Goal: Task Accomplishment & Management: Use online tool/utility

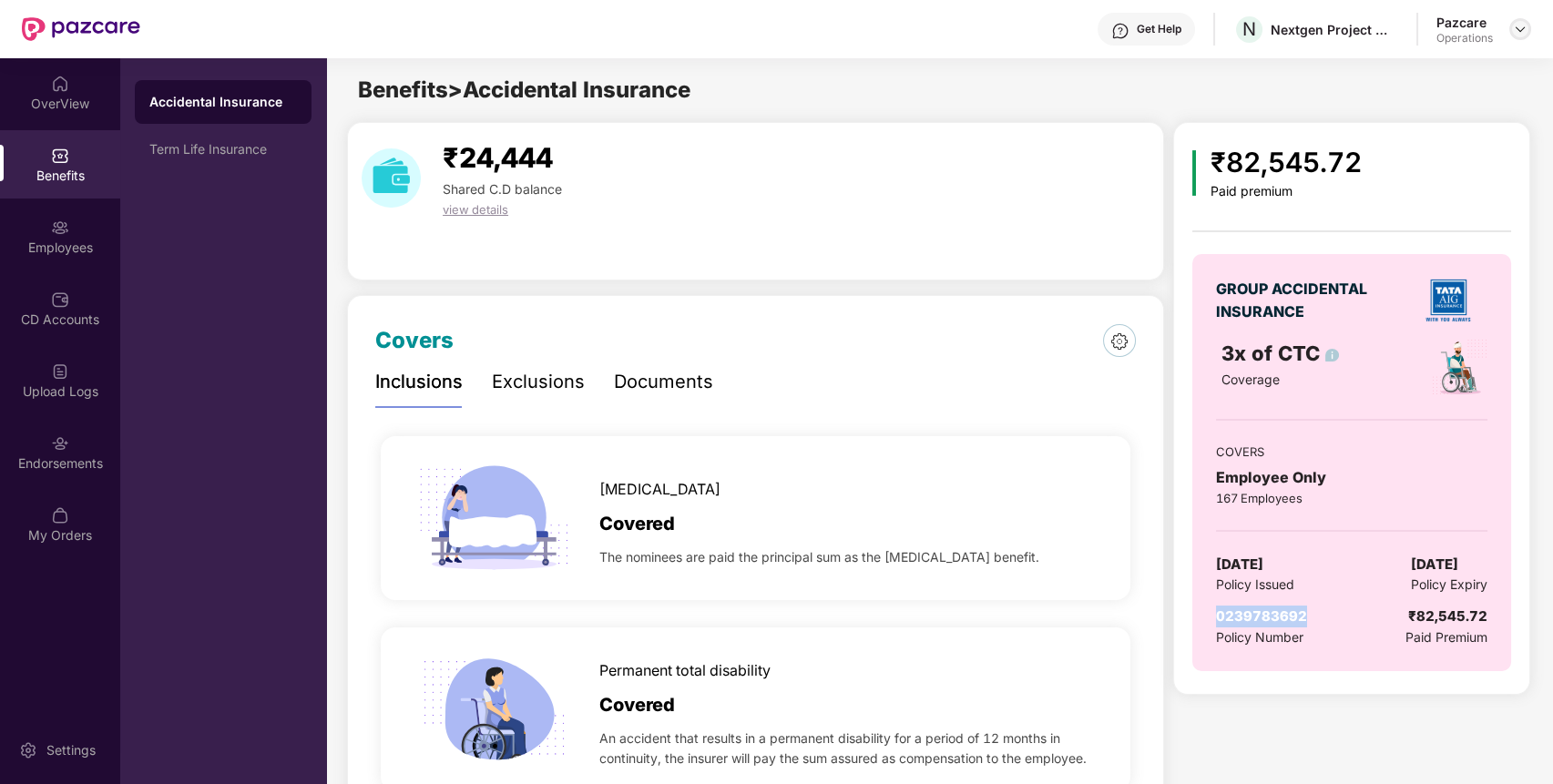
click at [1517, 21] on img at bounding box center [1520, 29] width 15 height 15
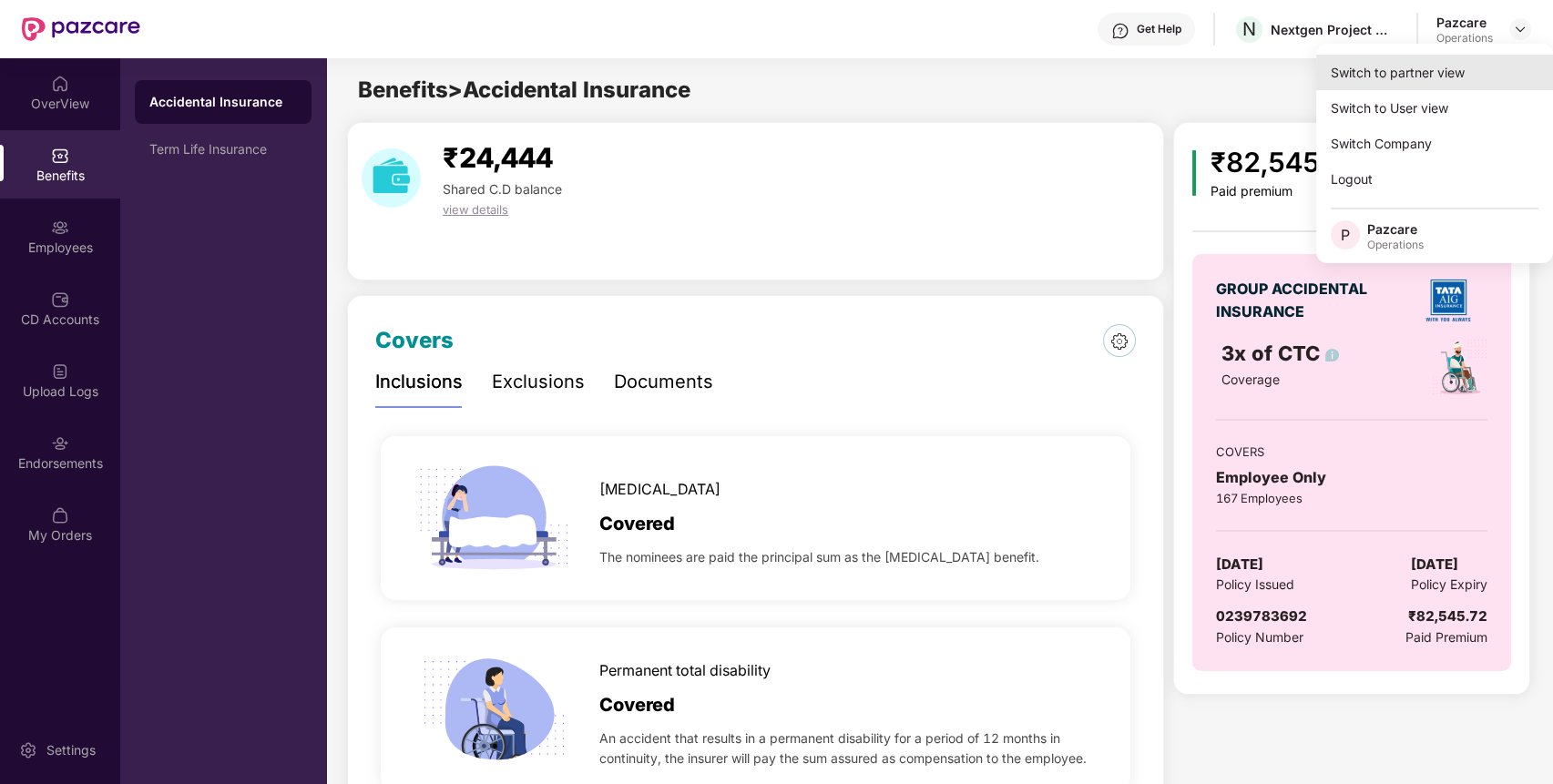
click at [1494, 65] on div "Switch to partner view" at bounding box center [1434, 72] width 237 height 36
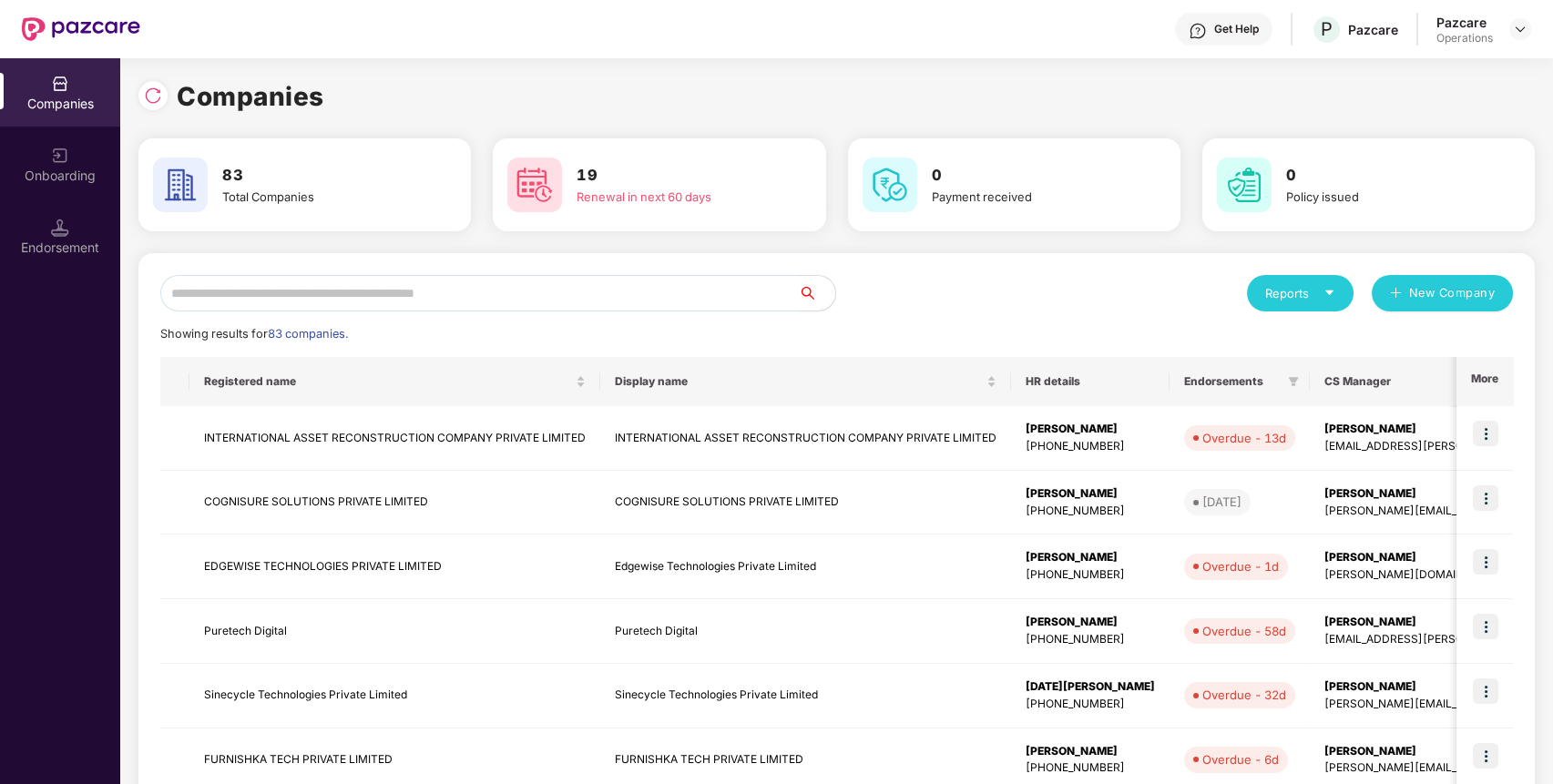
click at [701, 302] on input "text" at bounding box center [479, 292] width 639 height 36
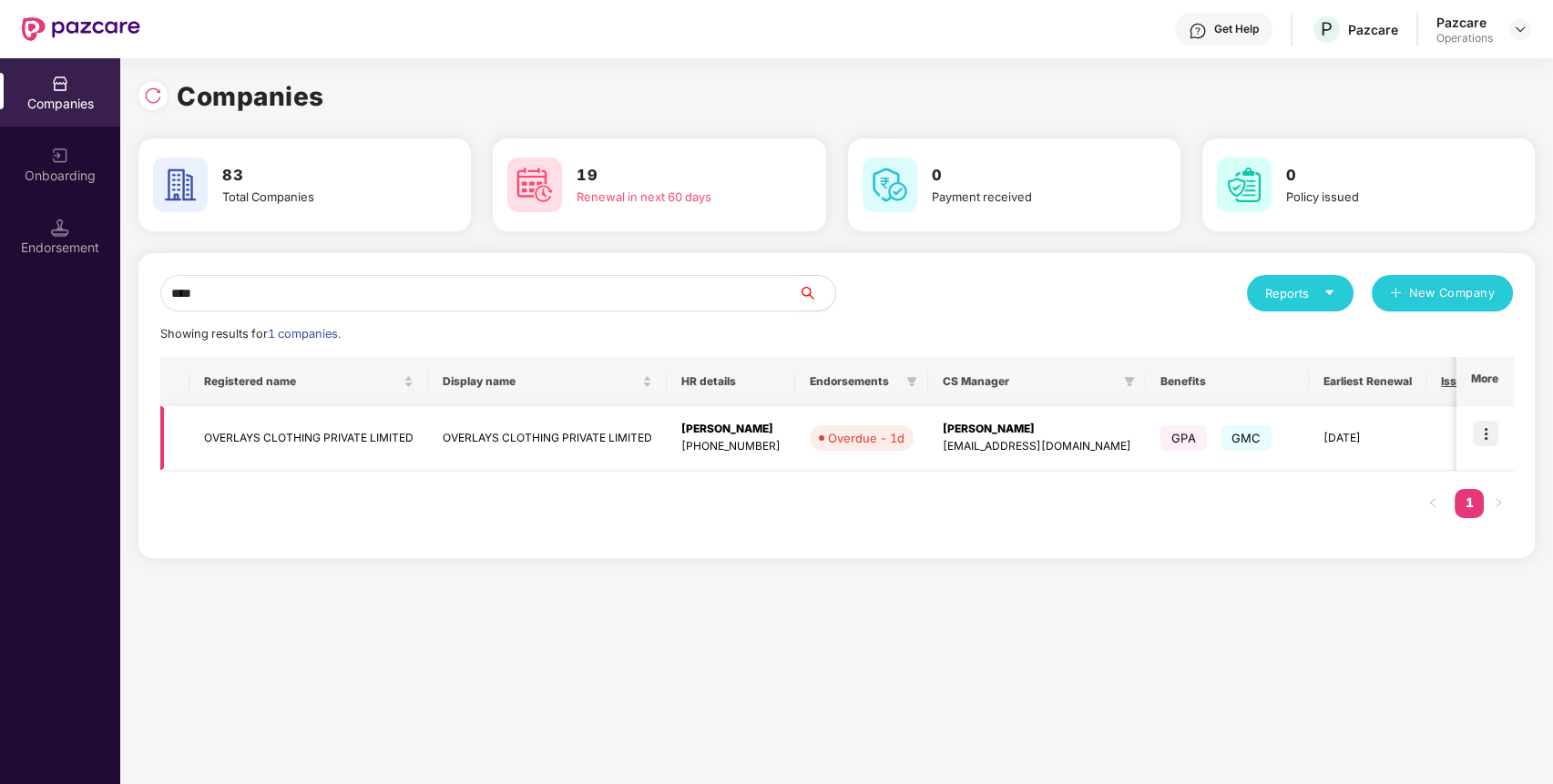
type input "****"
click at [1486, 431] on img at bounding box center [1485, 433] width 25 height 25
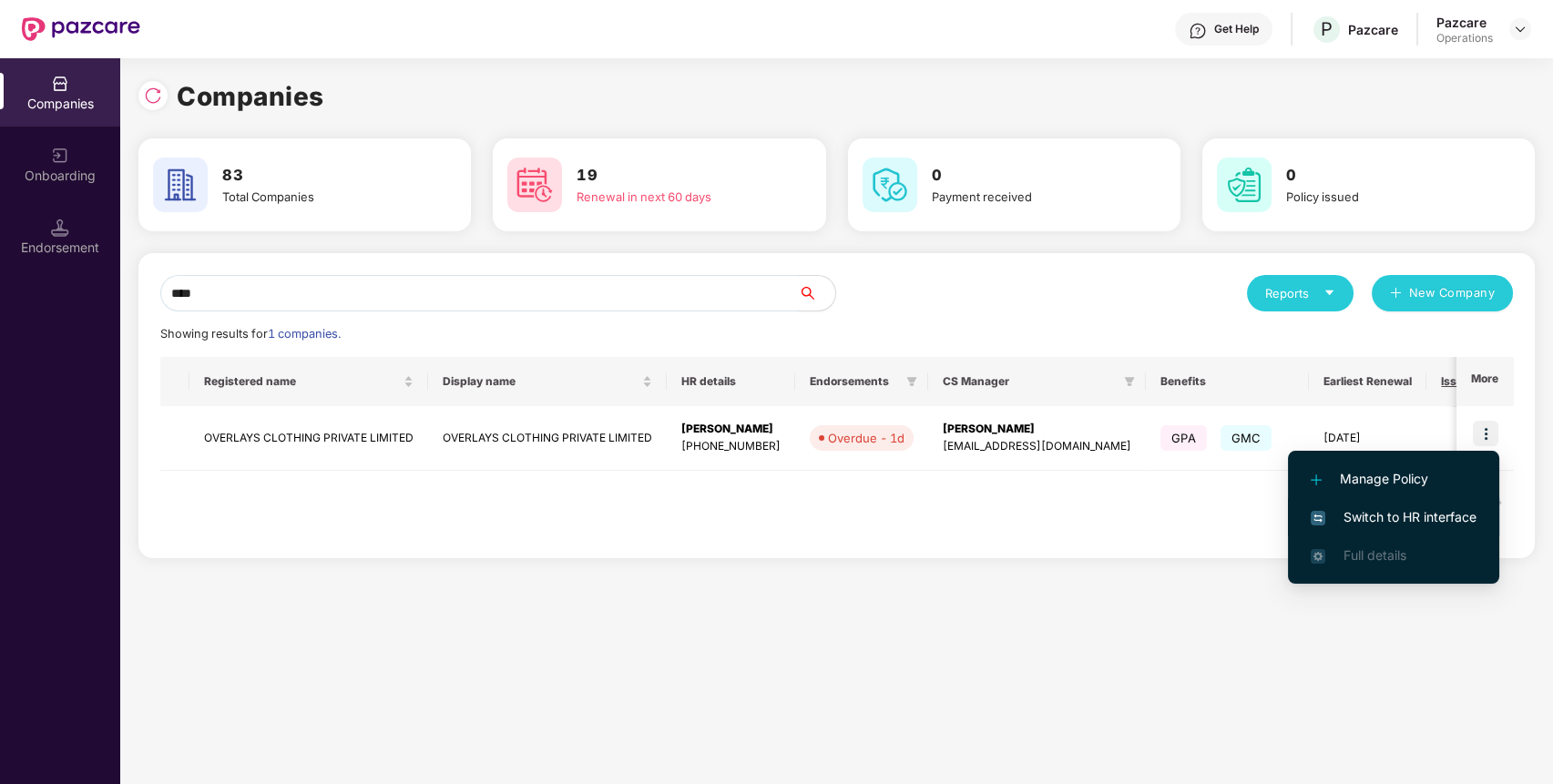
click at [1460, 516] on span "Switch to HR interface" at bounding box center [1393, 517] width 165 height 20
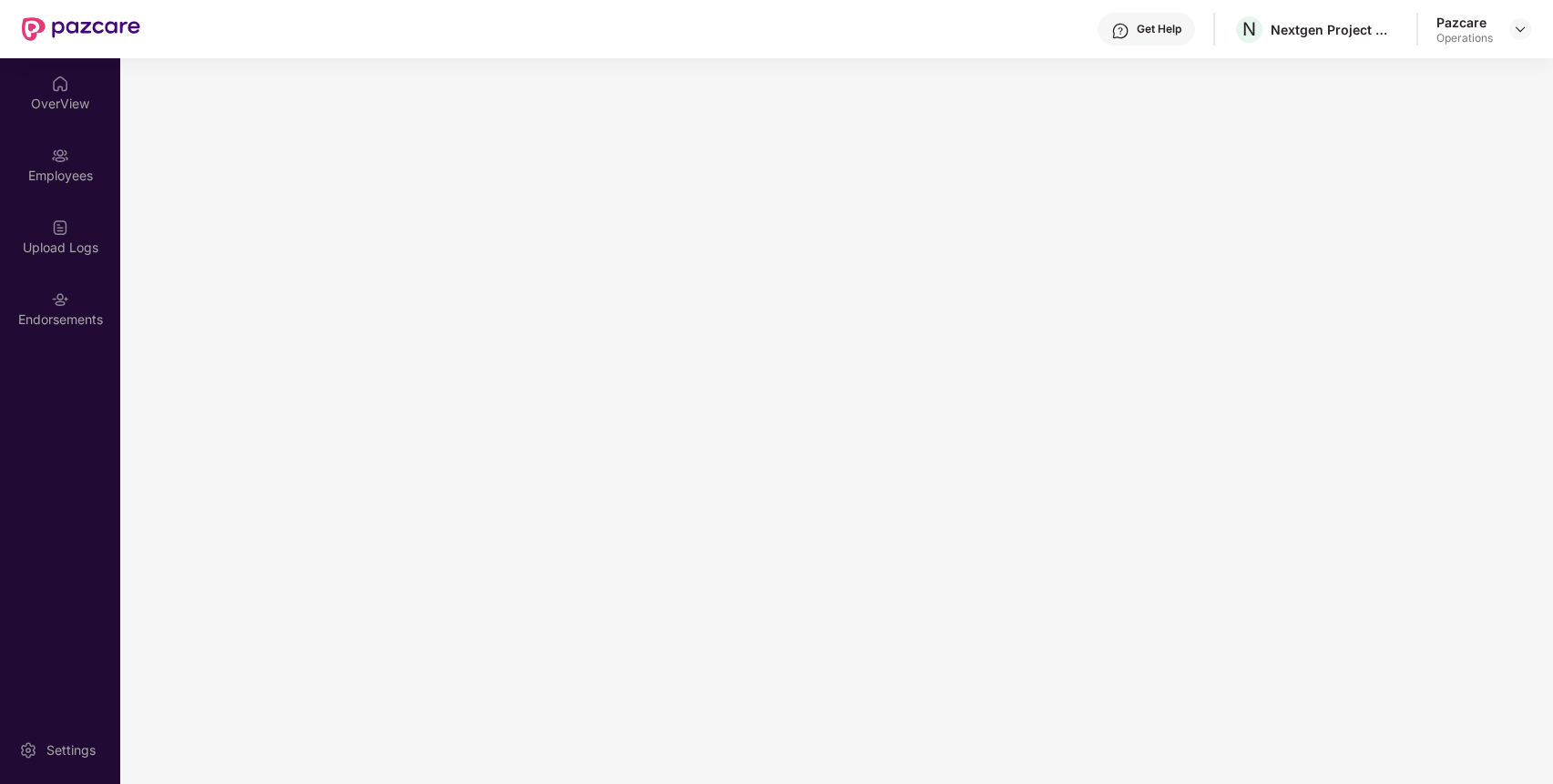
click at [73, 328] on div "Endorsements" at bounding box center [60, 307] width 121 height 68
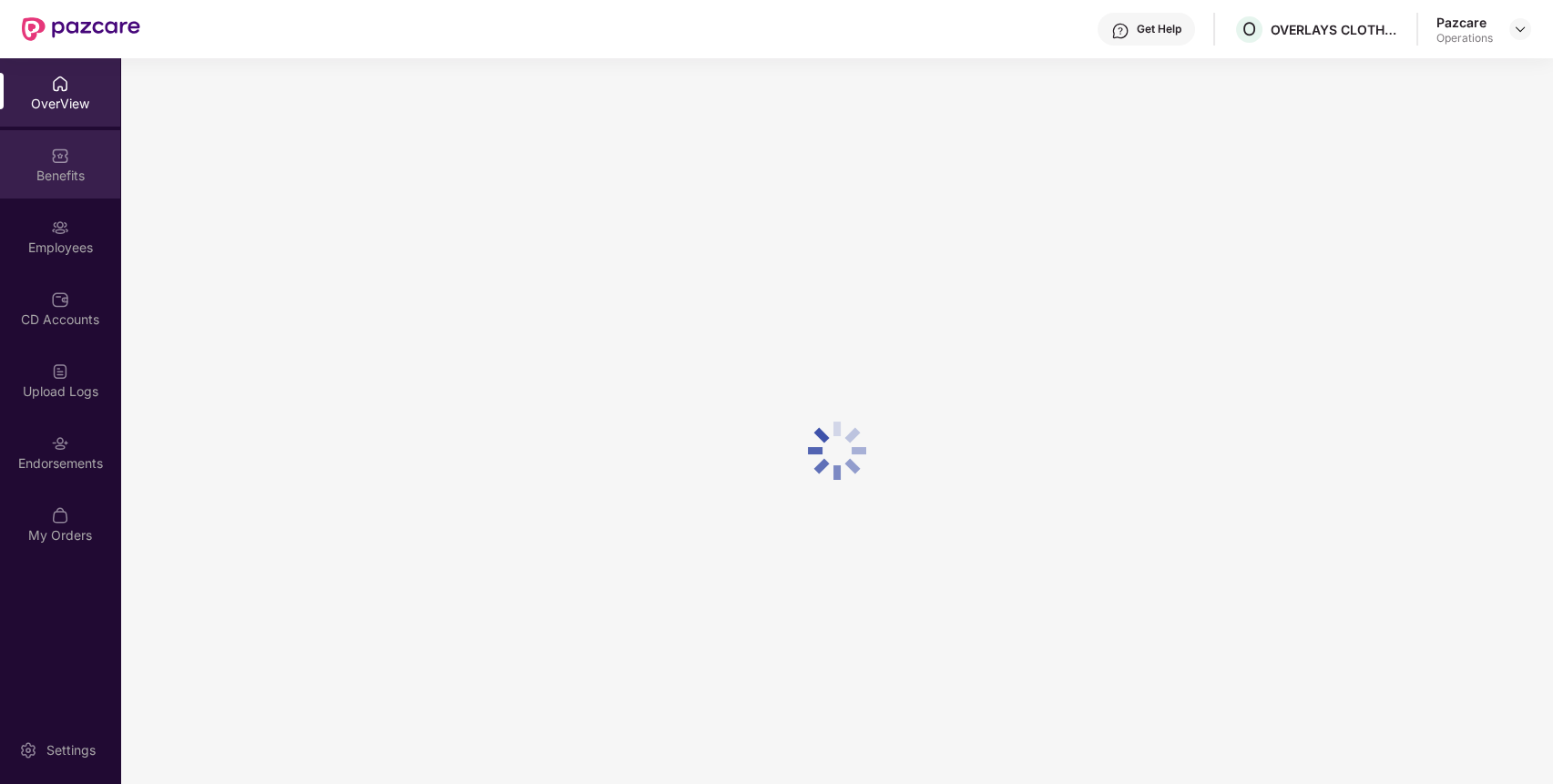
click at [82, 158] on div "Benefits" at bounding box center [60, 164] width 121 height 68
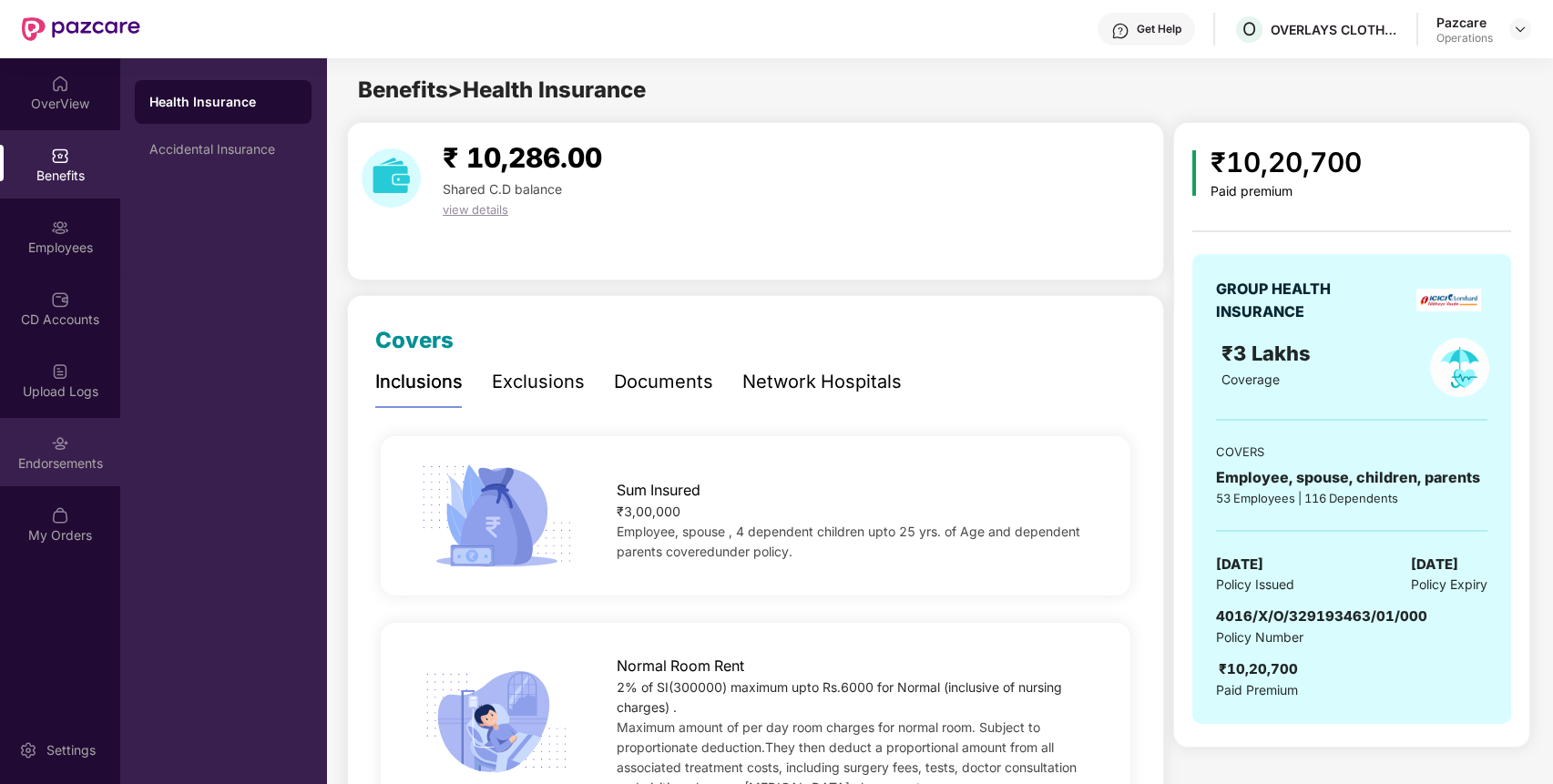
click at [73, 477] on div "Endorsements" at bounding box center [60, 451] width 121 height 68
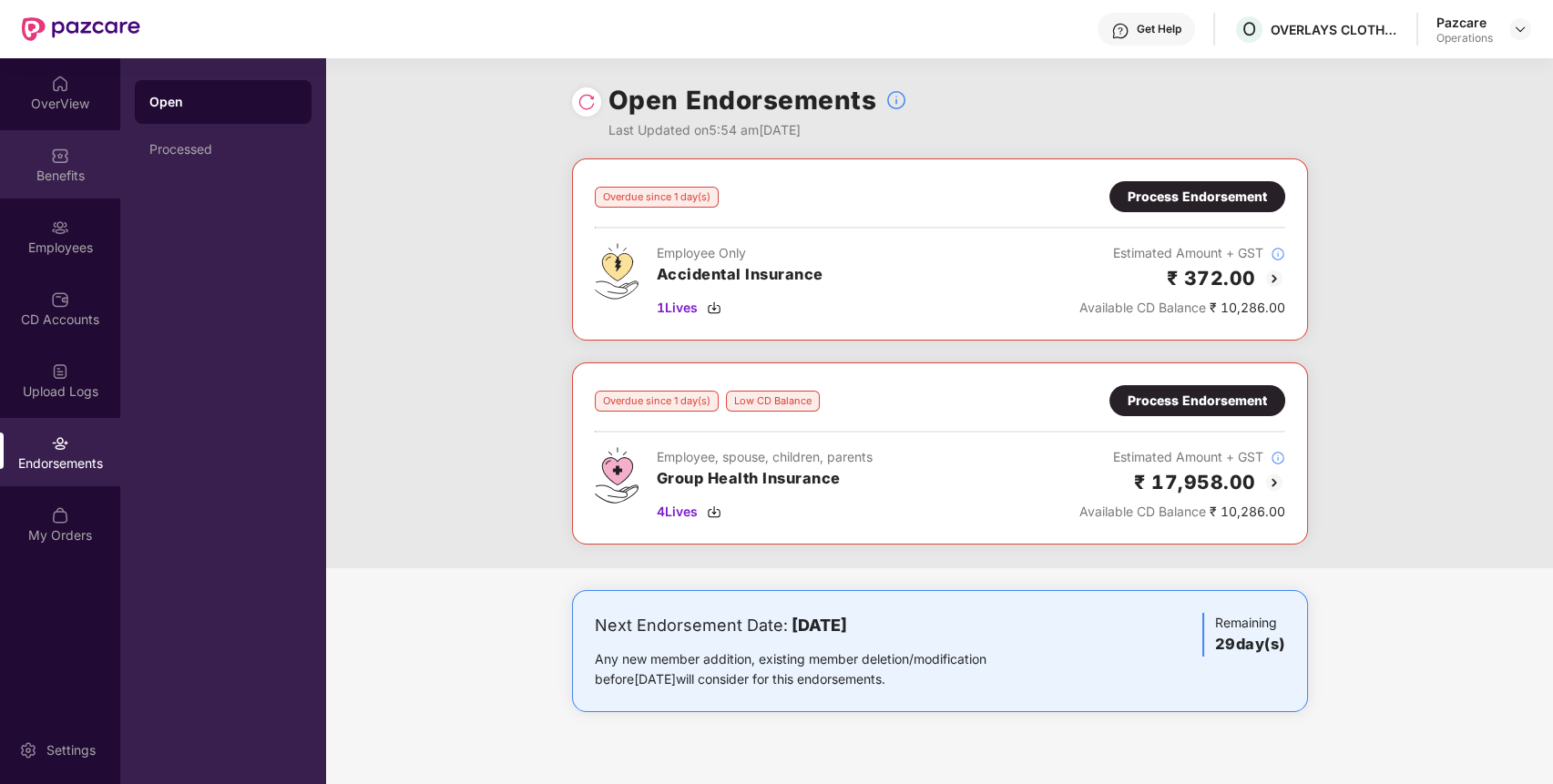
click at [44, 146] on div "Benefits" at bounding box center [60, 164] width 121 height 68
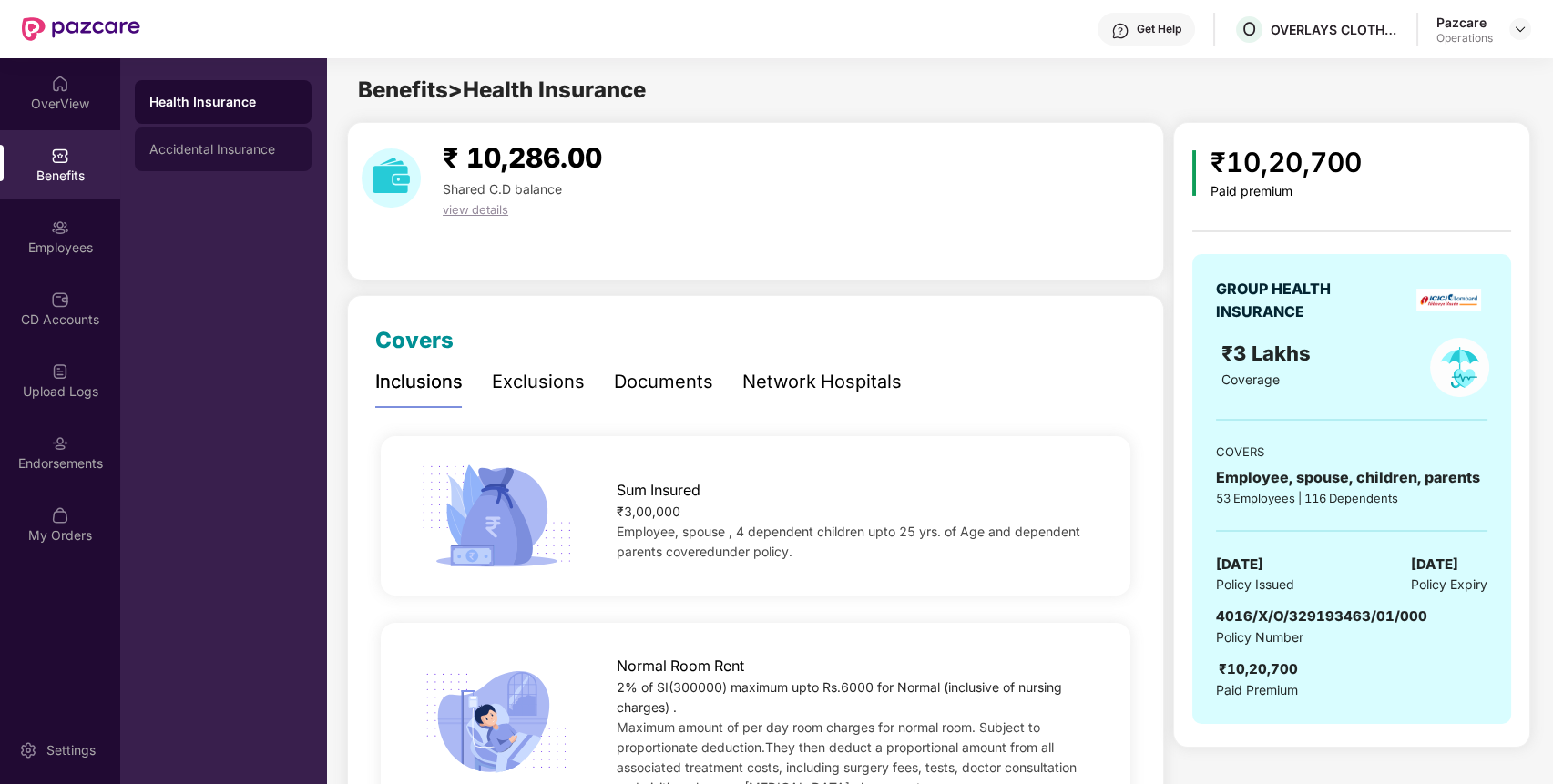
click at [226, 158] on div "Accidental Insurance" at bounding box center [223, 149] width 177 height 44
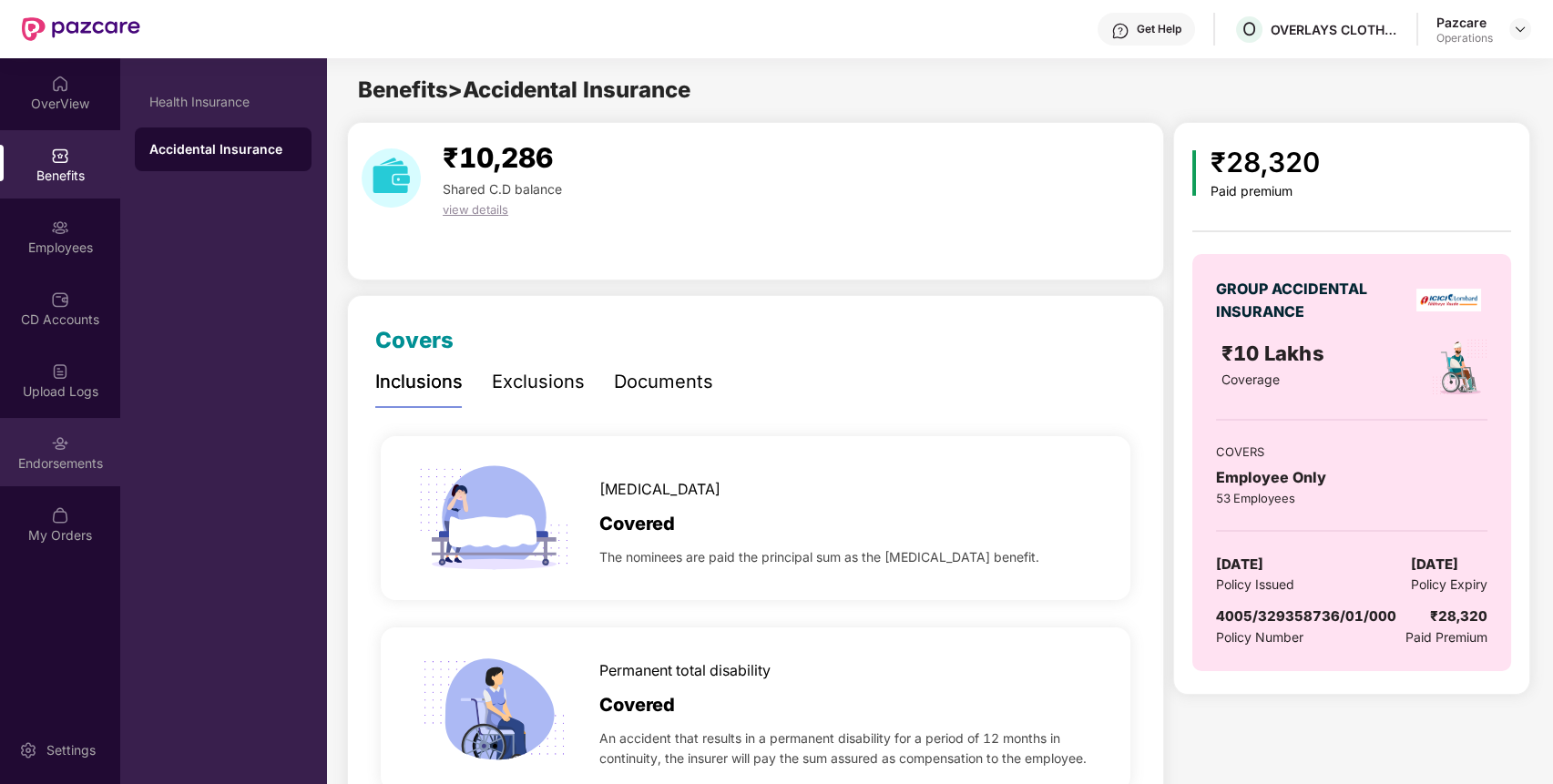
click at [72, 437] on div "Endorsements" at bounding box center [60, 451] width 121 height 68
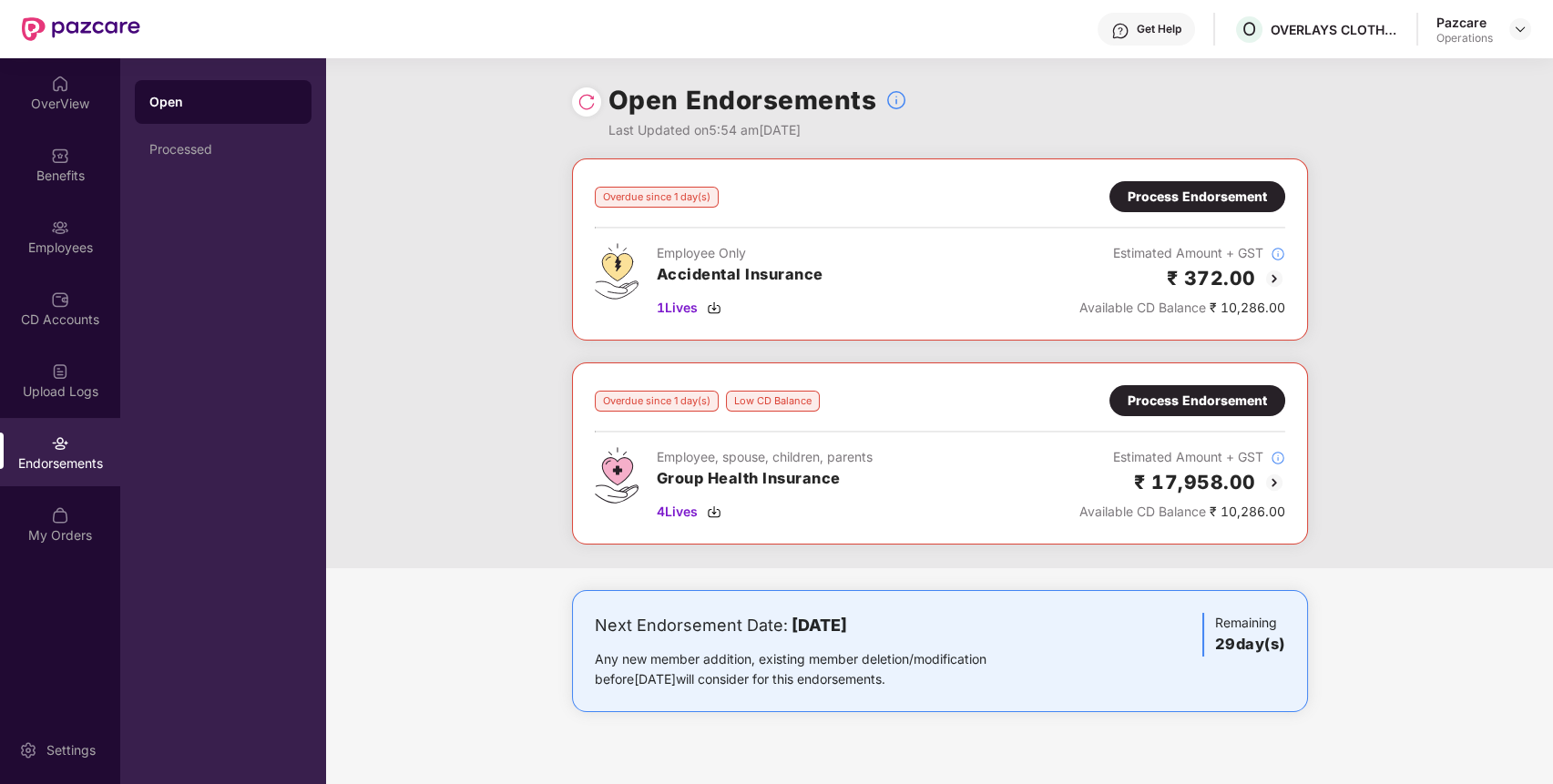
click at [1245, 192] on div "Process Endorsement" at bounding box center [1197, 196] width 139 height 20
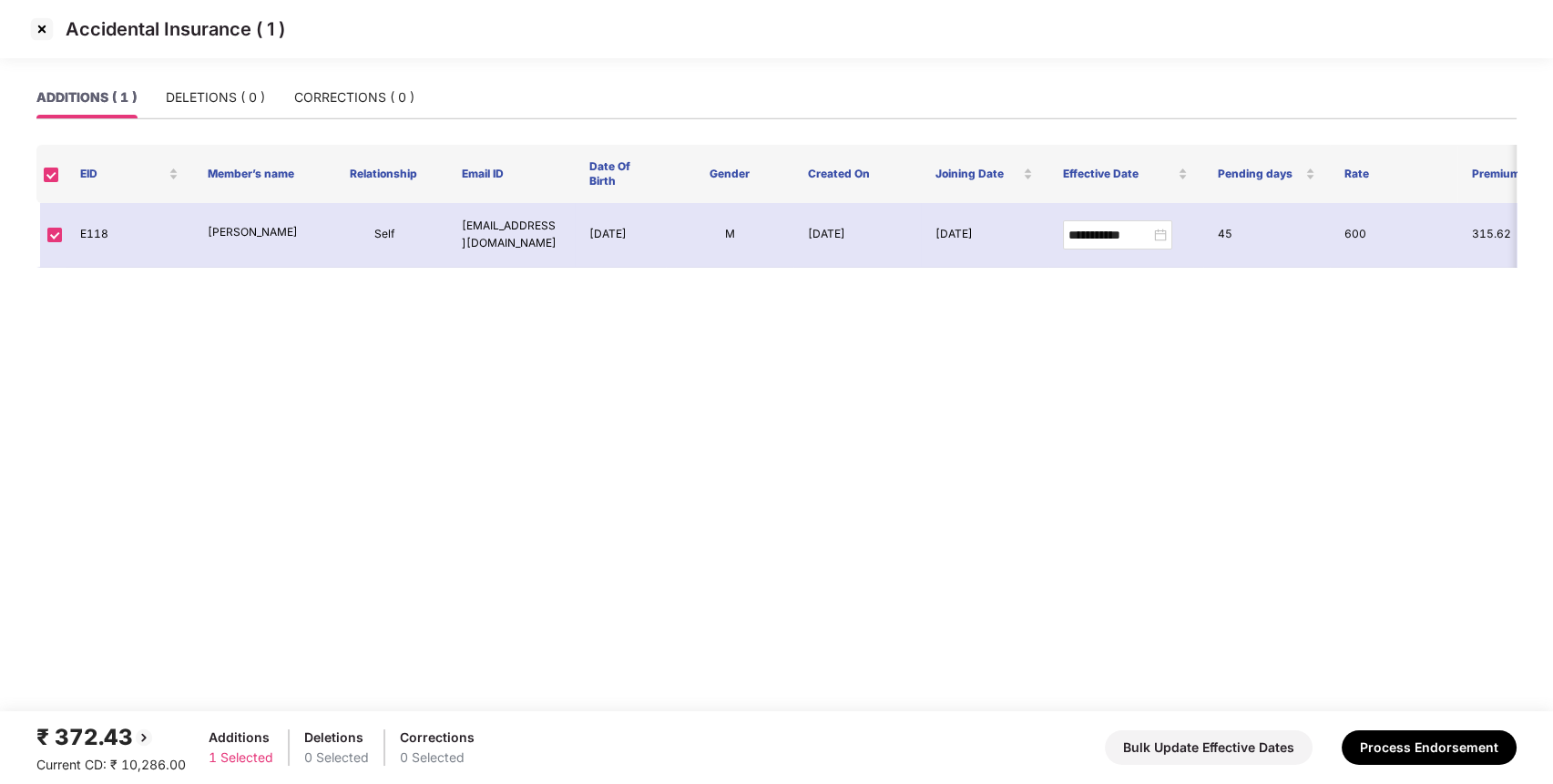
click at [37, 29] on img at bounding box center [41, 29] width 29 height 29
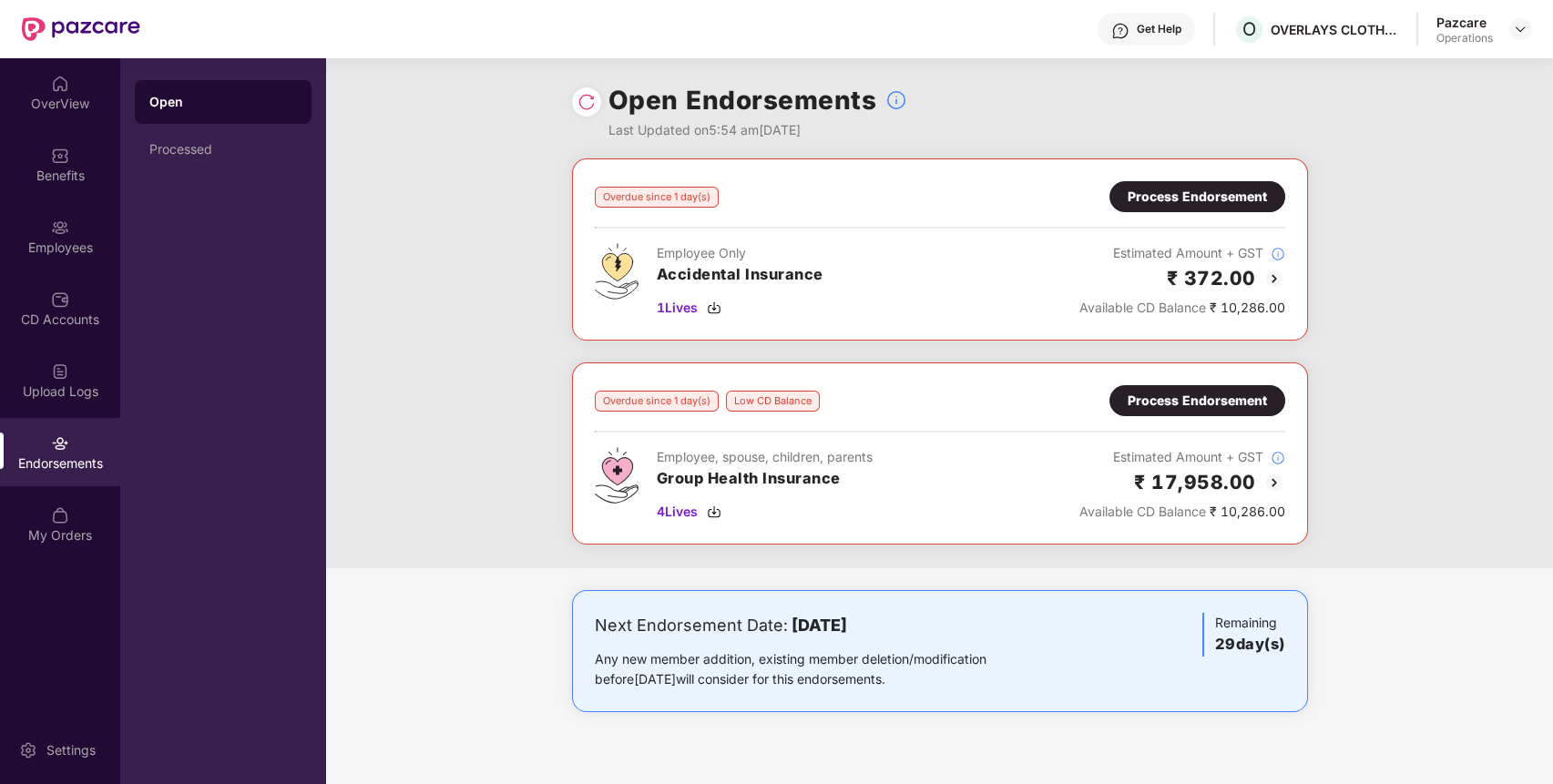
click at [1232, 407] on div "Process Endorsement" at bounding box center [1197, 400] width 139 height 20
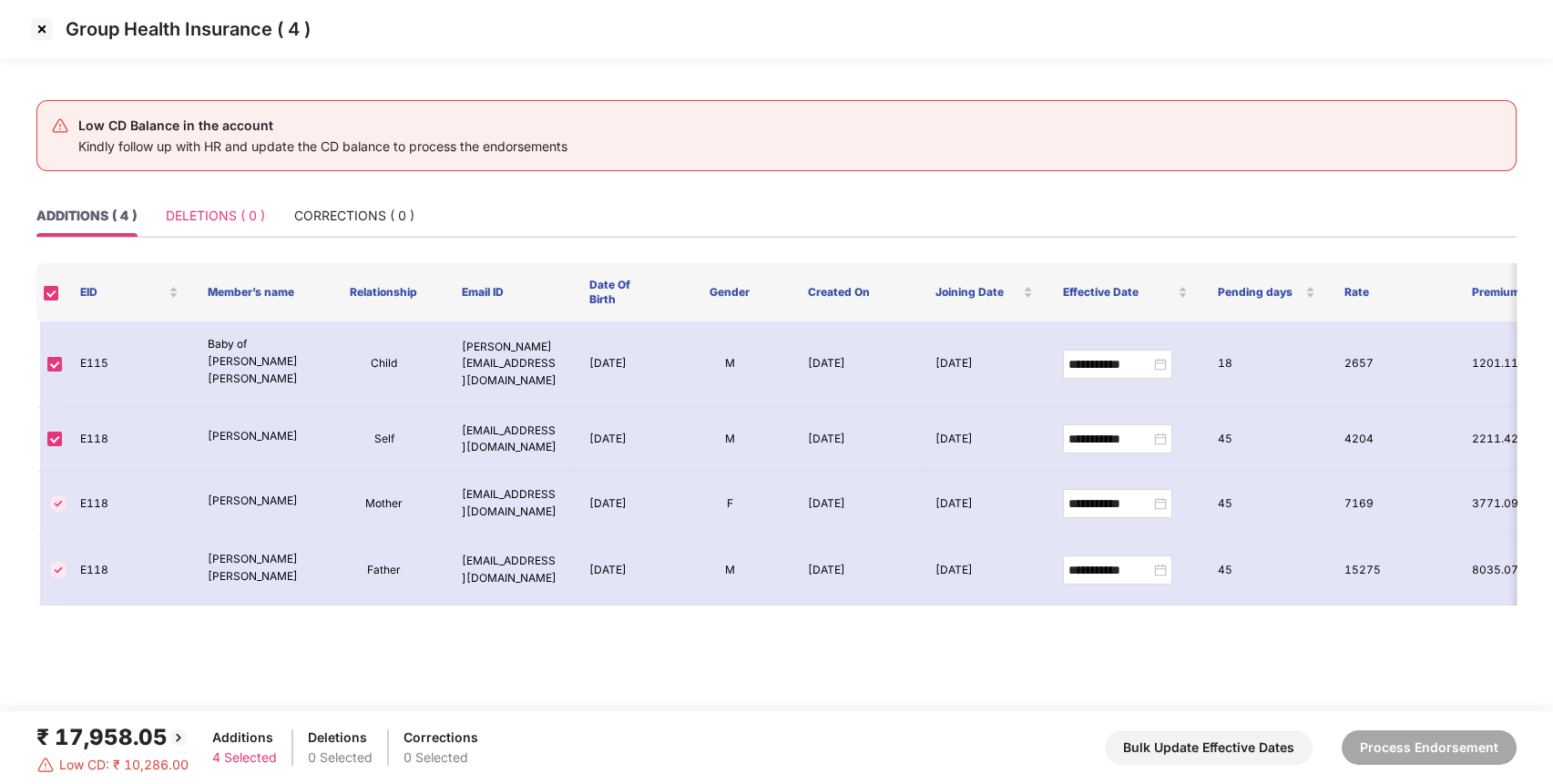
click at [237, 203] on div "DELETIONS ( 0 )" at bounding box center [215, 215] width 99 height 42
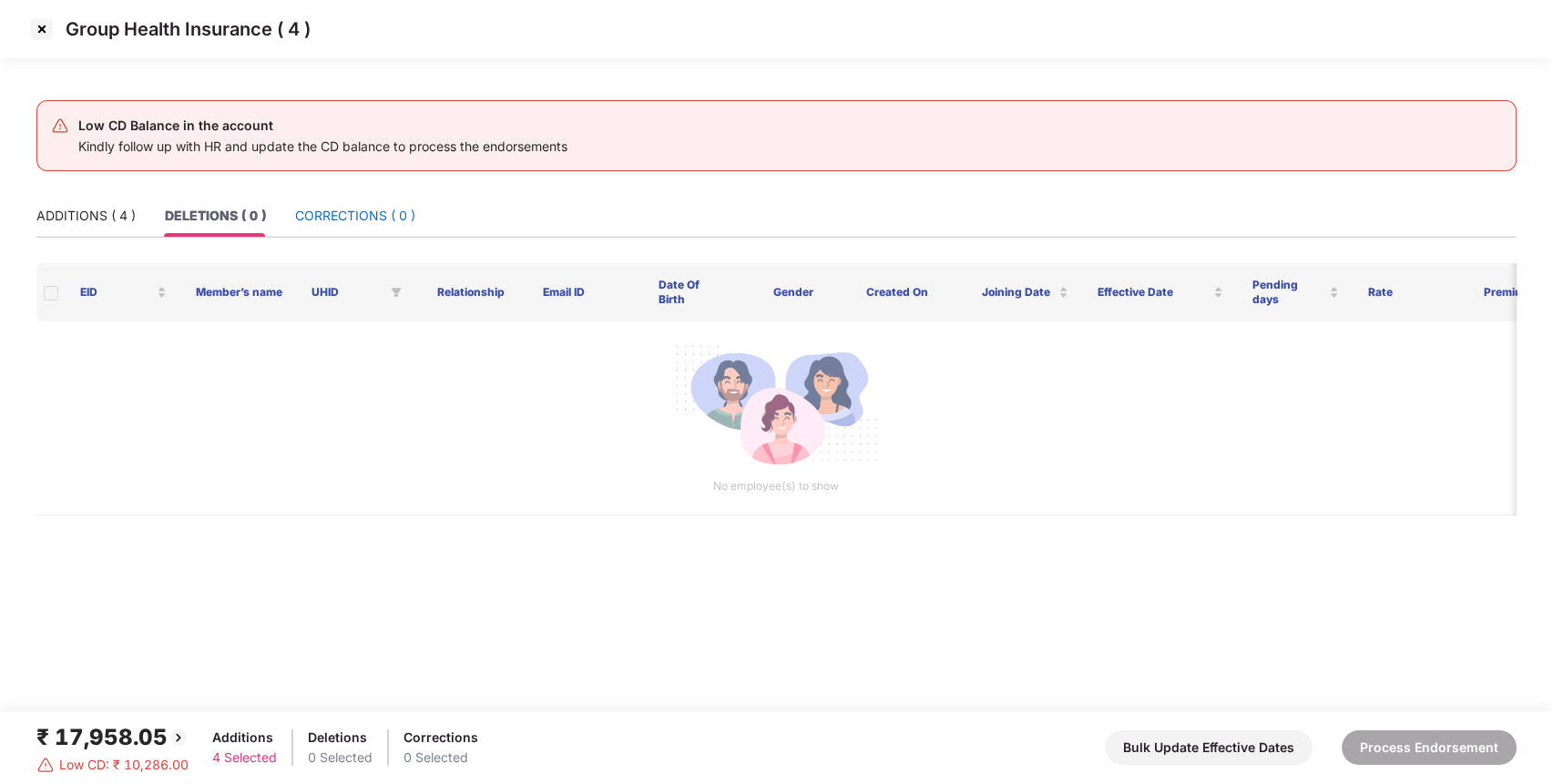
click at [334, 211] on div "CORRECTIONS ( 0 )" at bounding box center [355, 215] width 121 height 20
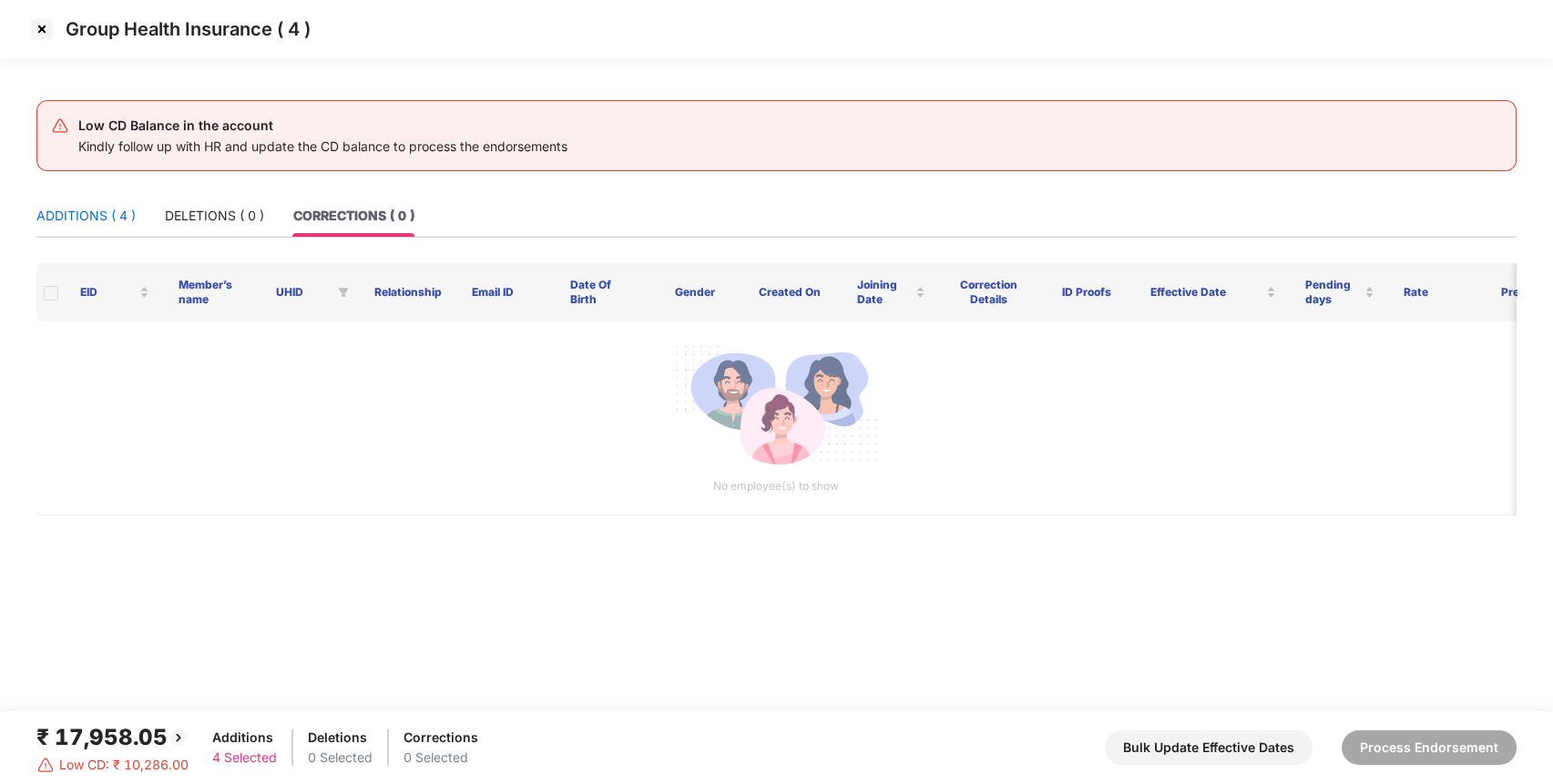
click at [117, 211] on div "ADDITIONS ( 4 )" at bounding box center [86, 215] width 99 height 20
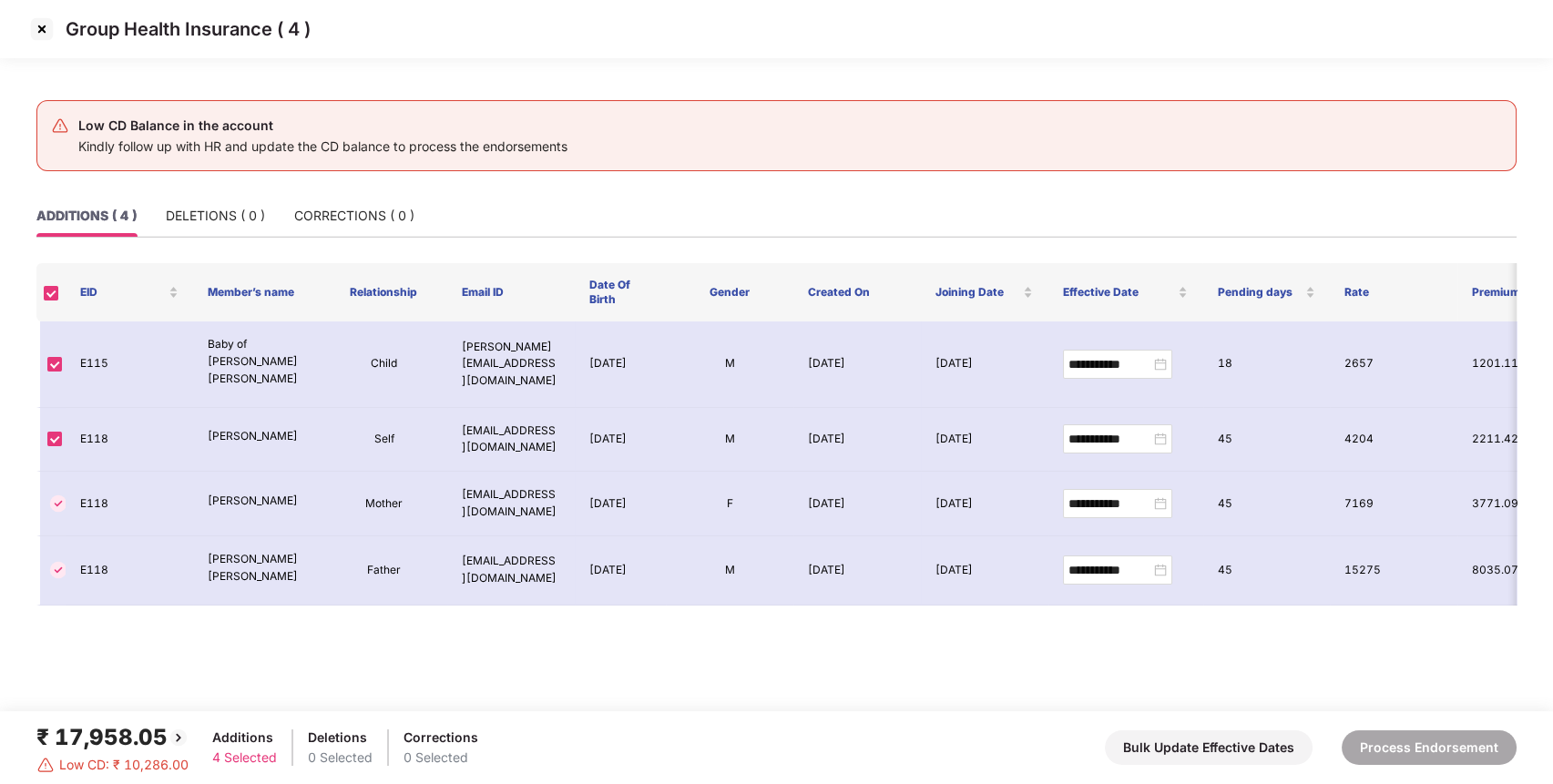
click at [43, 27] on img at bounding box center [41, 29] width 29 height 29
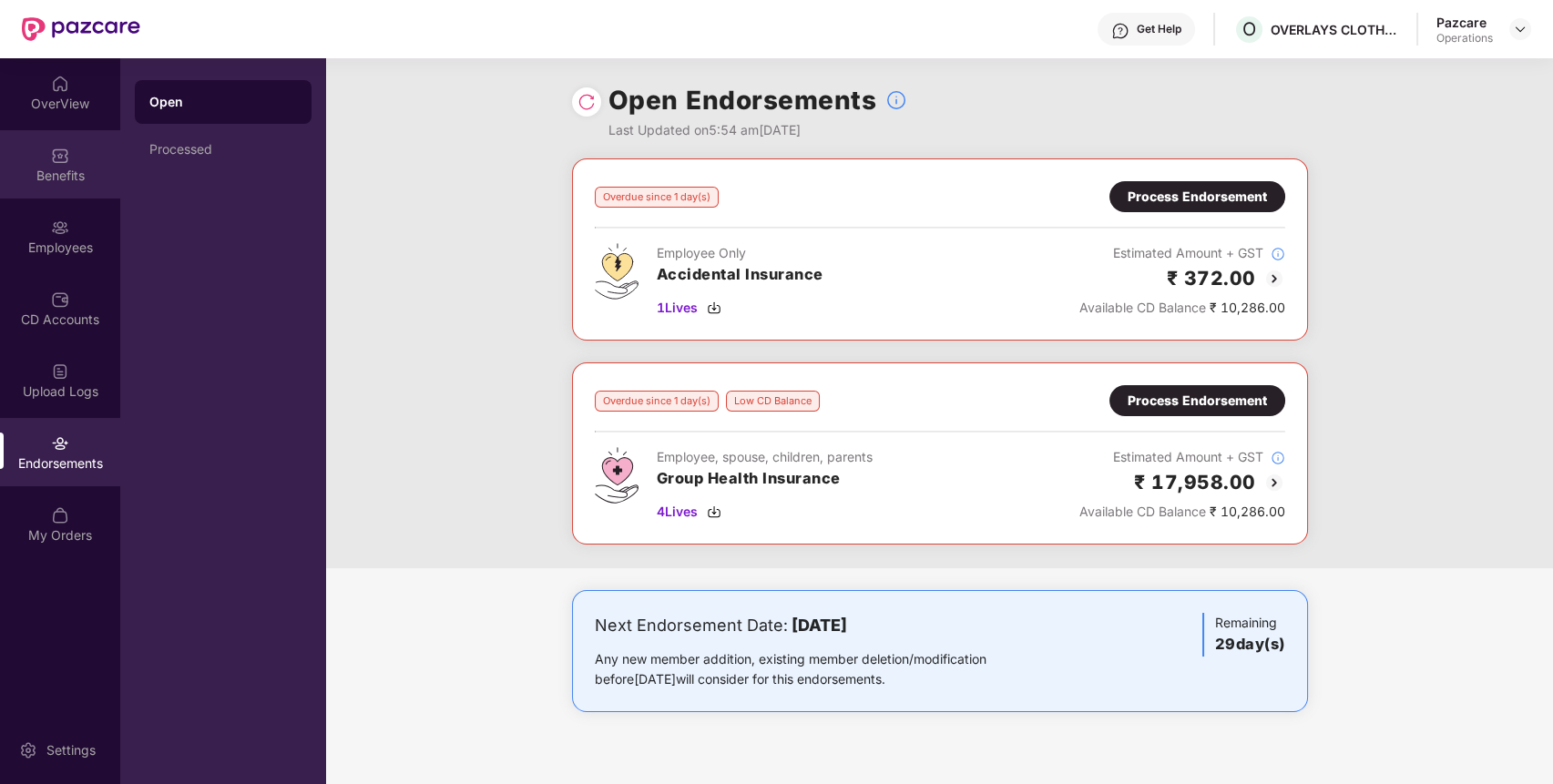
click at [88, 162] on div "Benefits" at bounding box center [60, 164] width 121 height 68
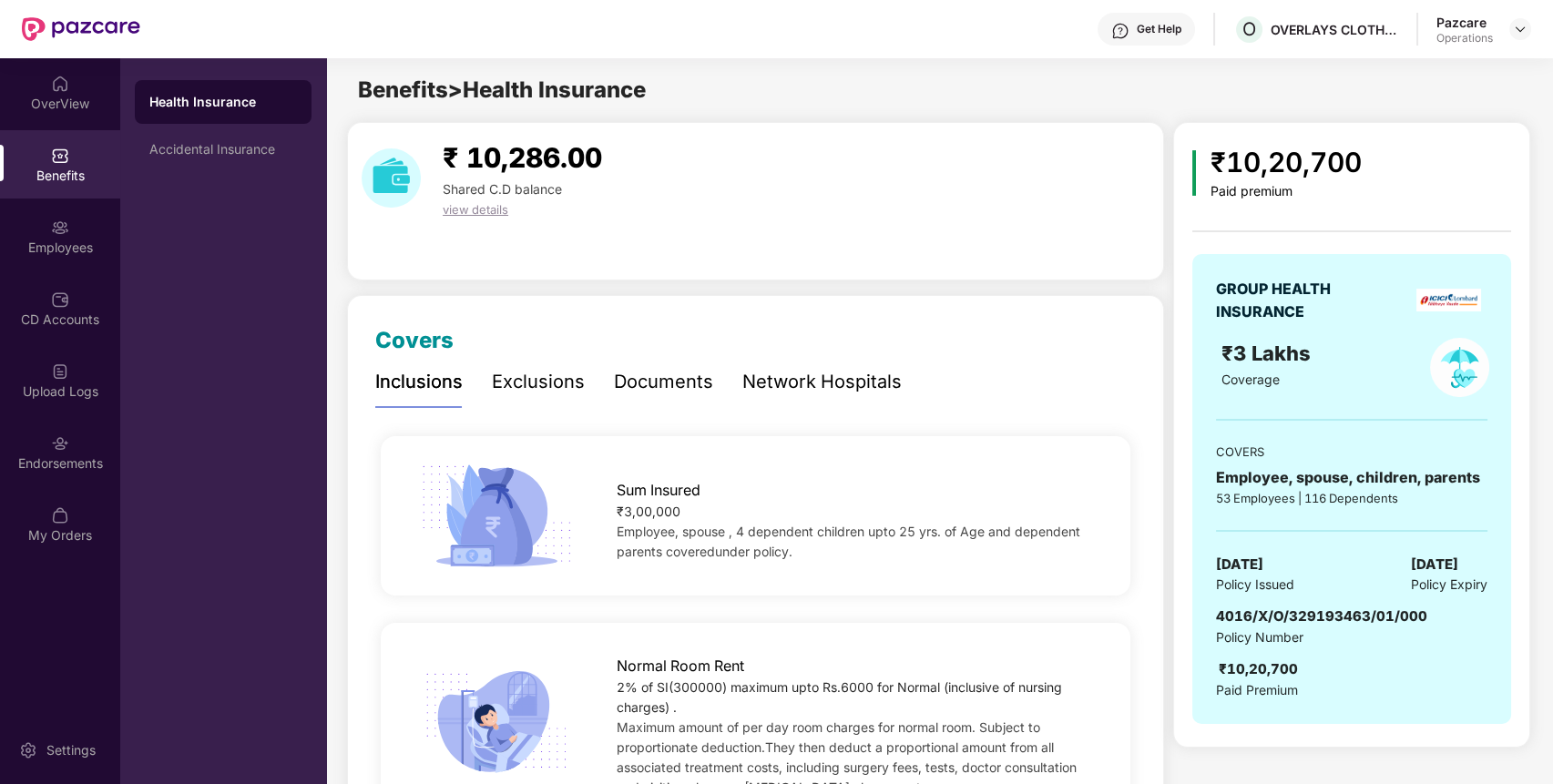
click at [1269, 620] on span "4016/X/O/329193463/01/000" at bounding box center [1321, 616] width 211 height 18
copy span "4016/X/O/329193463/01/000"
click at [1269, 620] on span "4016/X/O/329193463/01/000" at bounding box center [1321, 616] width 211 height 18
click at [83, 444] on div "Endorsements" at bounding box center [60, 451] width 121 height 68
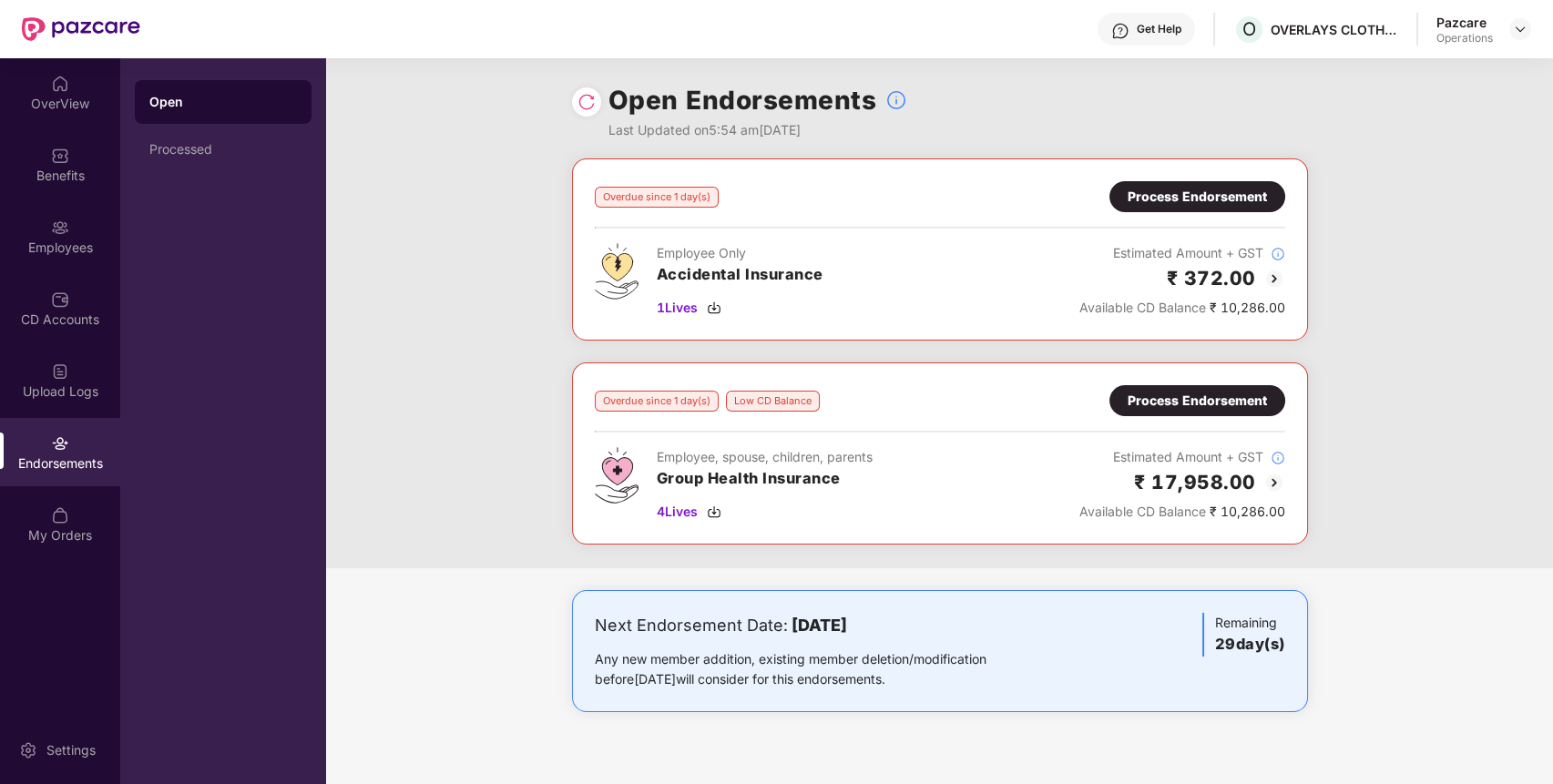
click at [1251, 185] on div "Process Endorsement" at bounding box center [1197, 196] width 176 height 31
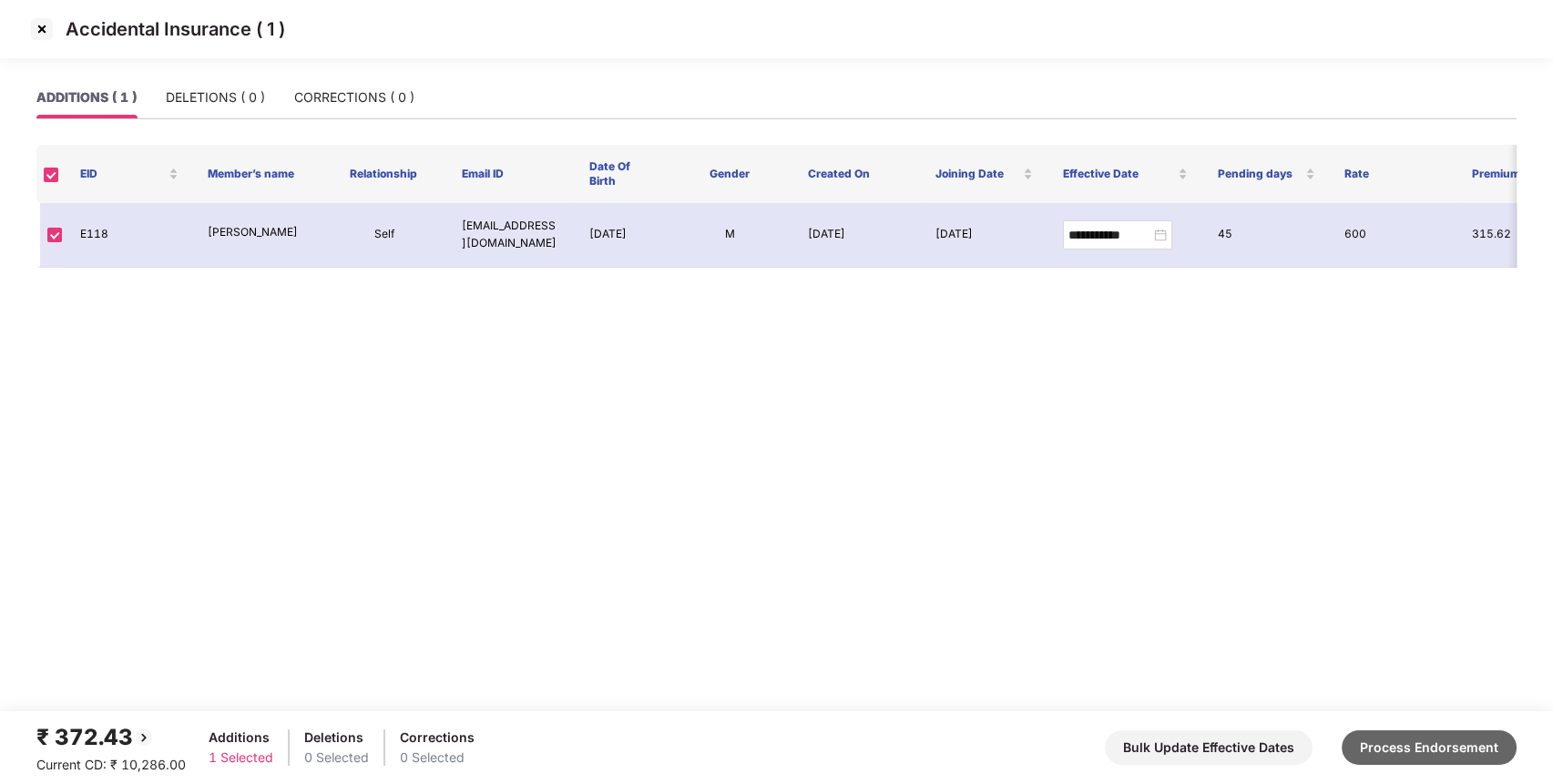
click at [1424, 742] on button "Process Endorsement" at bounding box center [1429, 747] width 175 height 35
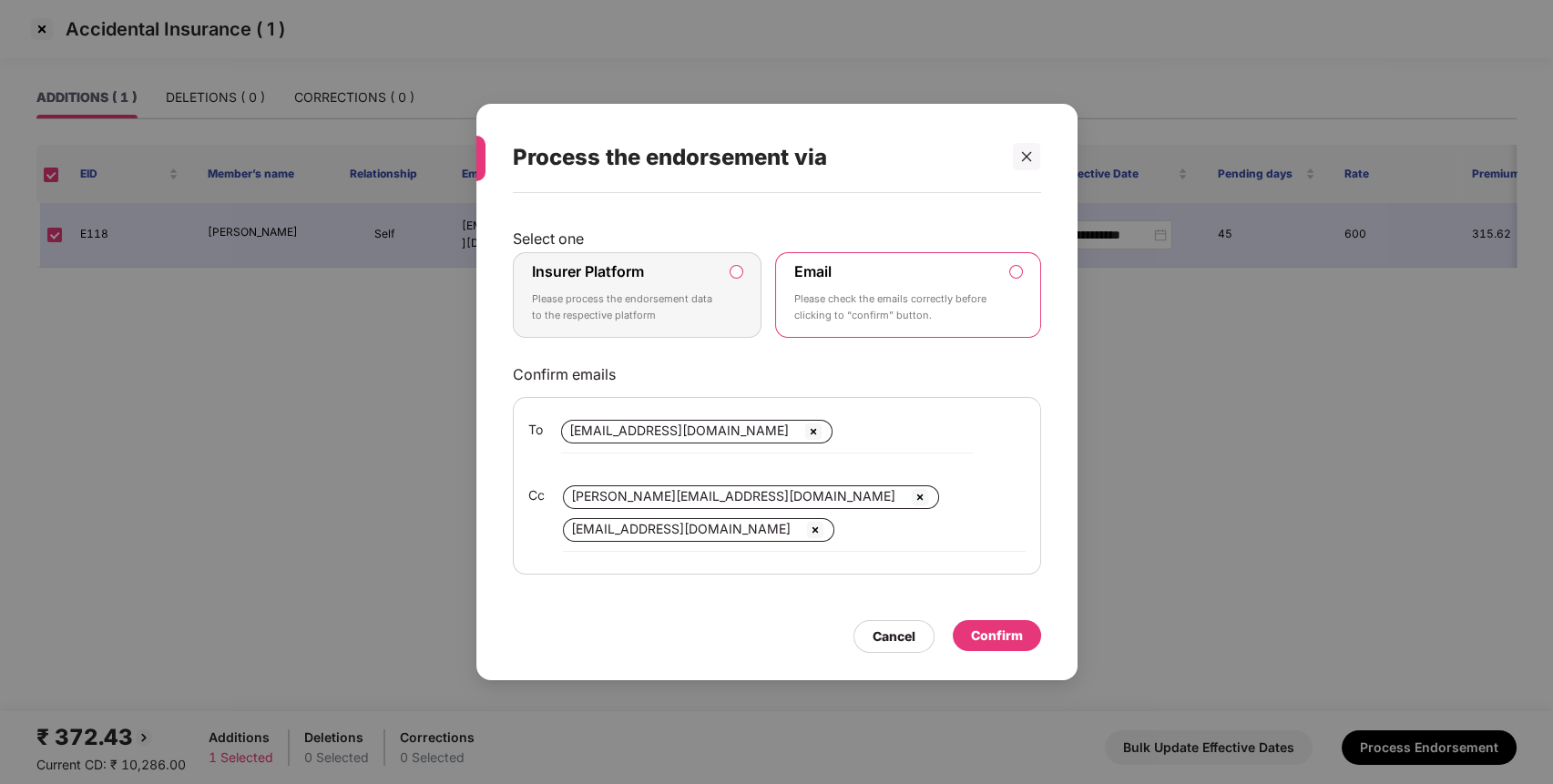
click at [654, 265] on div "Insurer Platform Please process the endorsement data to the respective platform" at bounding box center [625, 295] width 186 height 65
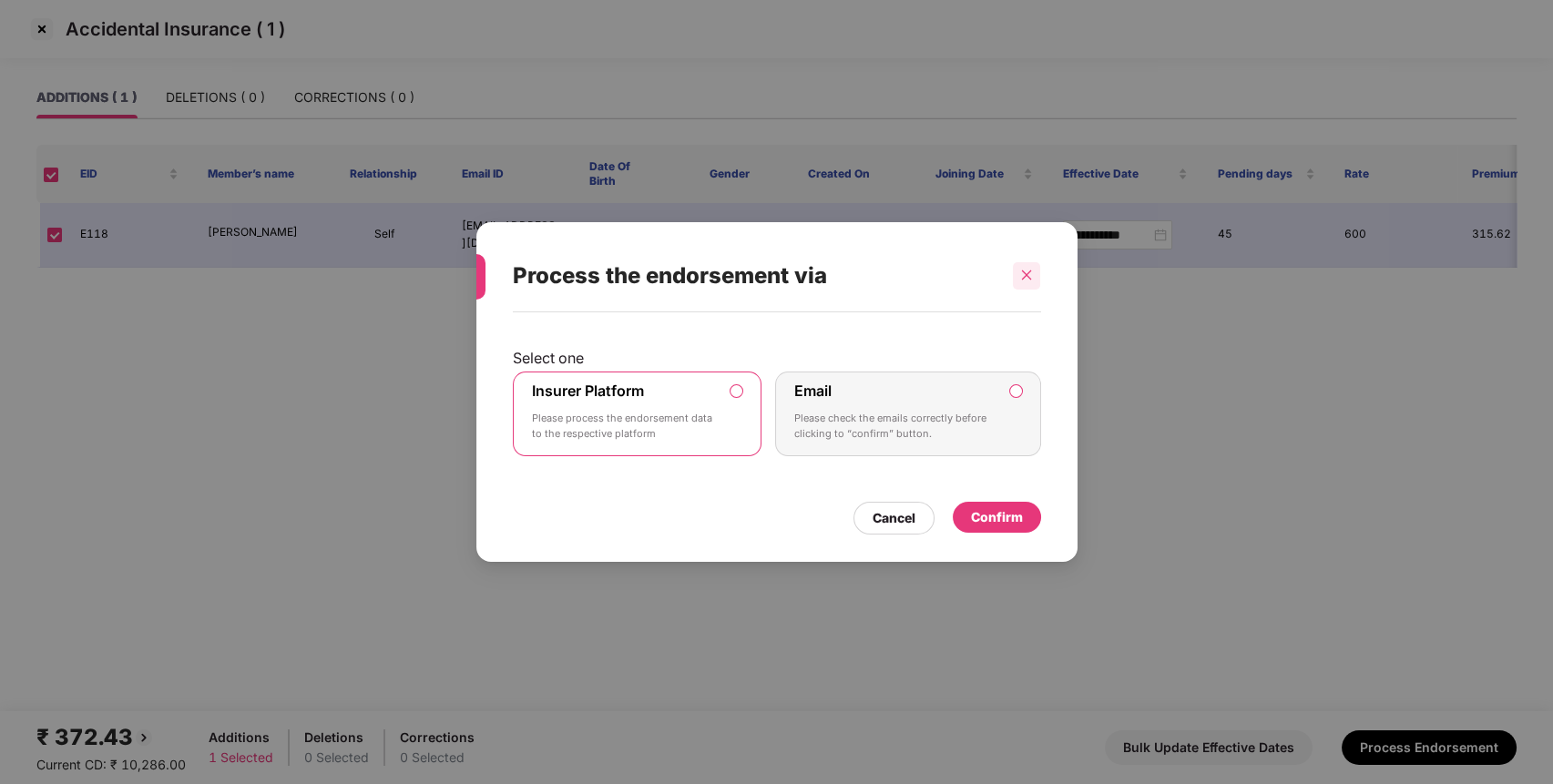
click at [1017, 277] on div at bounding box center [1026, 276] width 27 height 27
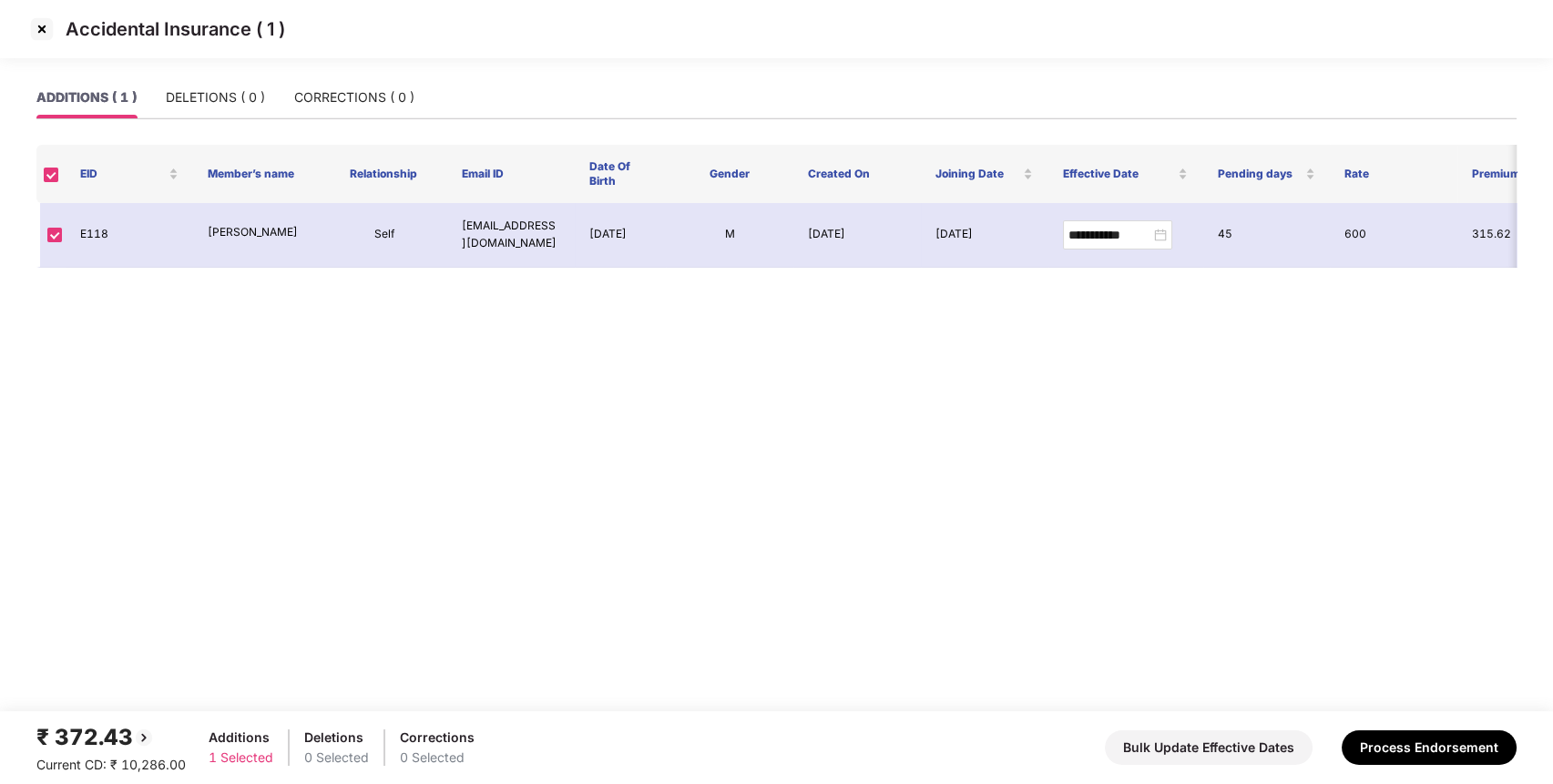
click at [43, 33] on img at bounding box center [41, 29] width 29 height 29
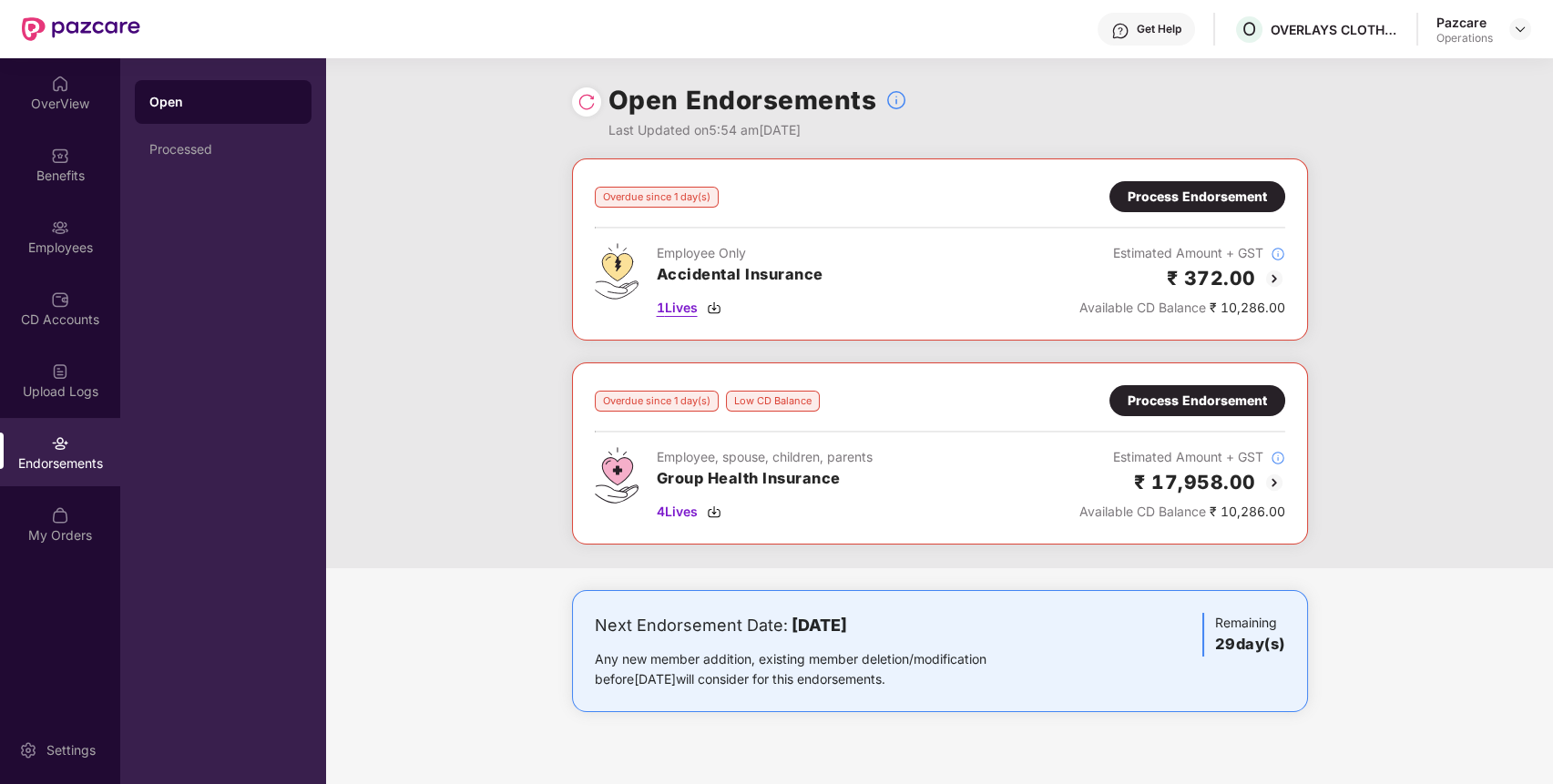
click at [682, 307] on span "1 Lives" at bounding box center [677, 307] width 41 height 20
click at [679, 304] on span "1 Lives" at bounding box center [677, 307] width 41 height 20
click at [690, 302] on span "1 Lives" at bounding box center [677, 307] width 41 height 20
click at [685, 309] on span "1 Lives" at bounding box center [677, 307] width 41 height 20
click at [52, 160] on img at bounding box center [60, 155] width 18 height 18
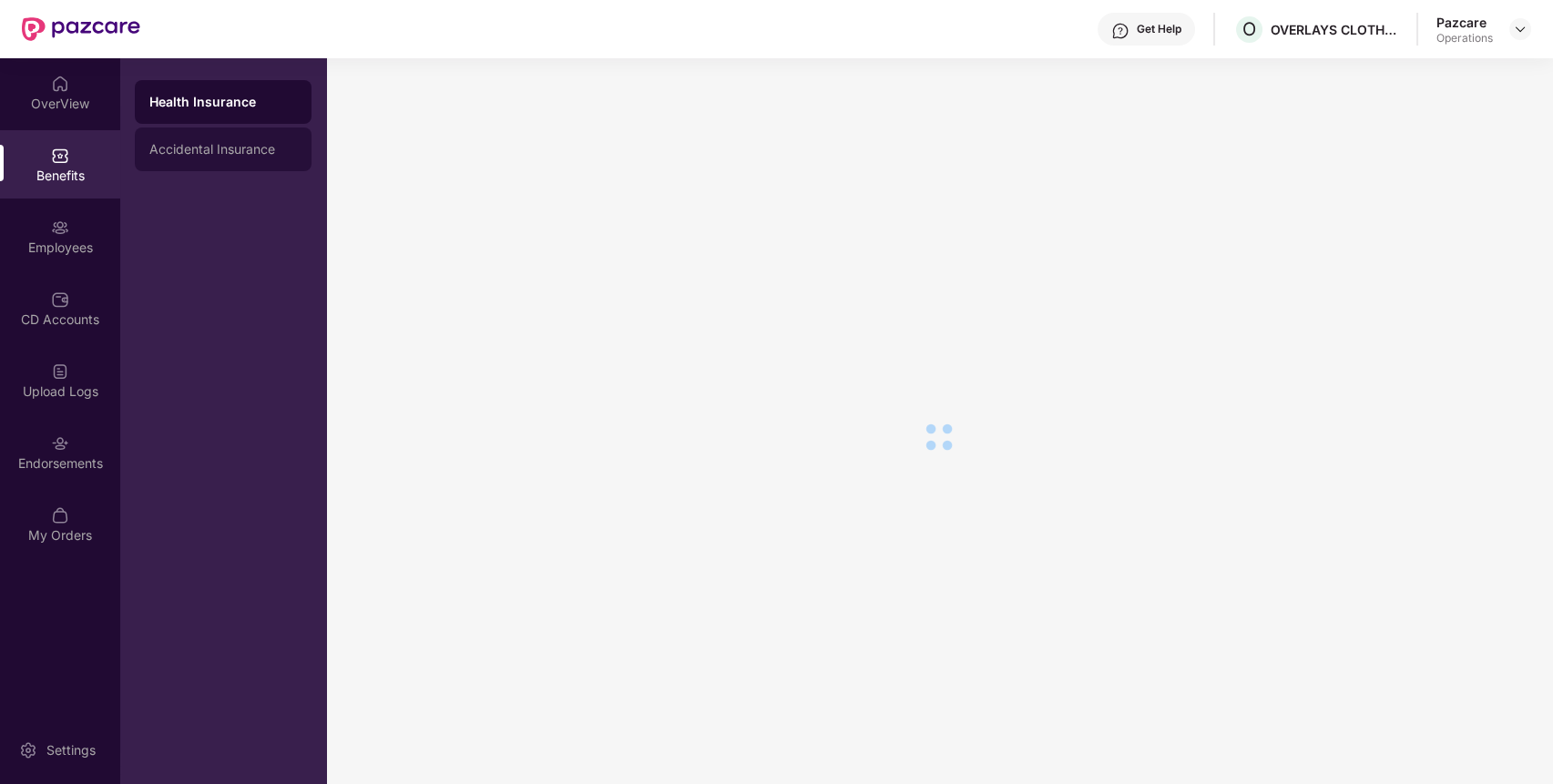
click at [239, 154] on div "Accidental Insurance" at bounding box center [223, 150] width 148 height 15
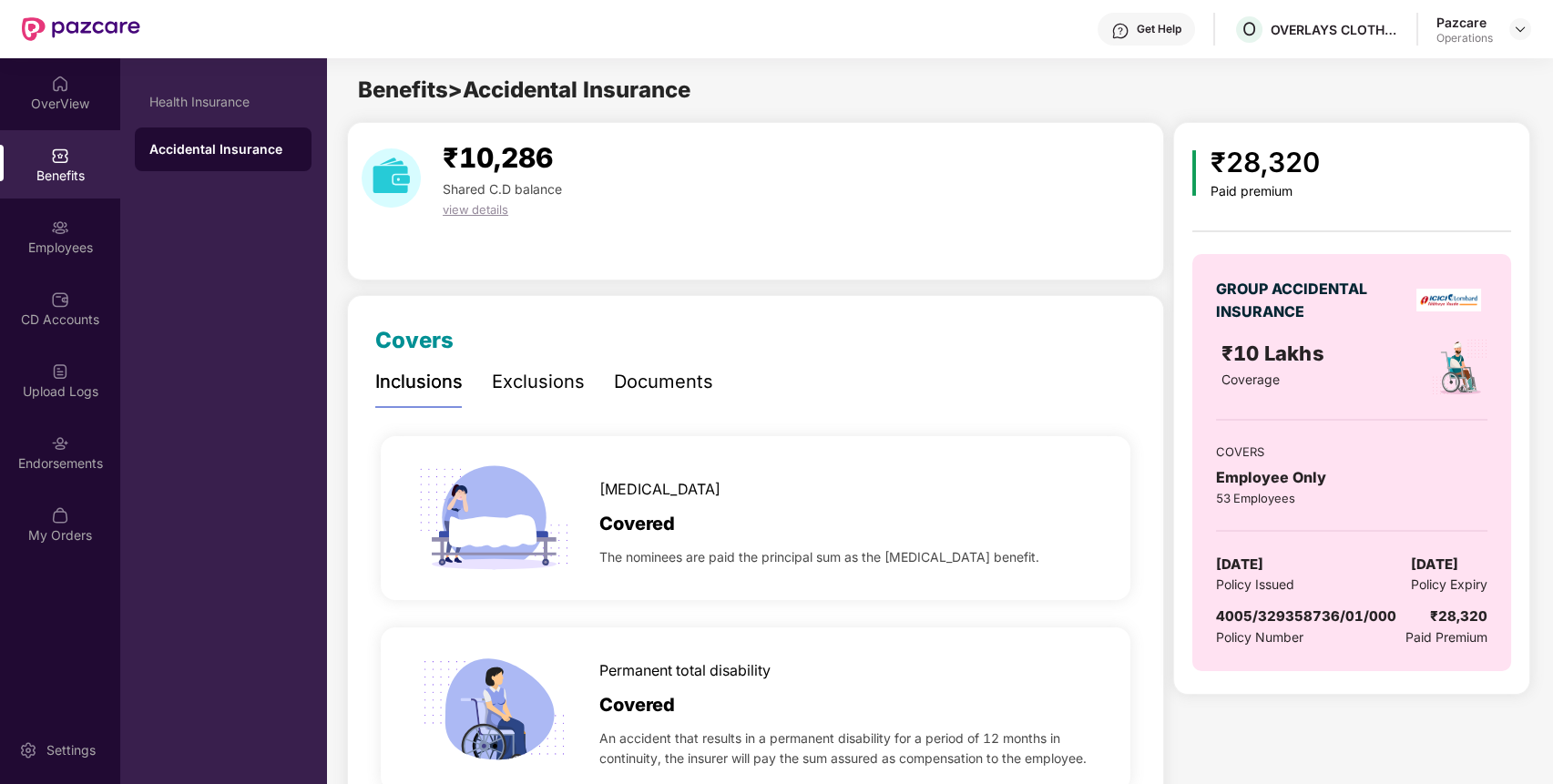
click at [1268, 615] on span "4005/329358736/01/000" at bounding box center [1305, 616] width 180 height 18
copy span "329358736"
click at [1268, 615] on span "4005/329358736/01/000" at bounding box center [1305, 616] width 180 height 18
copy span "4005/329358736/01/000"
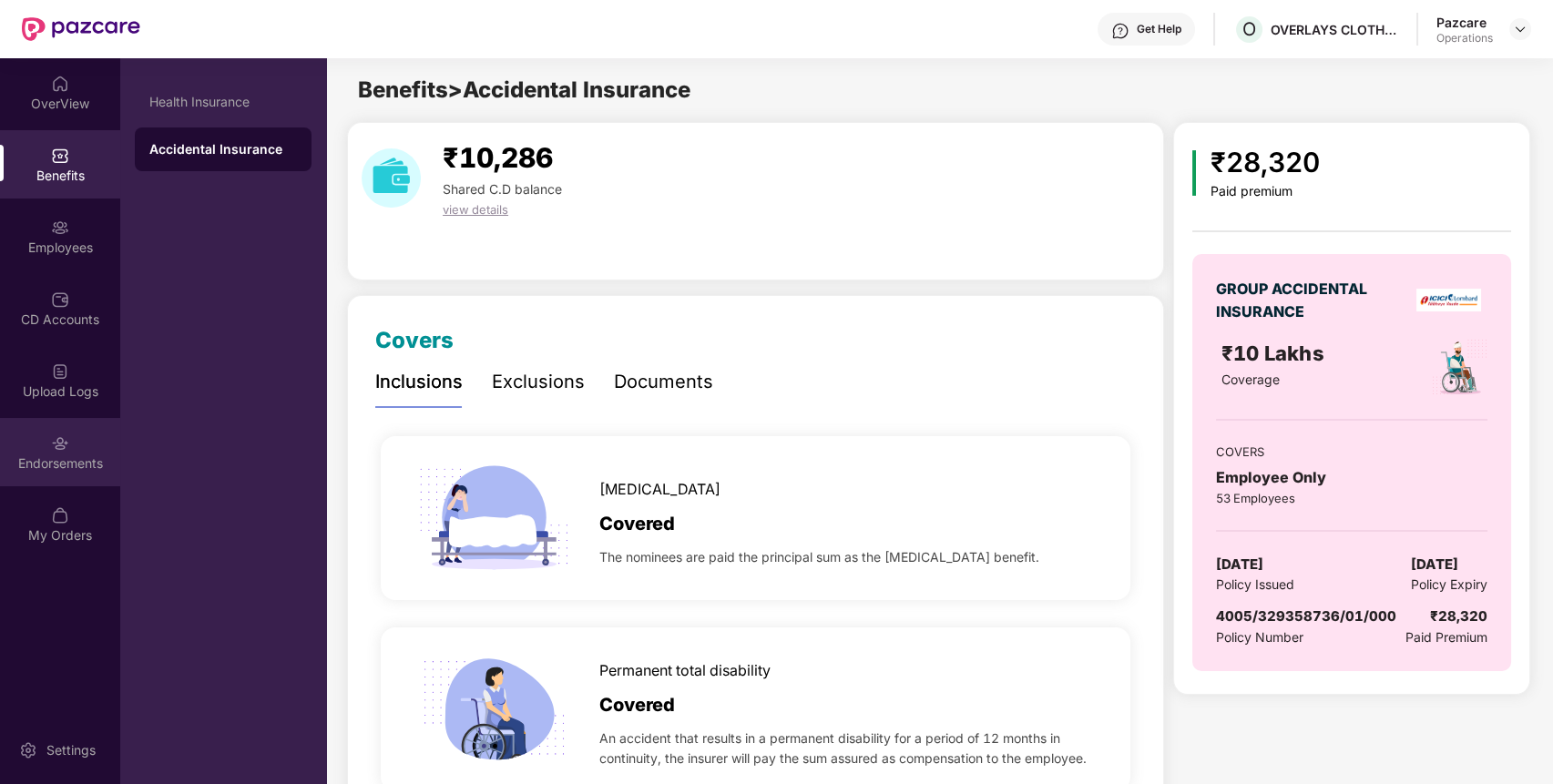
click at [54, 424] on div "Endorsements" at bounding box center [60, 451] width 121 height 68
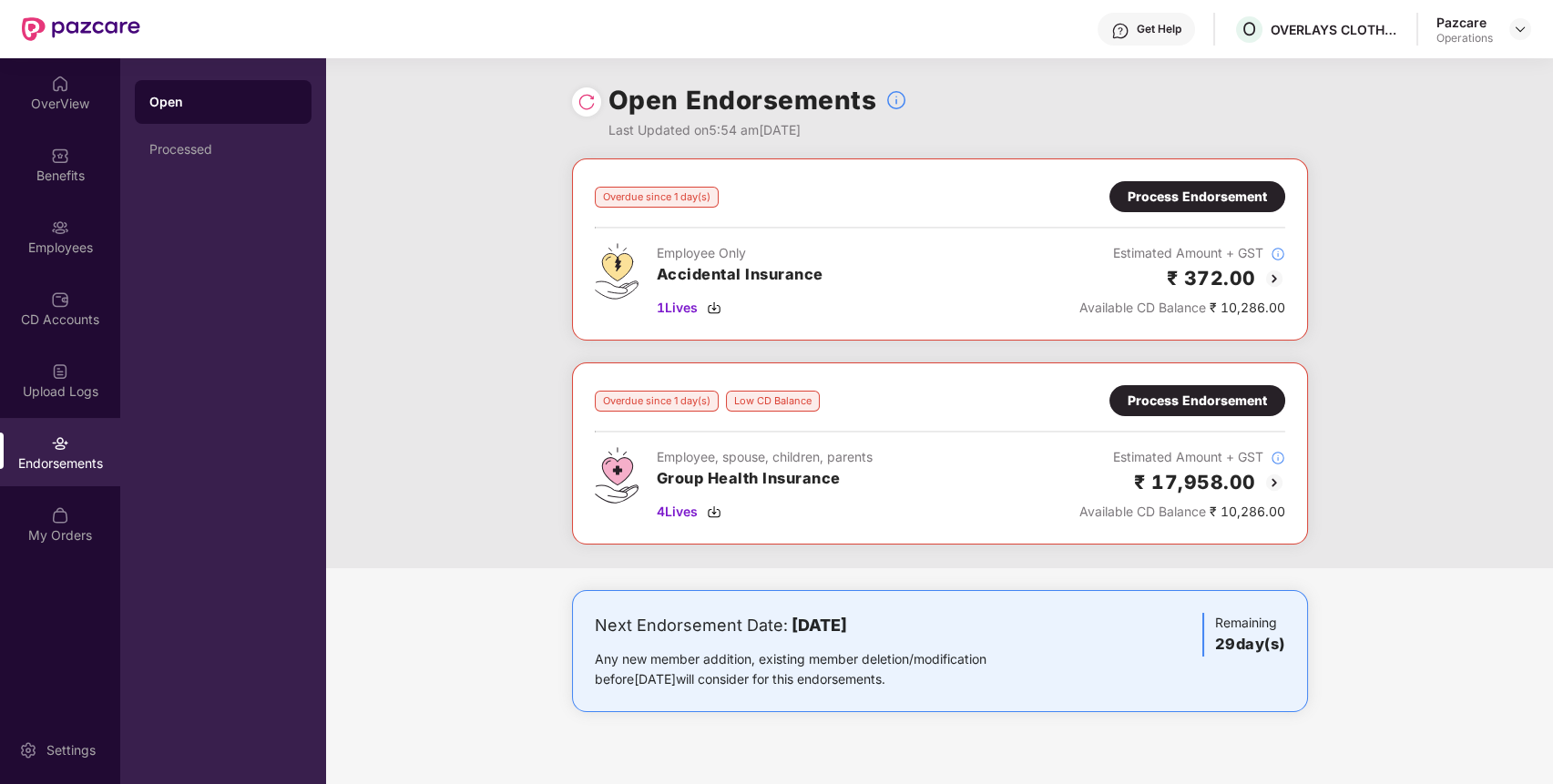
click at [1201, 192] on div "Process Endorsement" at bounding box center [1197, 196] width 139 height 20
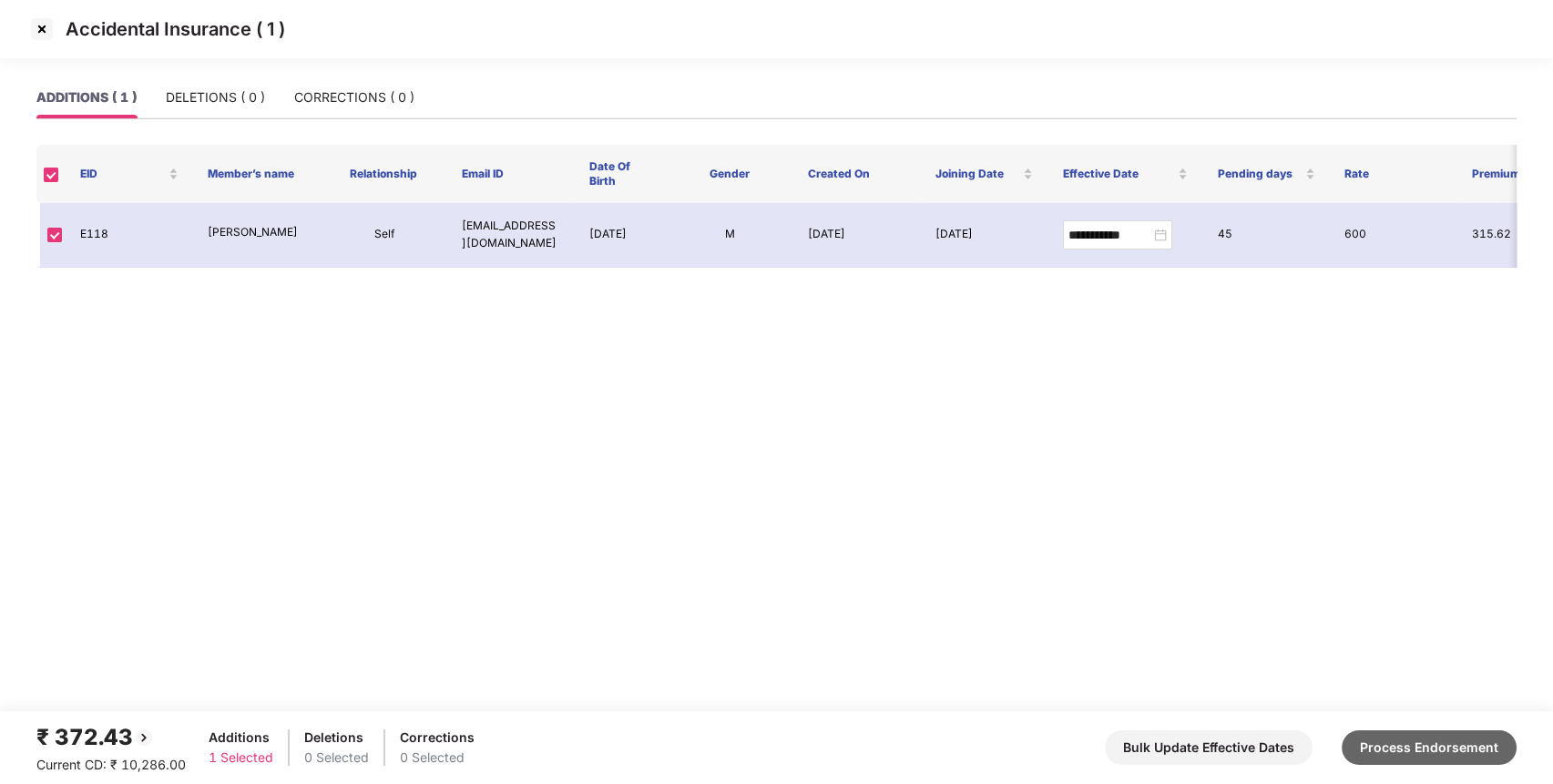
click at [1487, 748] on button "Process Endorsement" at bounding box center [1429, 747] width 175 height 35
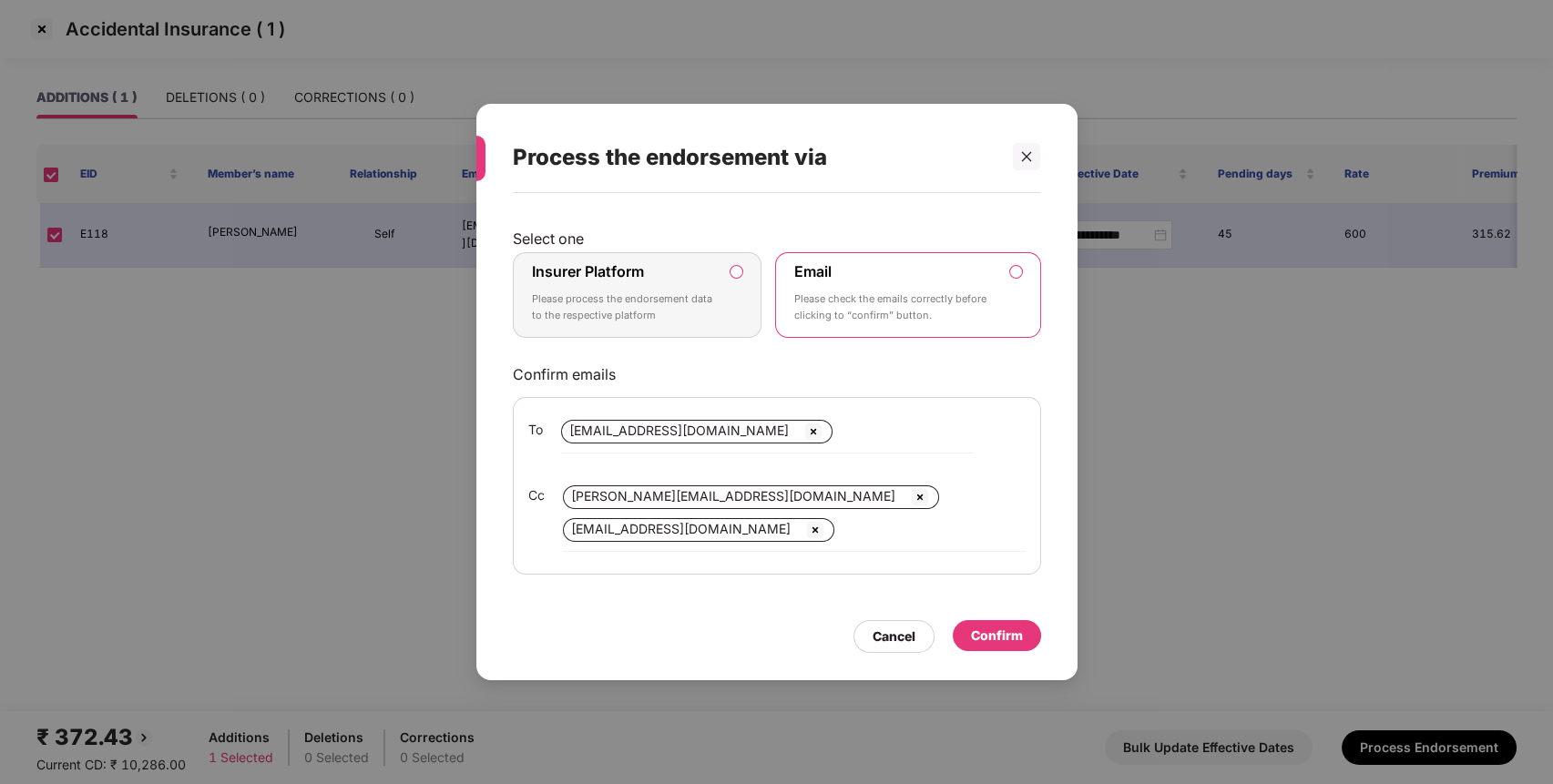
click at [707, 298] on p "Please process the endorsement data to the respective platform" at bounding box center [625, 307] width 186 height 32
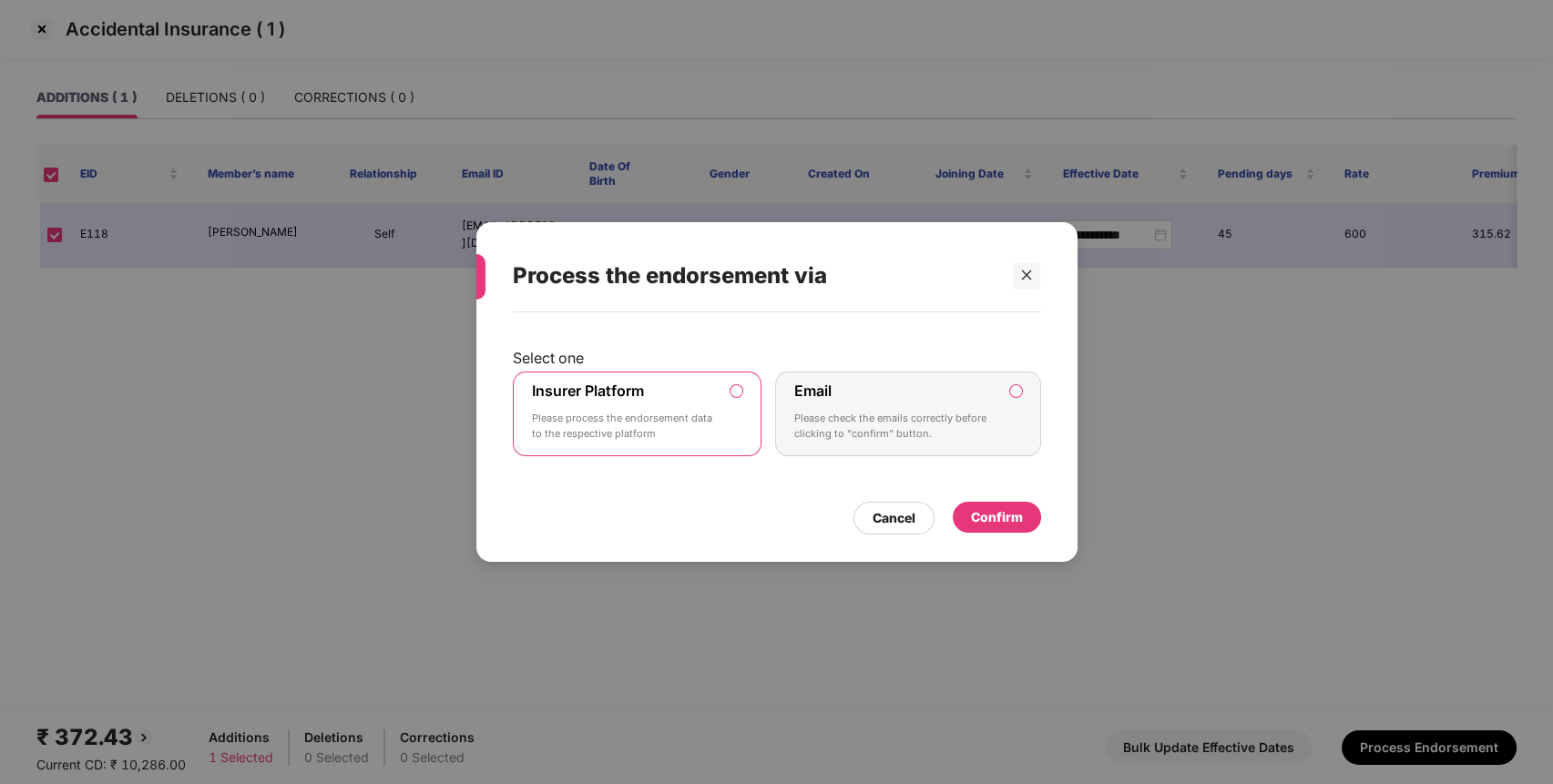
click at [988, 518] on div "Confirm" at bounding box center [997, 517] width 52 height 20
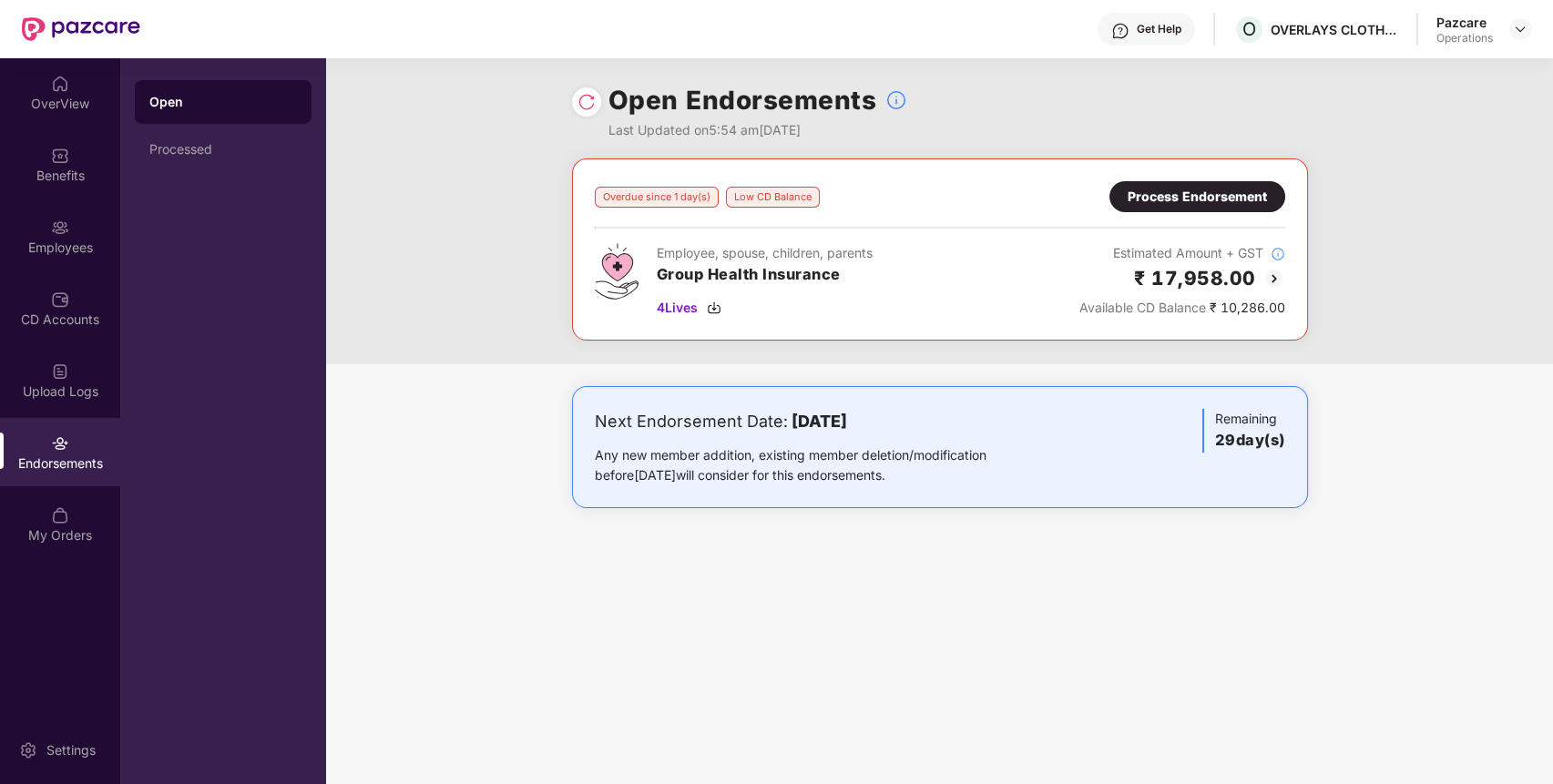
click at [1063, 650] on div "Open Endorsements Last Updated on 5:54 am[DATE] Overdue since 1 day(s) Low CD B…" at bounding box center [940, 421] width 1227 height 725
click at [240, 161] on div "Processed" at bounding box center [223, 149] width 177 height 44
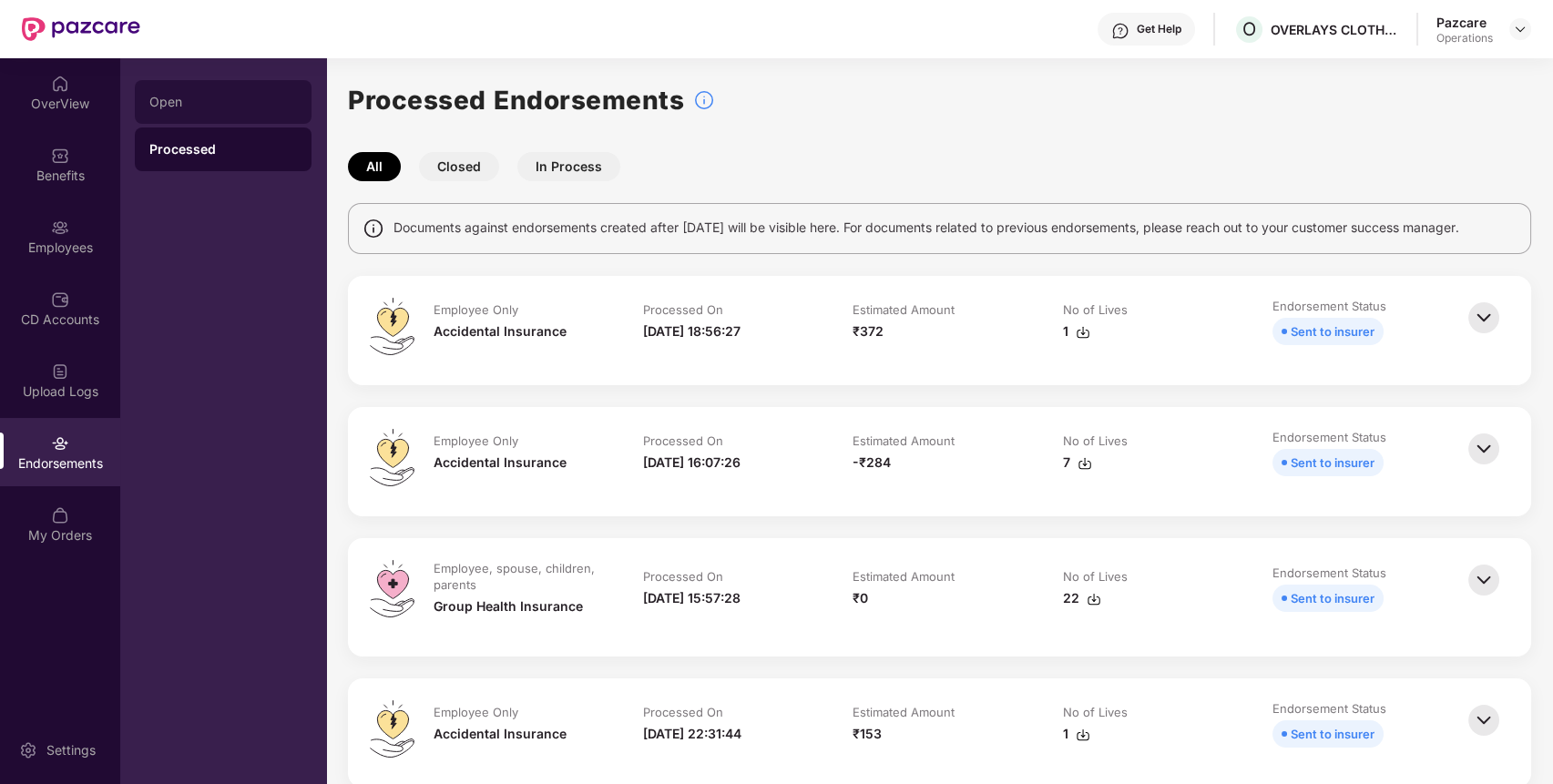
click at [214, 110] on div "Open" at bounding box center [223, 102] width 177 height 44
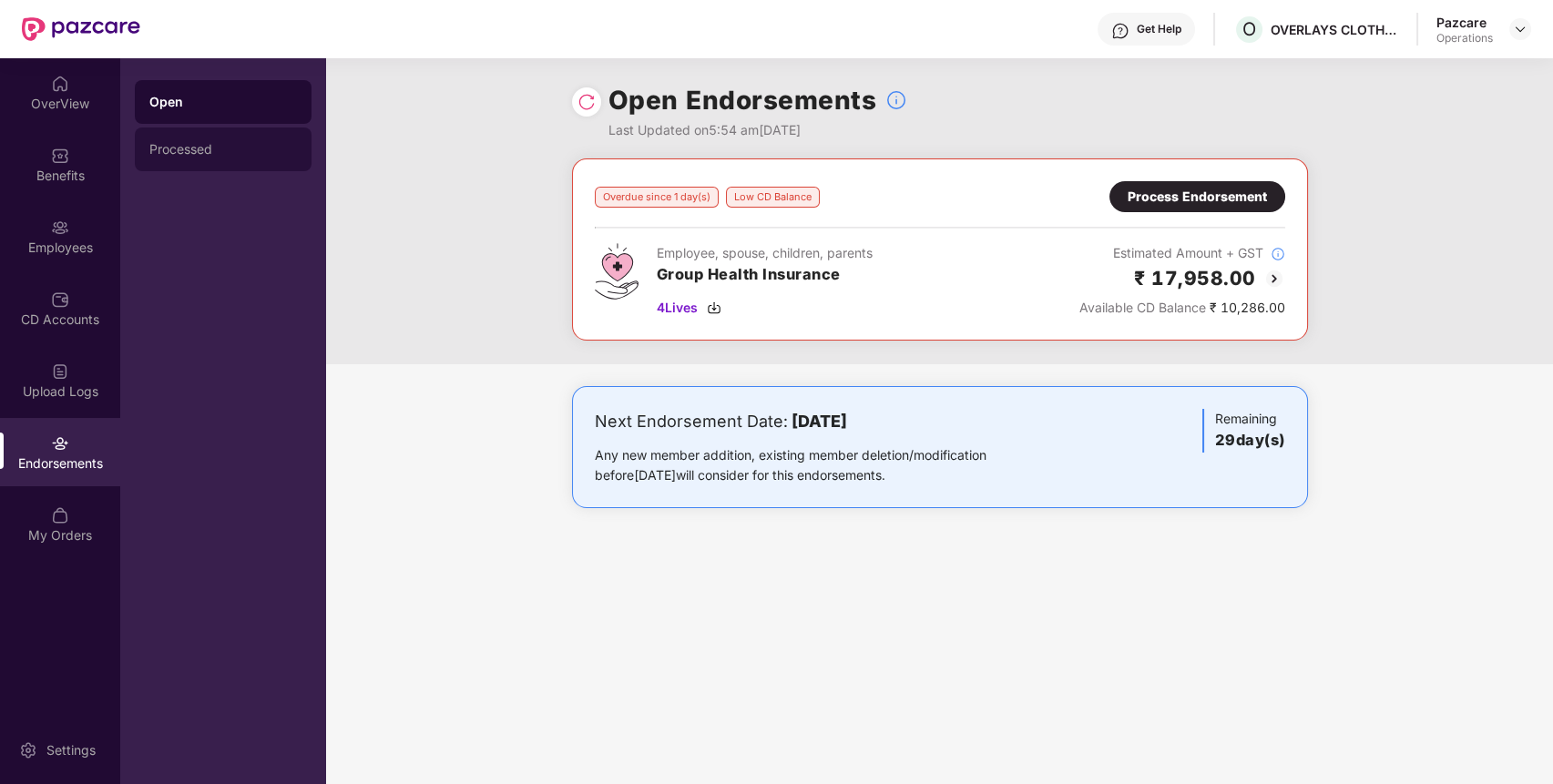
click at [254, 161] on div "Processed" at bounding box center [223, 149] width 177 height 44
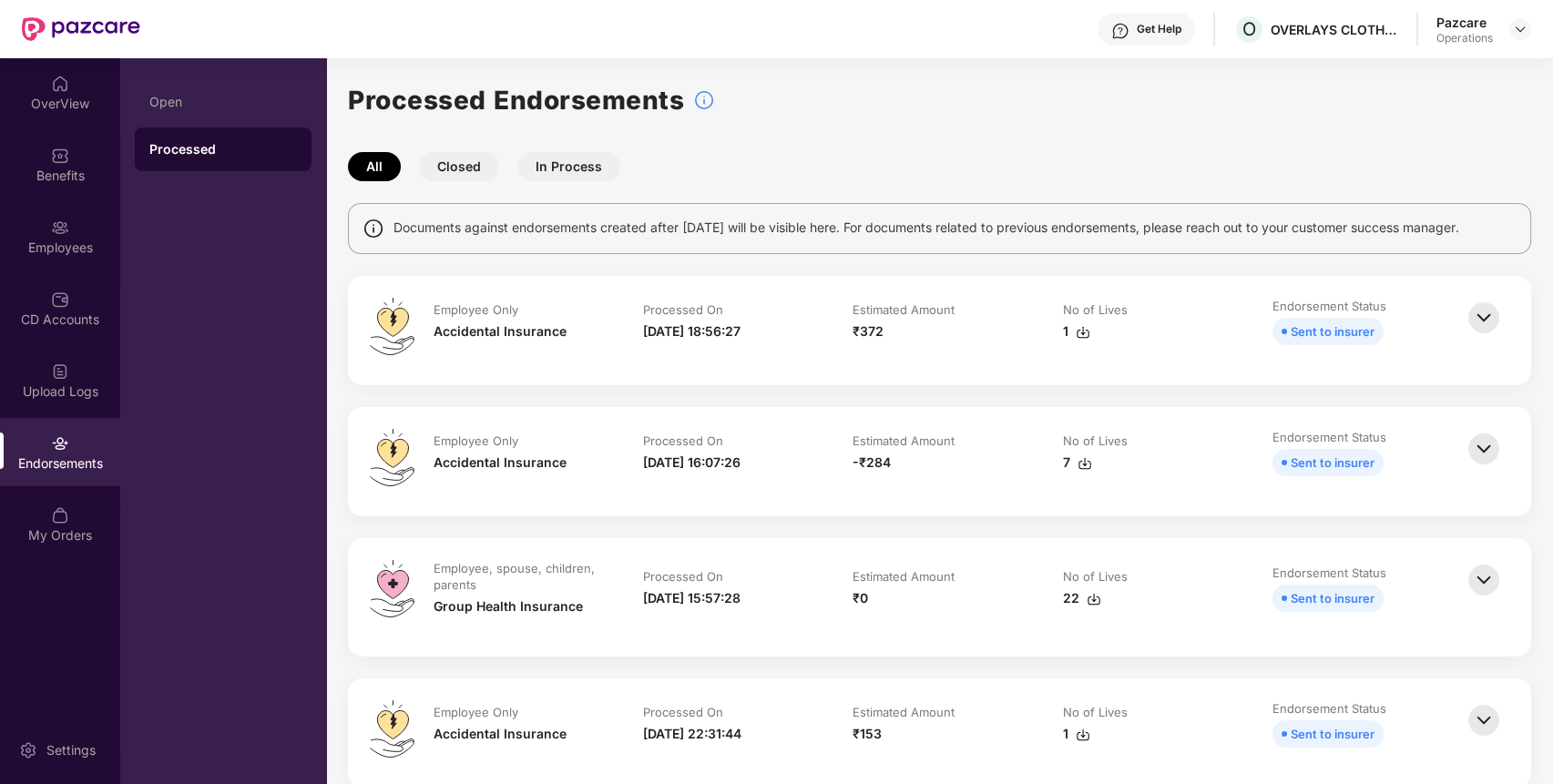
click at [79, 442] on div "Endorsements" at bounding box center [60, 451] width 121 height 68
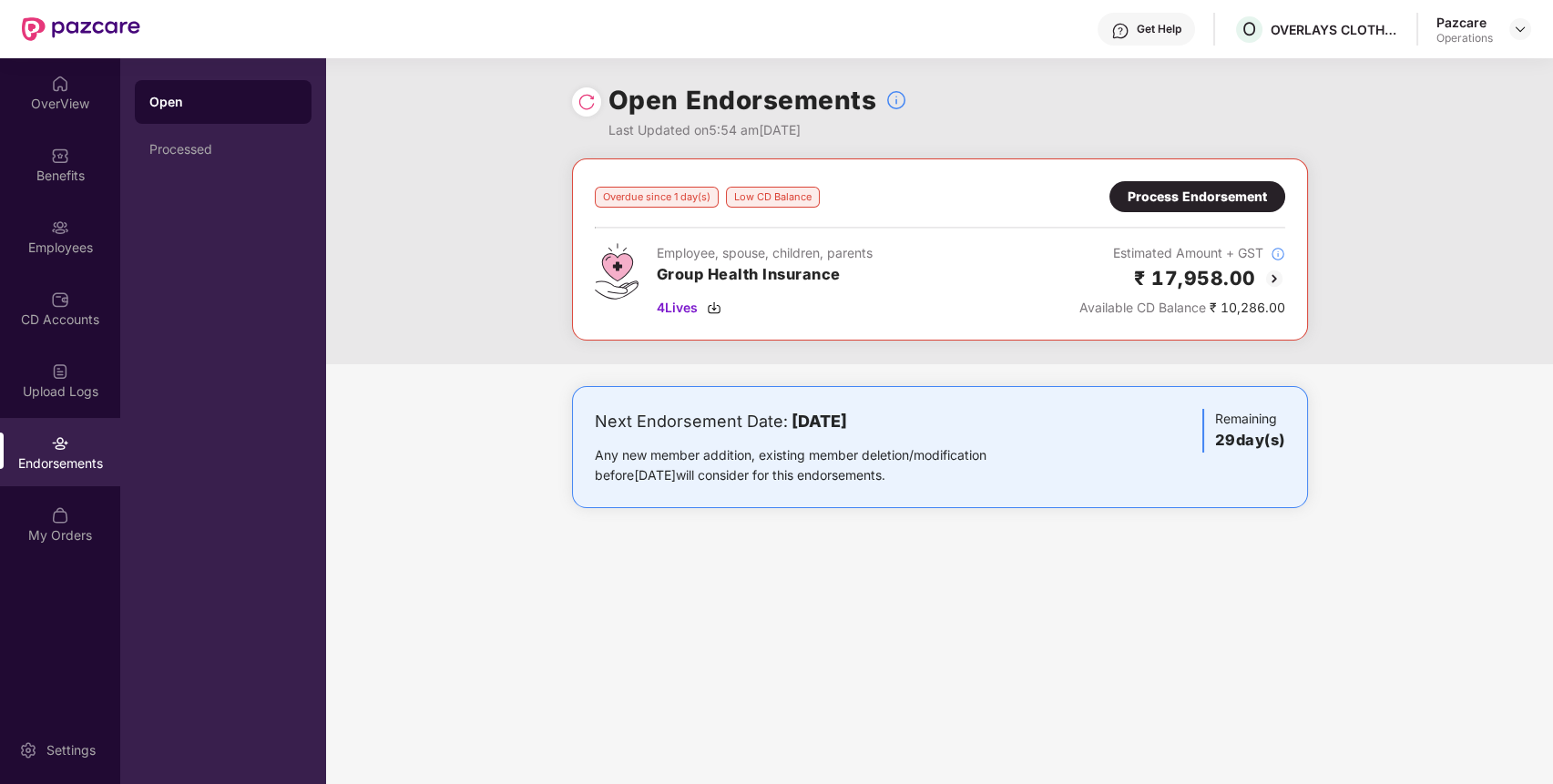
click at [1273, 276] on img at bounding box center [1273, 278] width 22 height 21
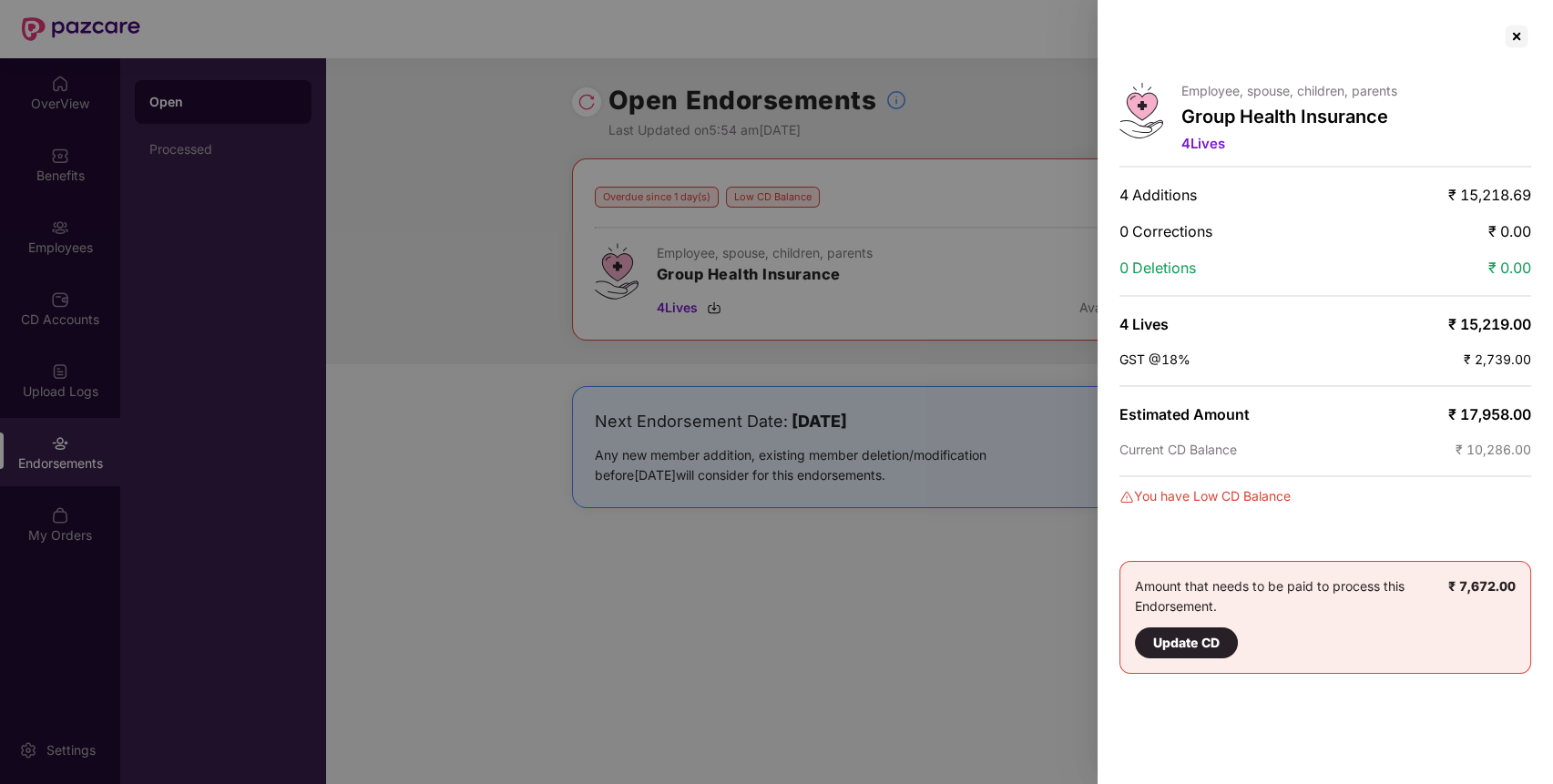
click at [1487, 405] on span "₹ 17,958.00" at bounding box center [1489, 413] width 83 height 18
copy span "17,958.00"
click at [1486, 443] on span "₹ 10,286.00" at bounding box center [1493, 449] width 76 height 16
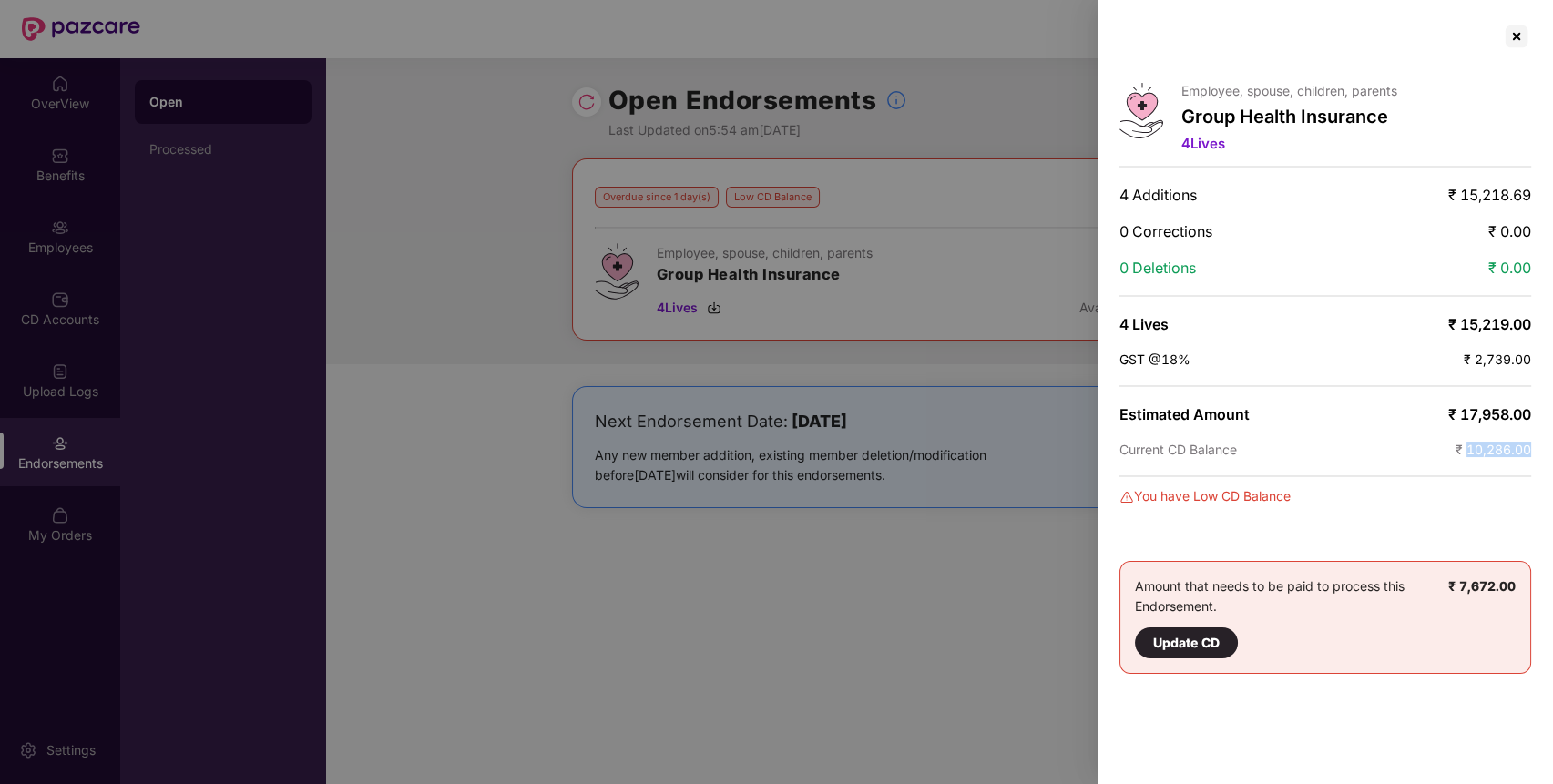
copy span "10,286.00"
click at [1516, 36] on div at bounding box center [1516, 36] width 29 height 29
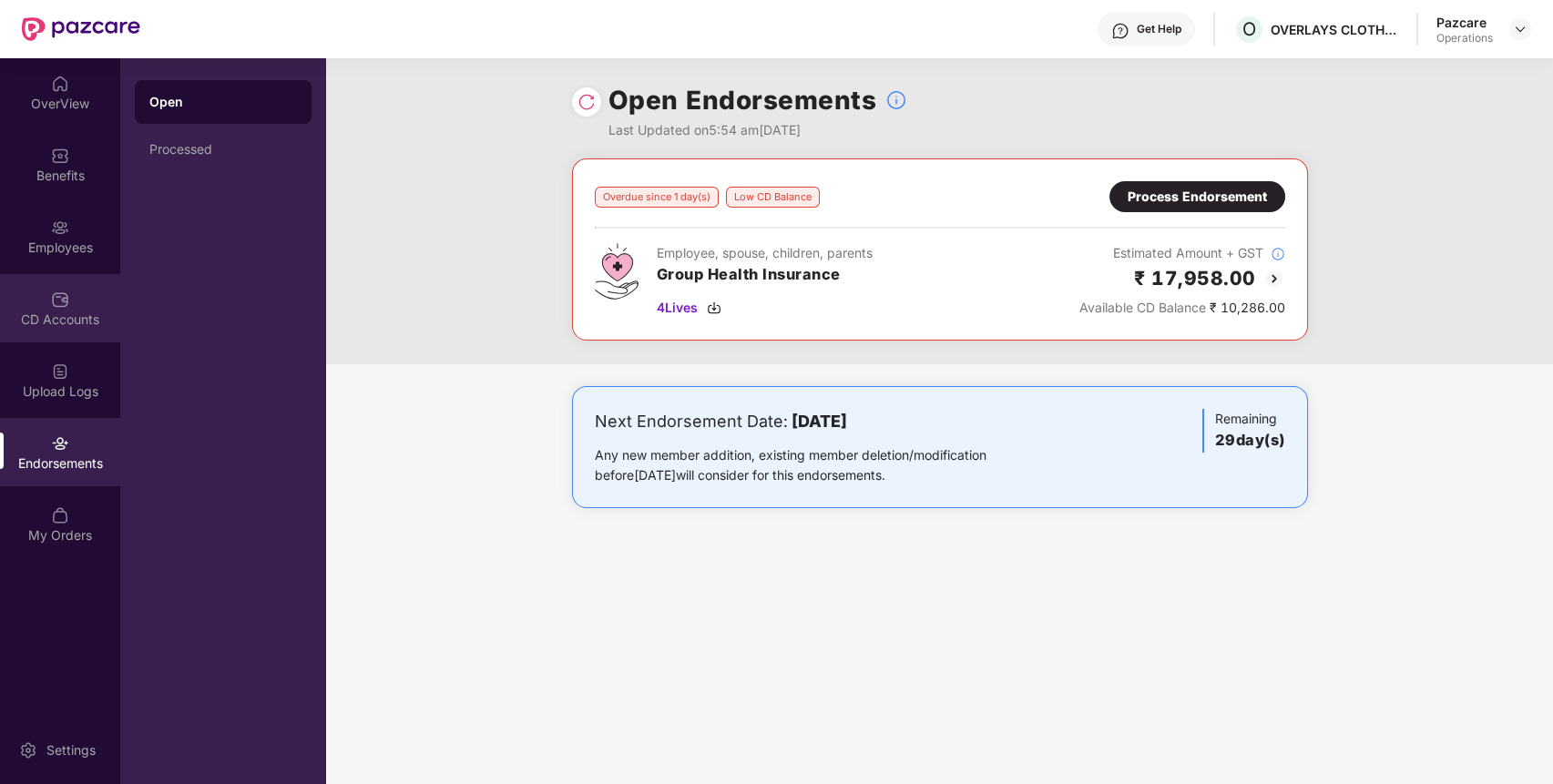
click at [53, 302] on img at bounding box center [60, 299] width 18 height 18
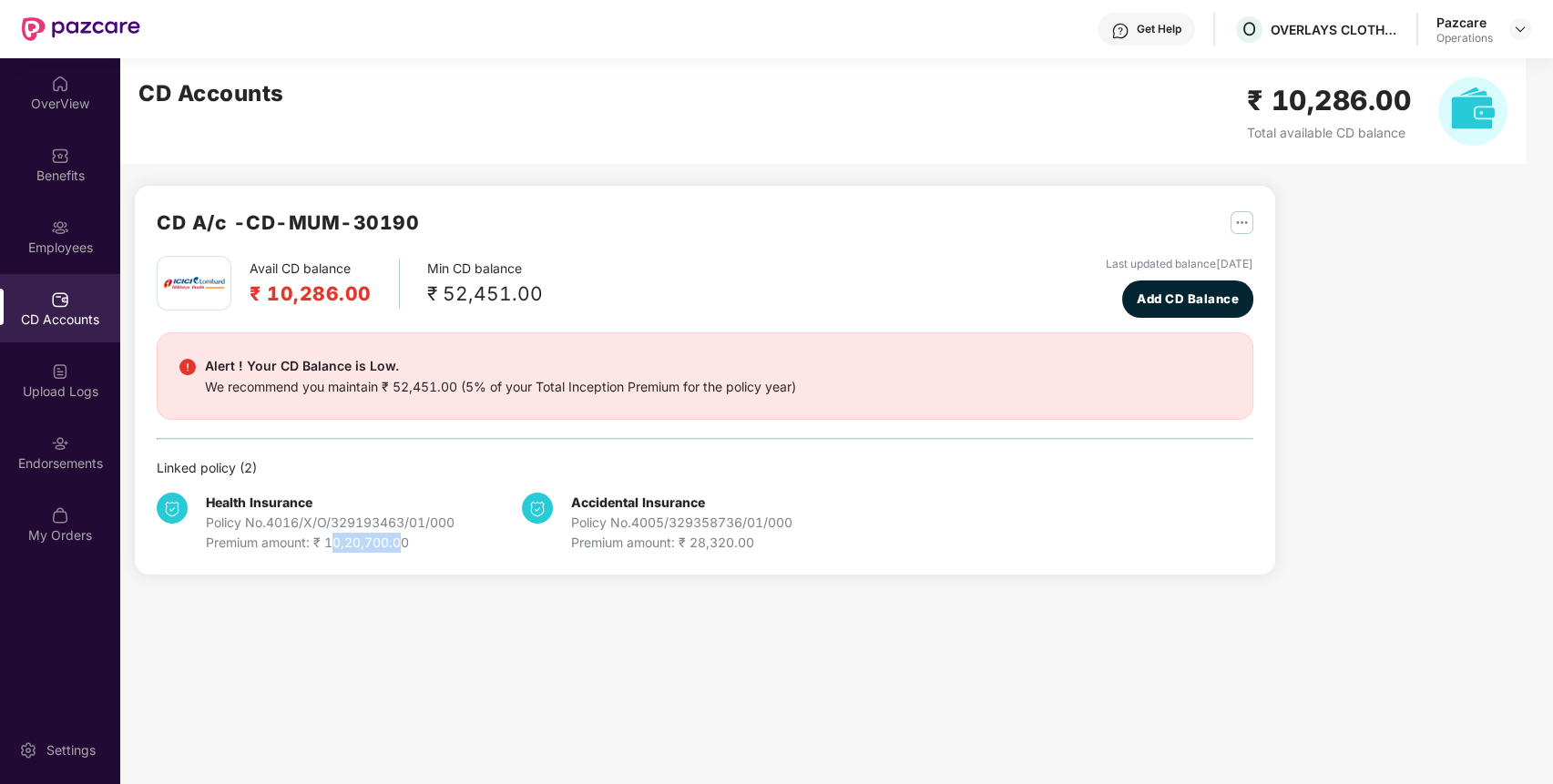
drag, startPoint x: 331, startPoint y: 541, endPoint x: 401, endPoint y: 544, distance: 70.1
click at [401, 544] on div "Premium amount: ₹ 10,20,700.00" at bounding box center [330, 542] width 249 height 20
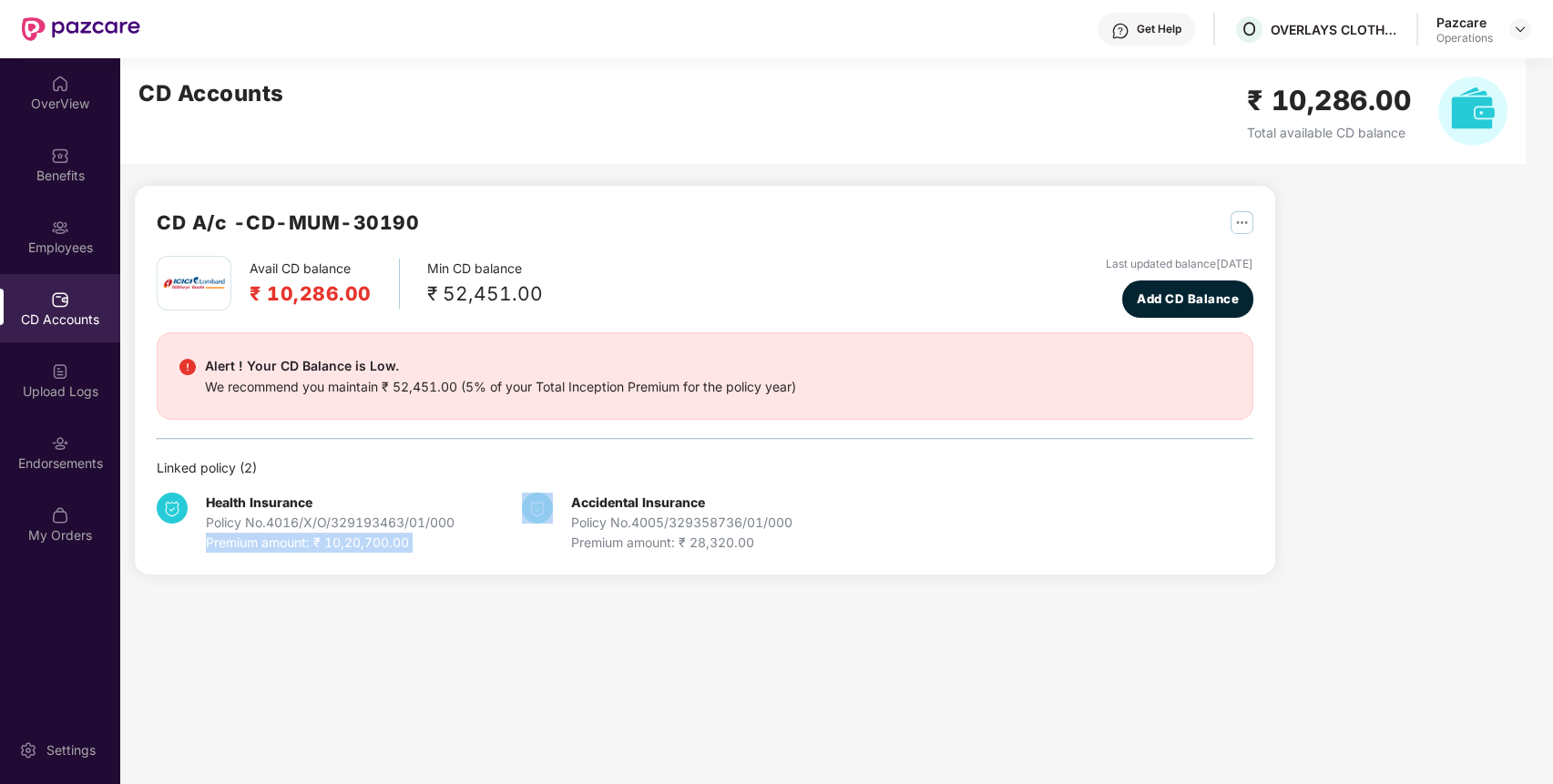
click at [401, 544] on div "Premium amount: ₹ 10,20,700.00" at bounding box center [330, 542] width 249 height 20
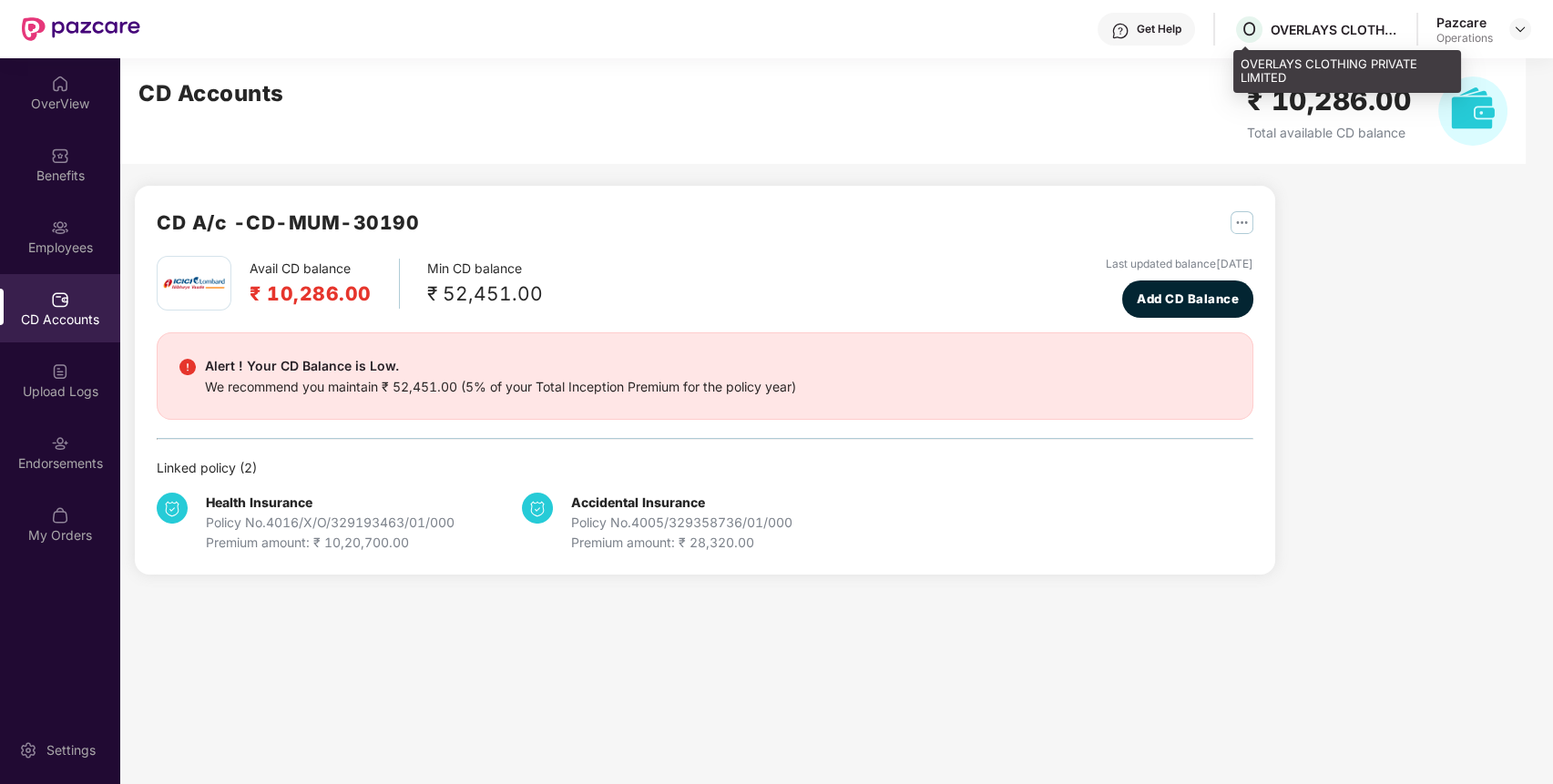
click at [1336, 28] on div "OVERLAYS CLOTHING PRIVATE LIMITED" at bounding box center [1334, 29] width 127 height 18
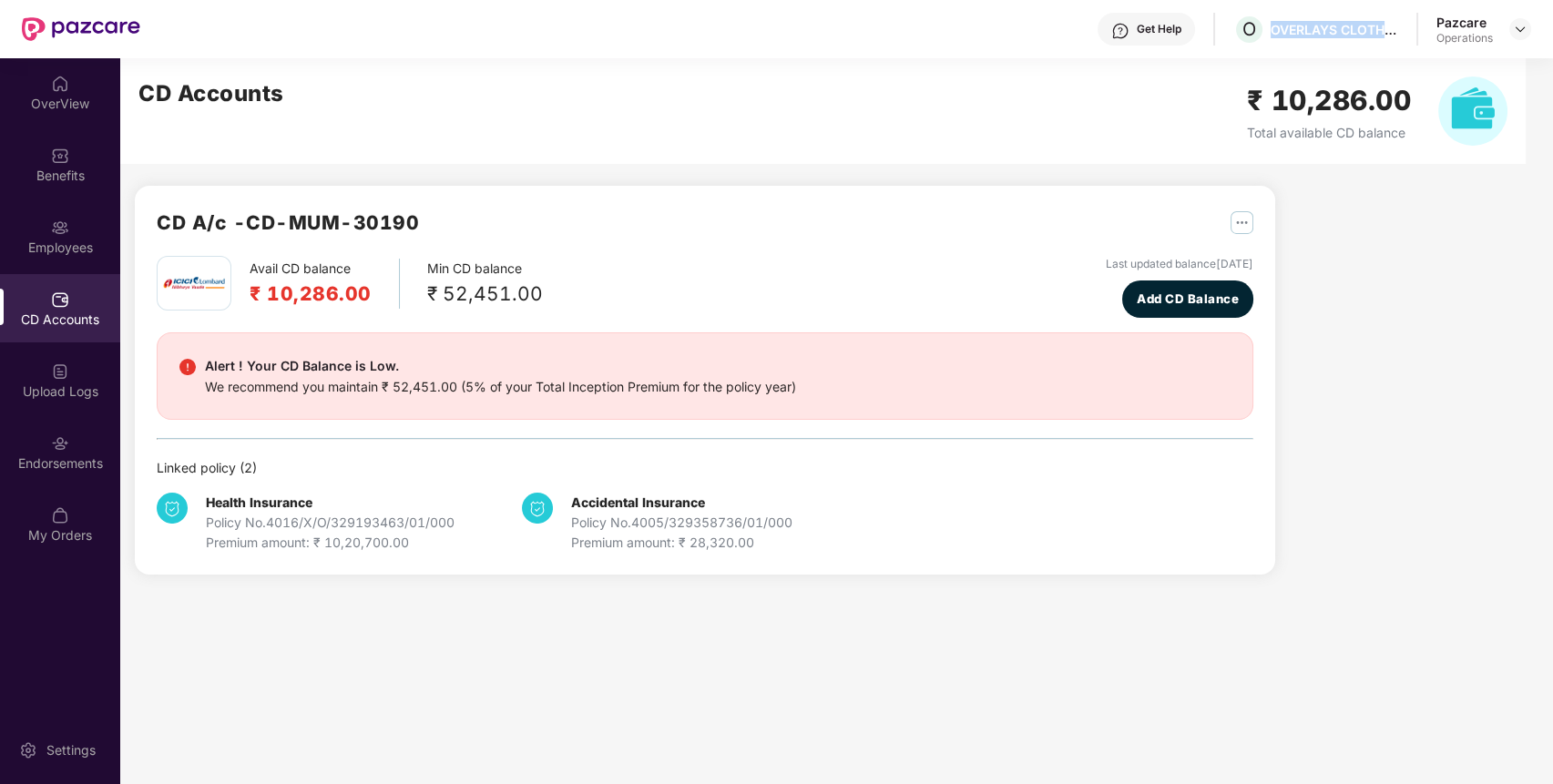
copy div "OVERLAYS CLOTHING PRIVATE LIMITED"
drag, startPoint x: 268, startPoint y: 521, endPoint x: 465, endPoint y: 517, distance: 197.0
click at [465, 517] on div "Health Insurance Policy No. 4016/X/O/329193463/01/000 Premium amount: ₹ 10,20,7…" at bounding box center [339, 522] width 366 height 60
copy div "4016/X/O/329193463/01/000"
click at [62, 433] on div at bounding box center [60, 441] width 18 height 18
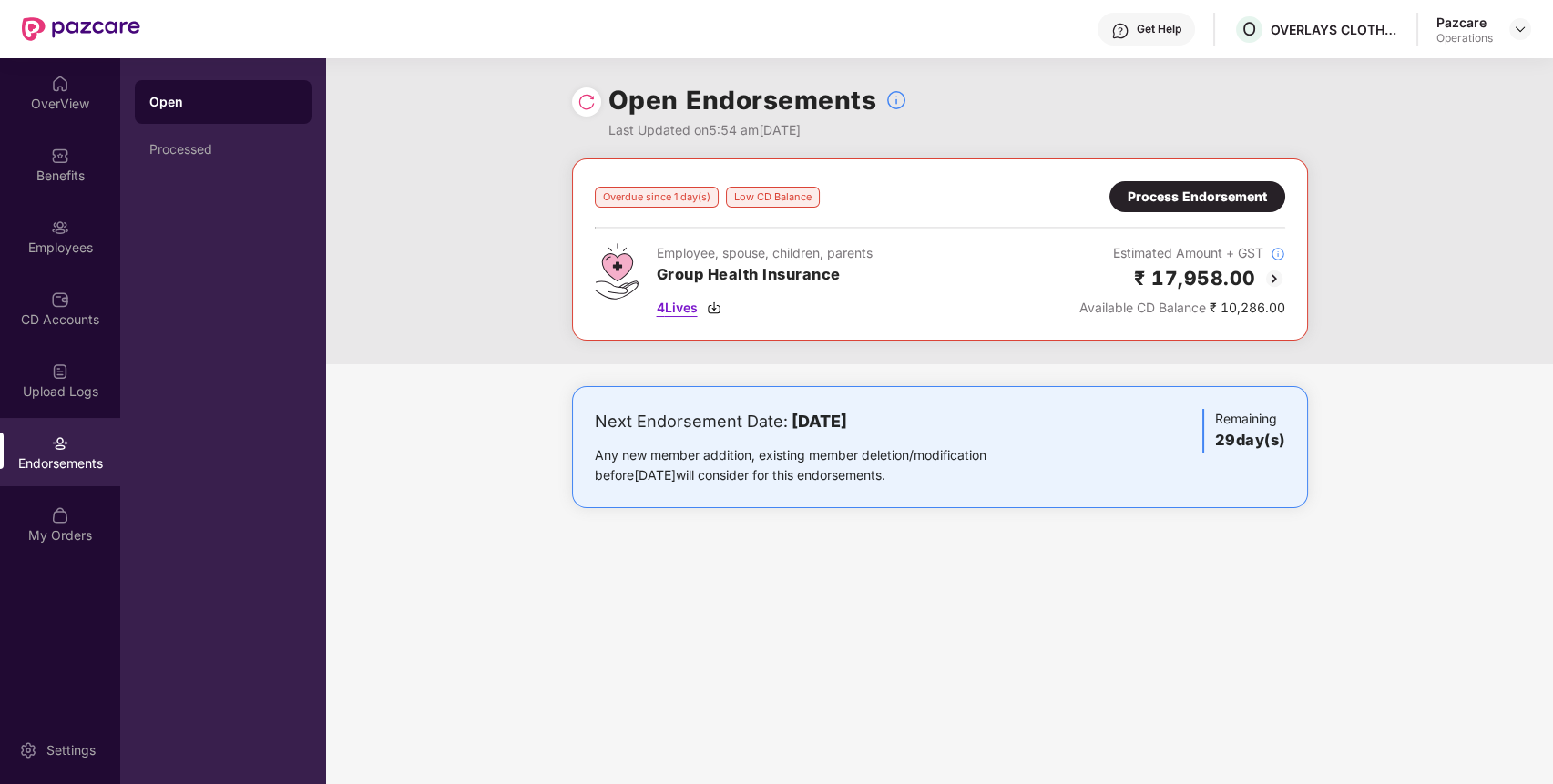
click at [674, 301] on span "4 Lives" at bounding box center [677, 307] width 41 height 20
click at [1524, 27] on img at bounding box center [1520, 29] width 15 height 15
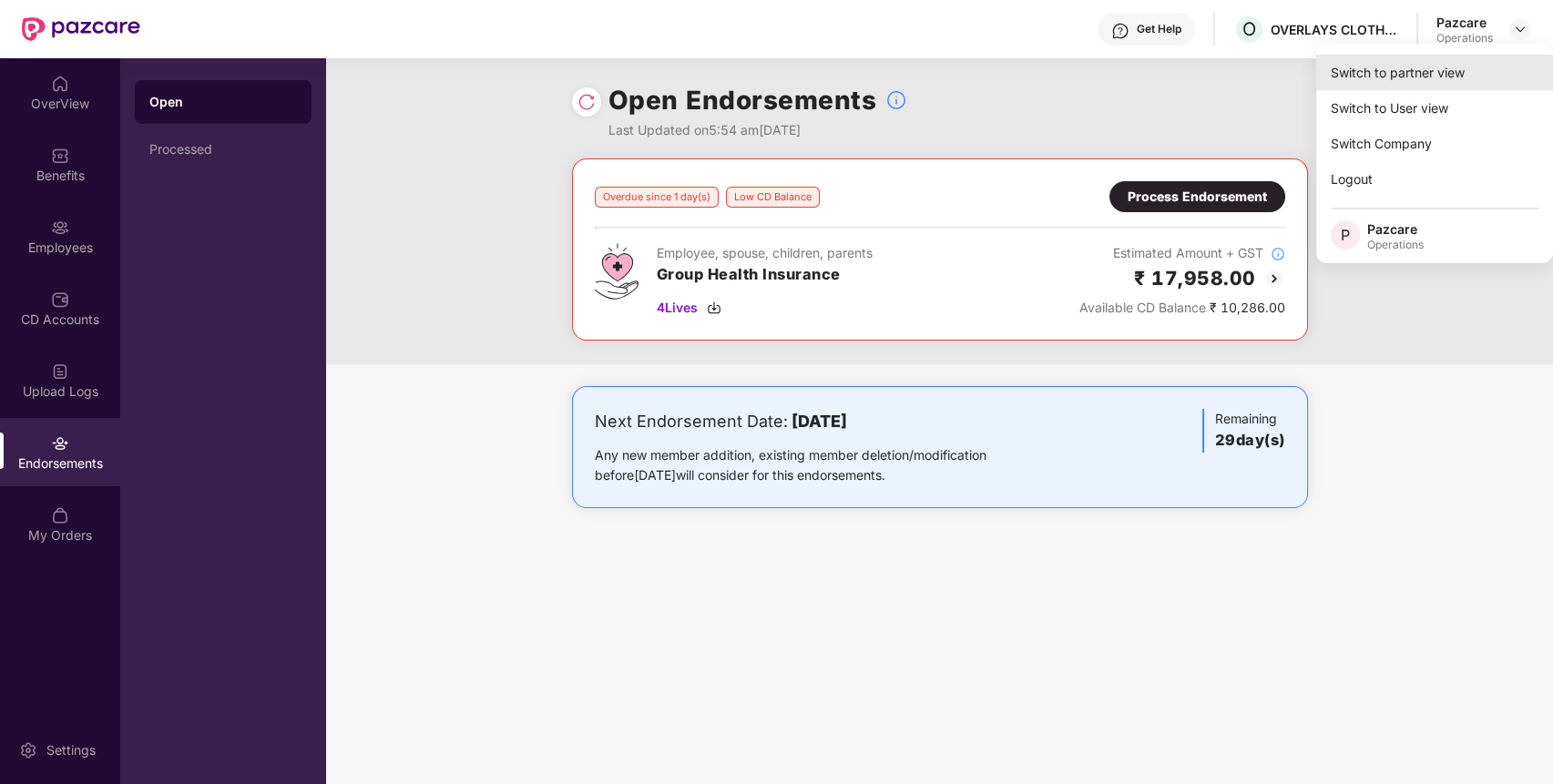
click at [1462, 76] on div "Switch to partner view" at bounding box center [1434, 72] width 237 height 36
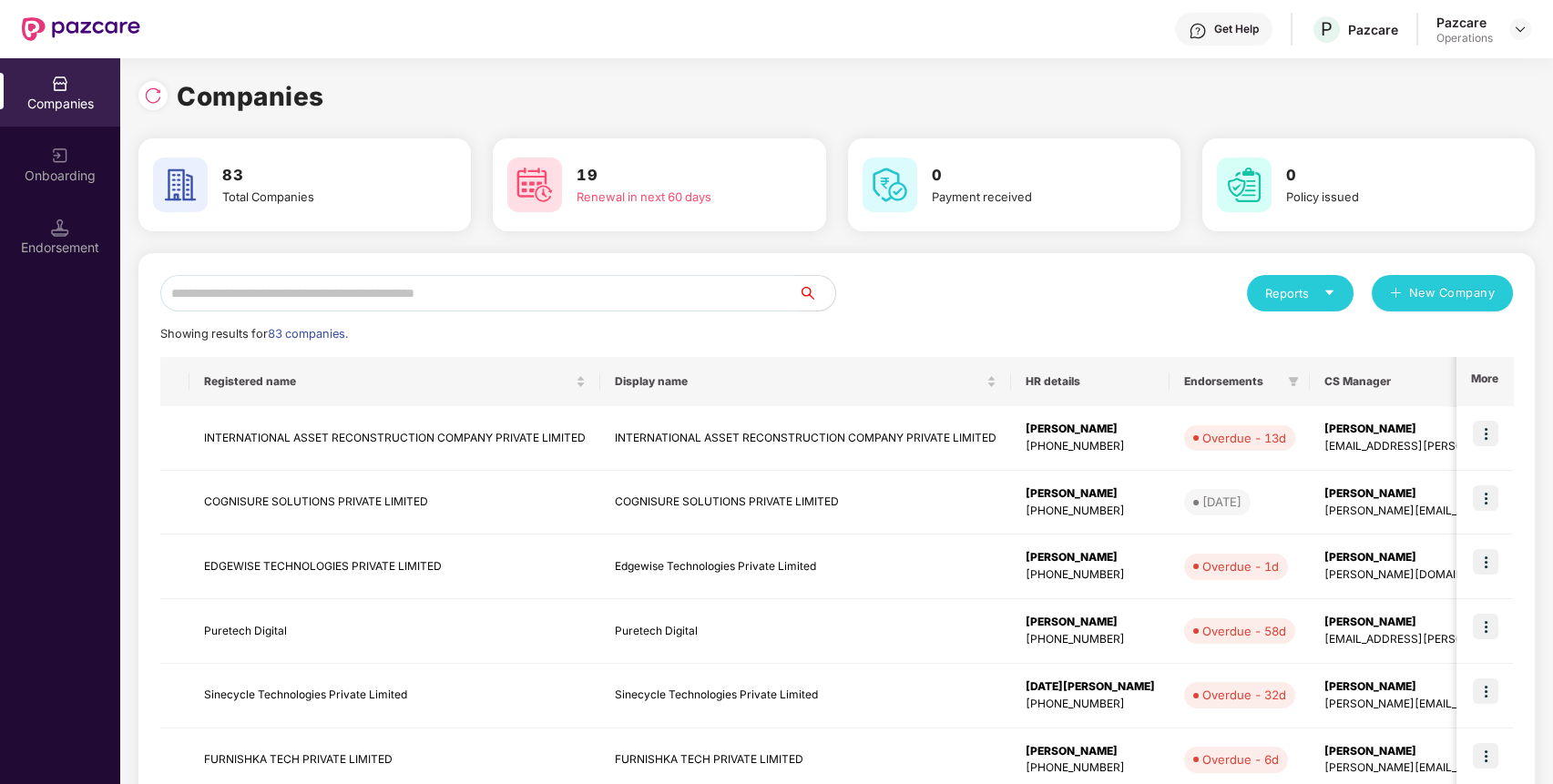
click at [590, 284] on input "text" at bounding box center [479, 292] width 639 height 36
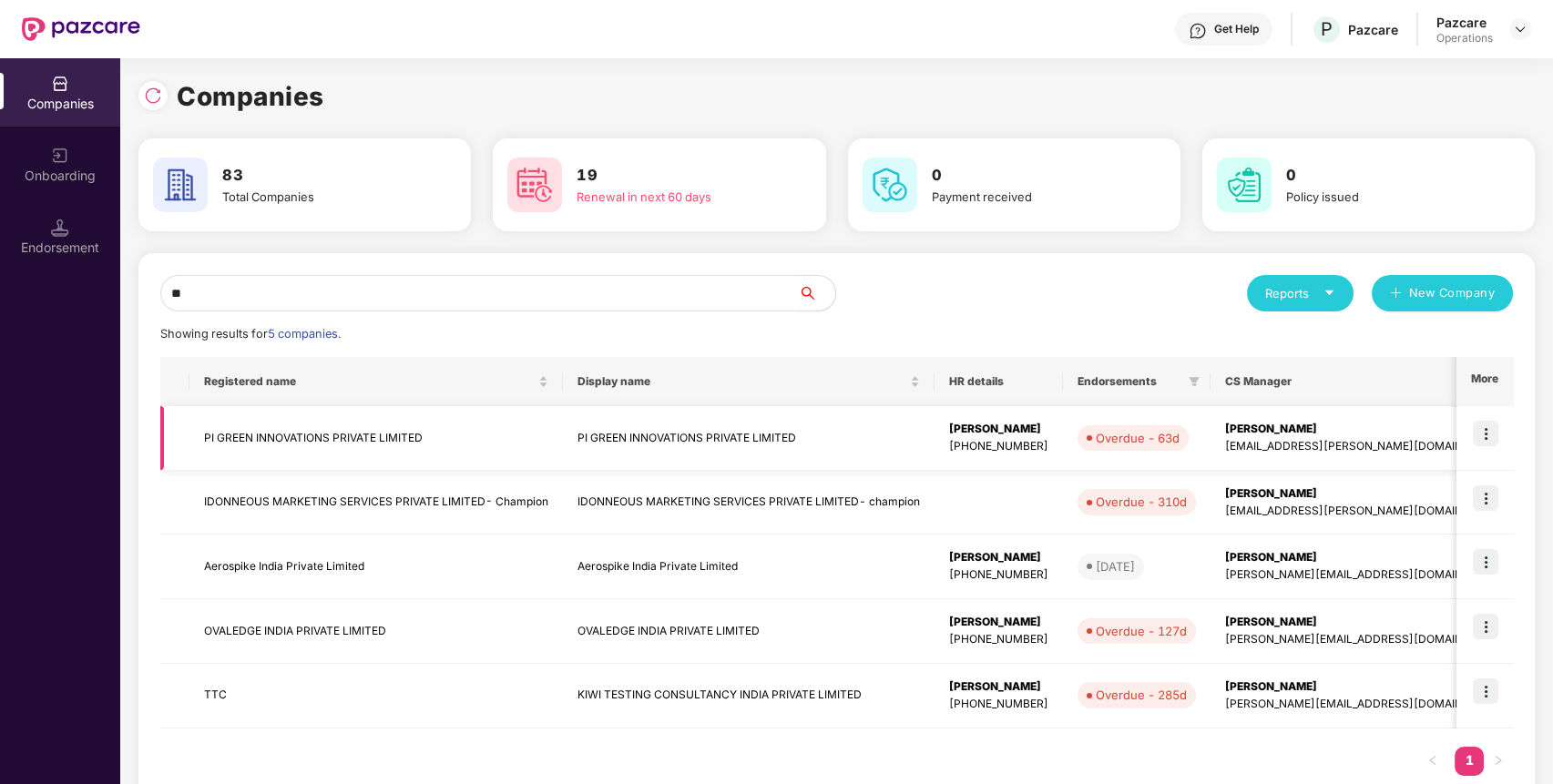
type input "**"
click at [1487, 439] on img at bounding box center [1485, 433] width 25 height 25
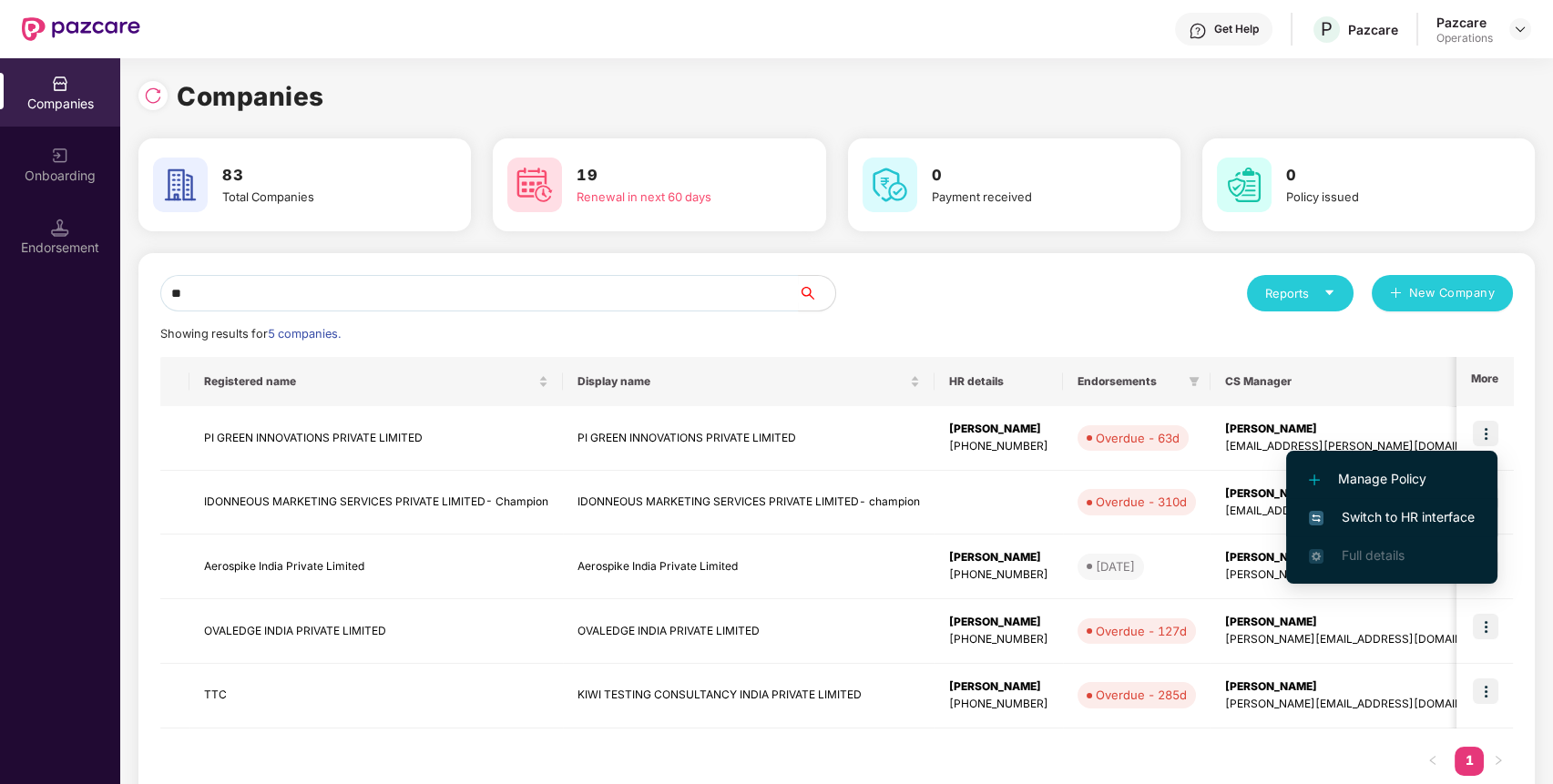
click at [1457, 516] on span "Switch to HR interface" at bounding box center [1391, 517] width 165 height 20
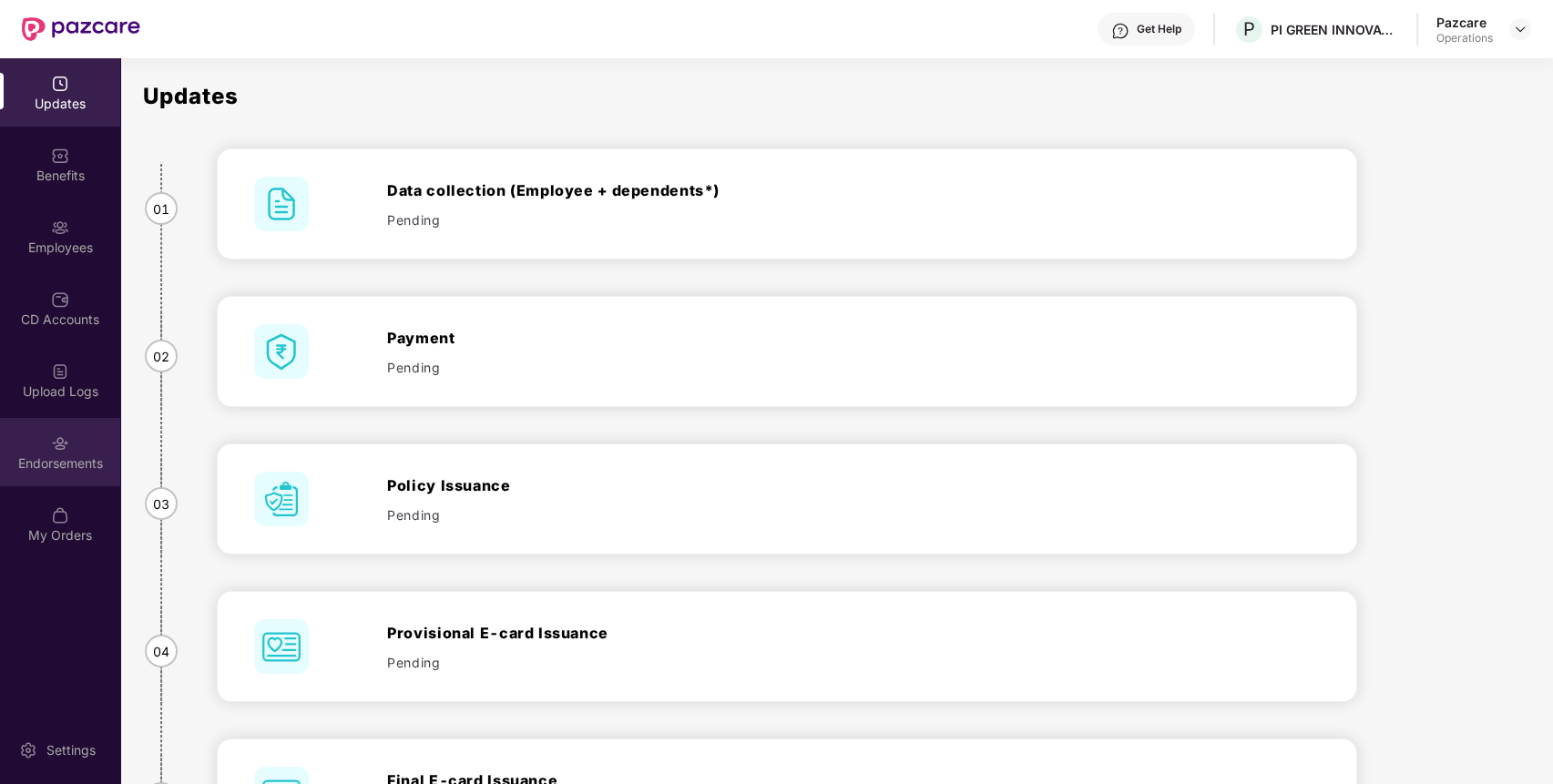
click at [97, 451] on div "Endorsements" at bounding box center [60, 451] width 121 height 68
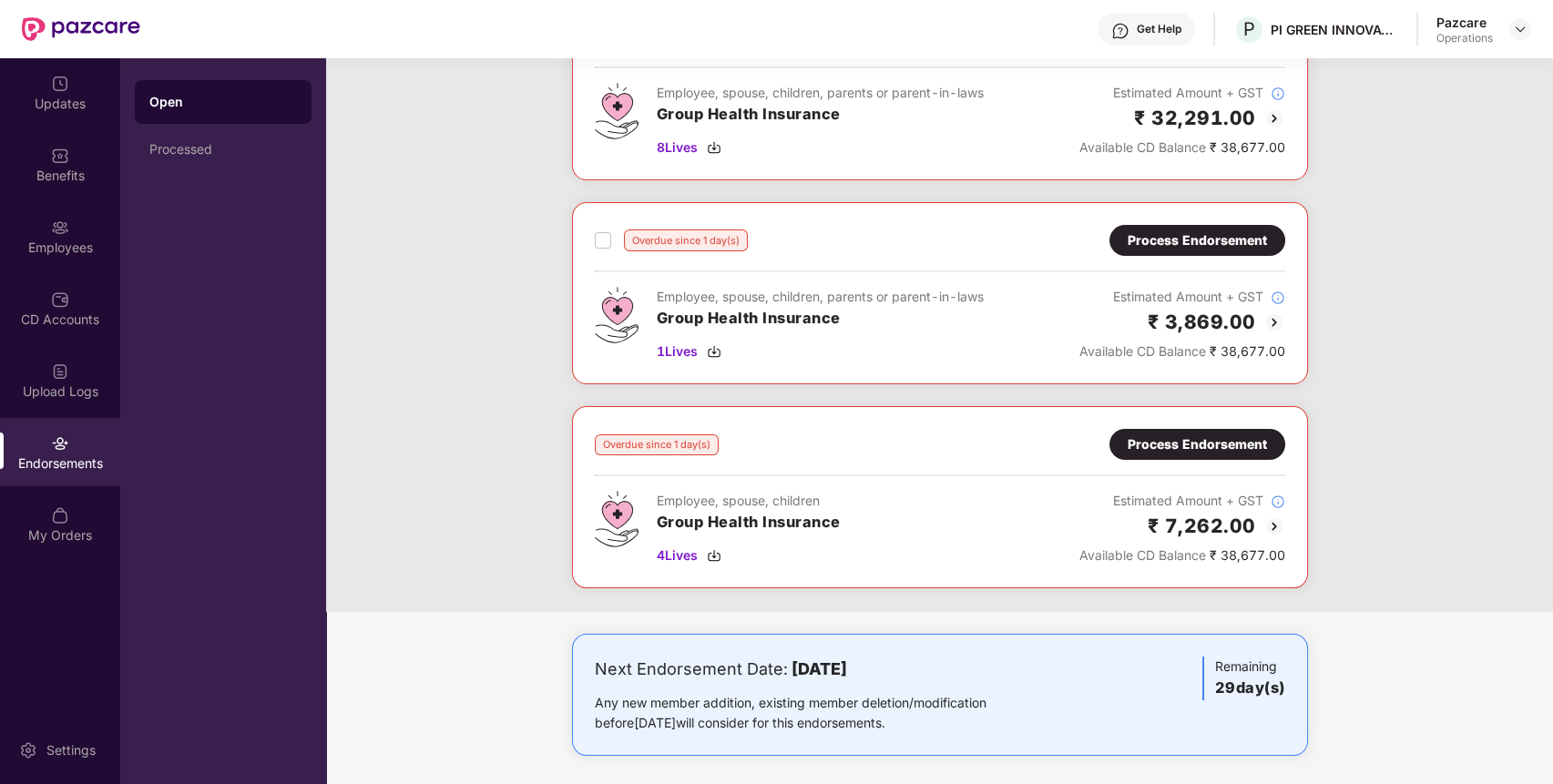
scroll to position [370, 0]
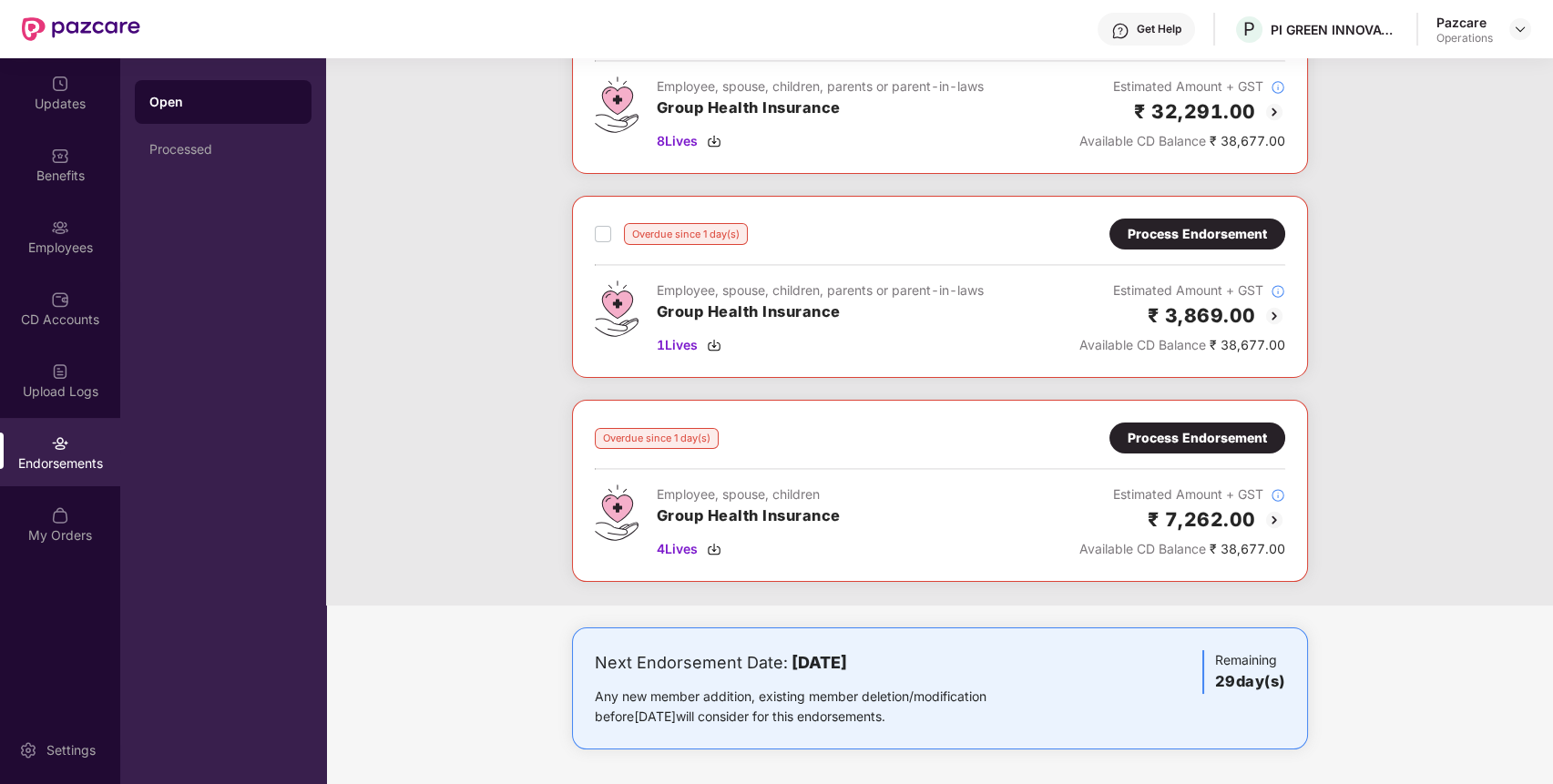
click at [1202, 433] on div "Process Endorsement" at bounding box center [1197, 437] width 139 height 20
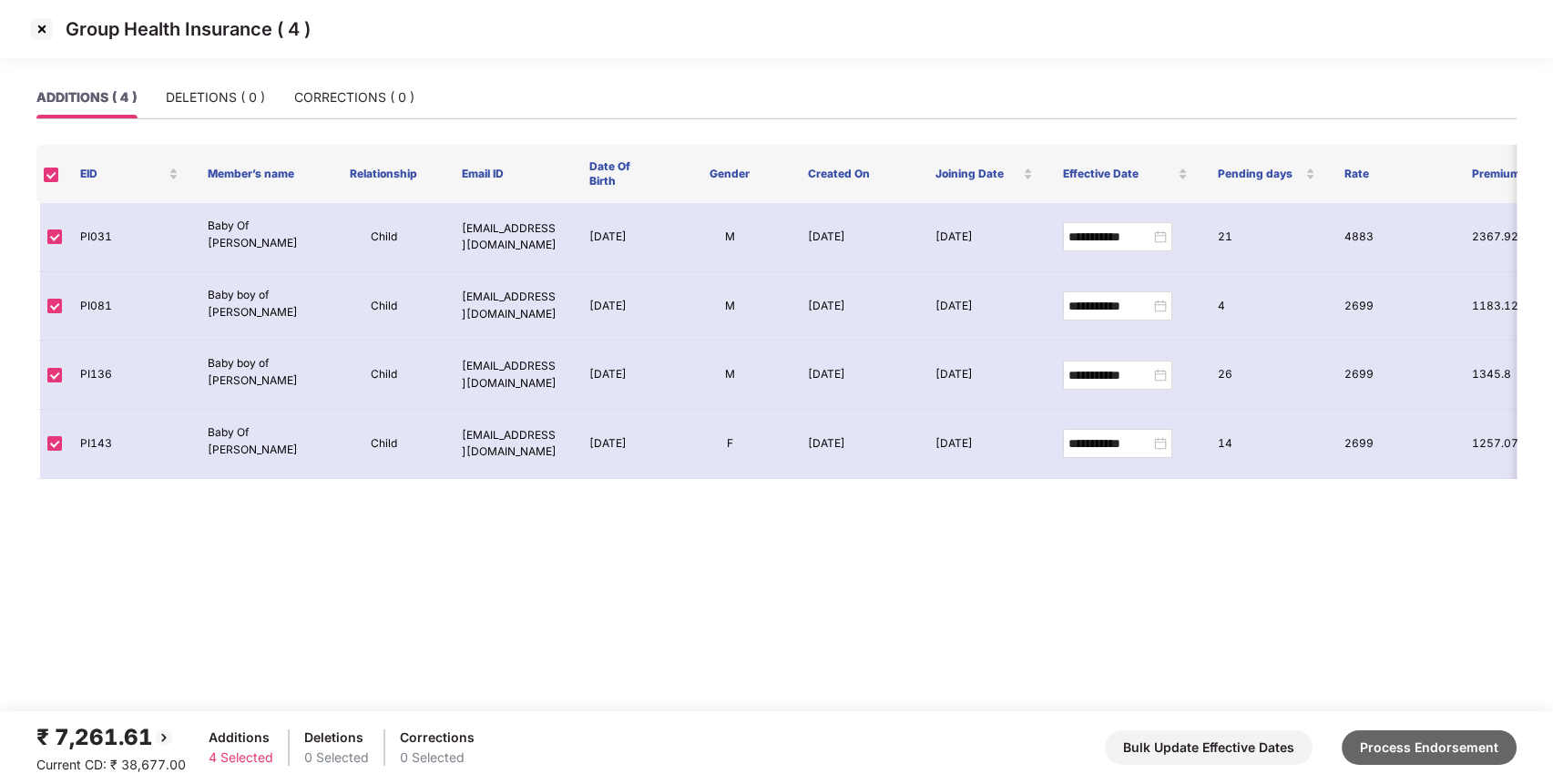
click at [1438, 733] on button "Process Endorsement" at bounding box center [1429, 747] width 175 height 35
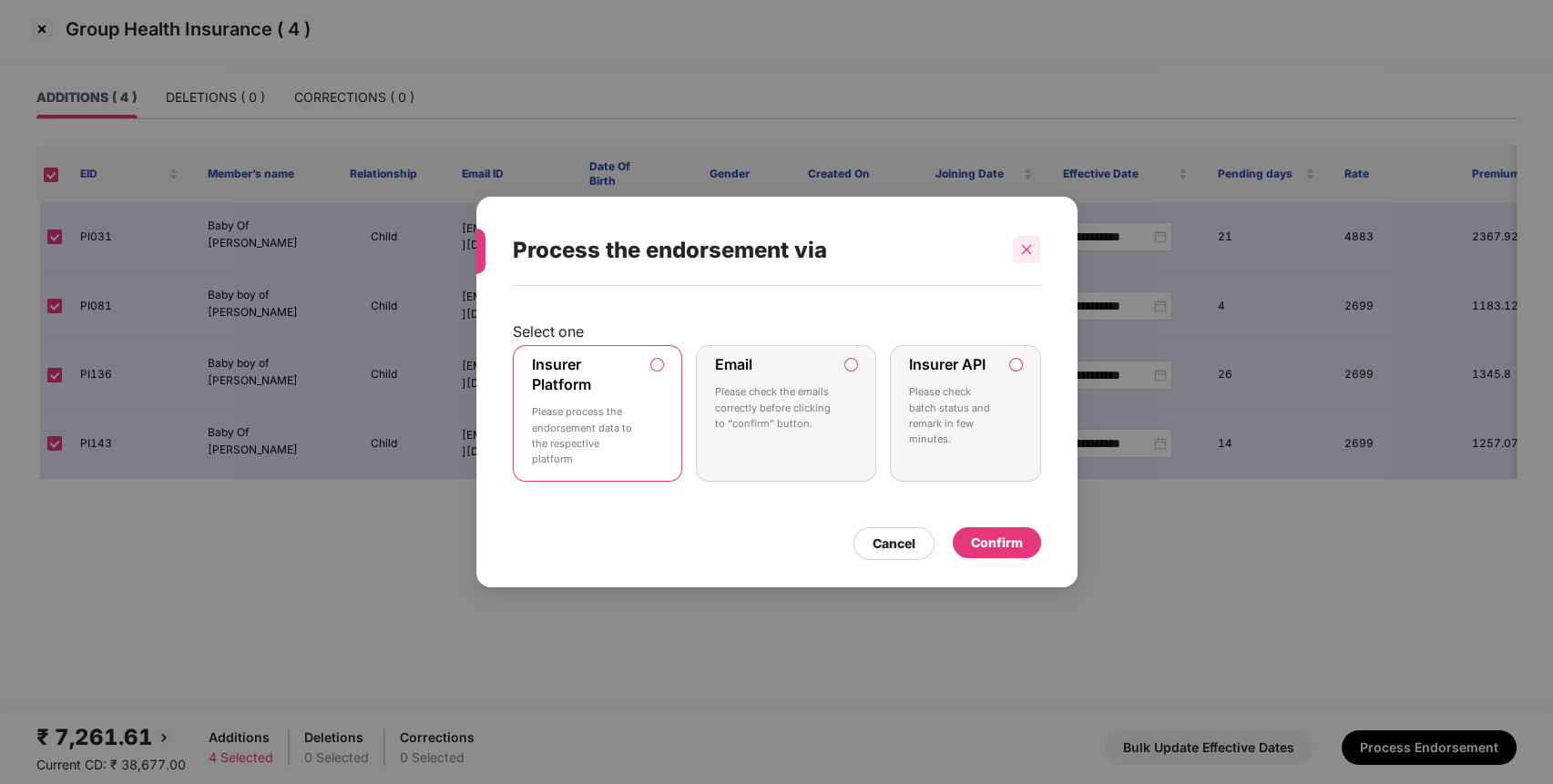
click at [1030, 247] on icon "close" at bounding box center [1027, 249] width 10 height 10
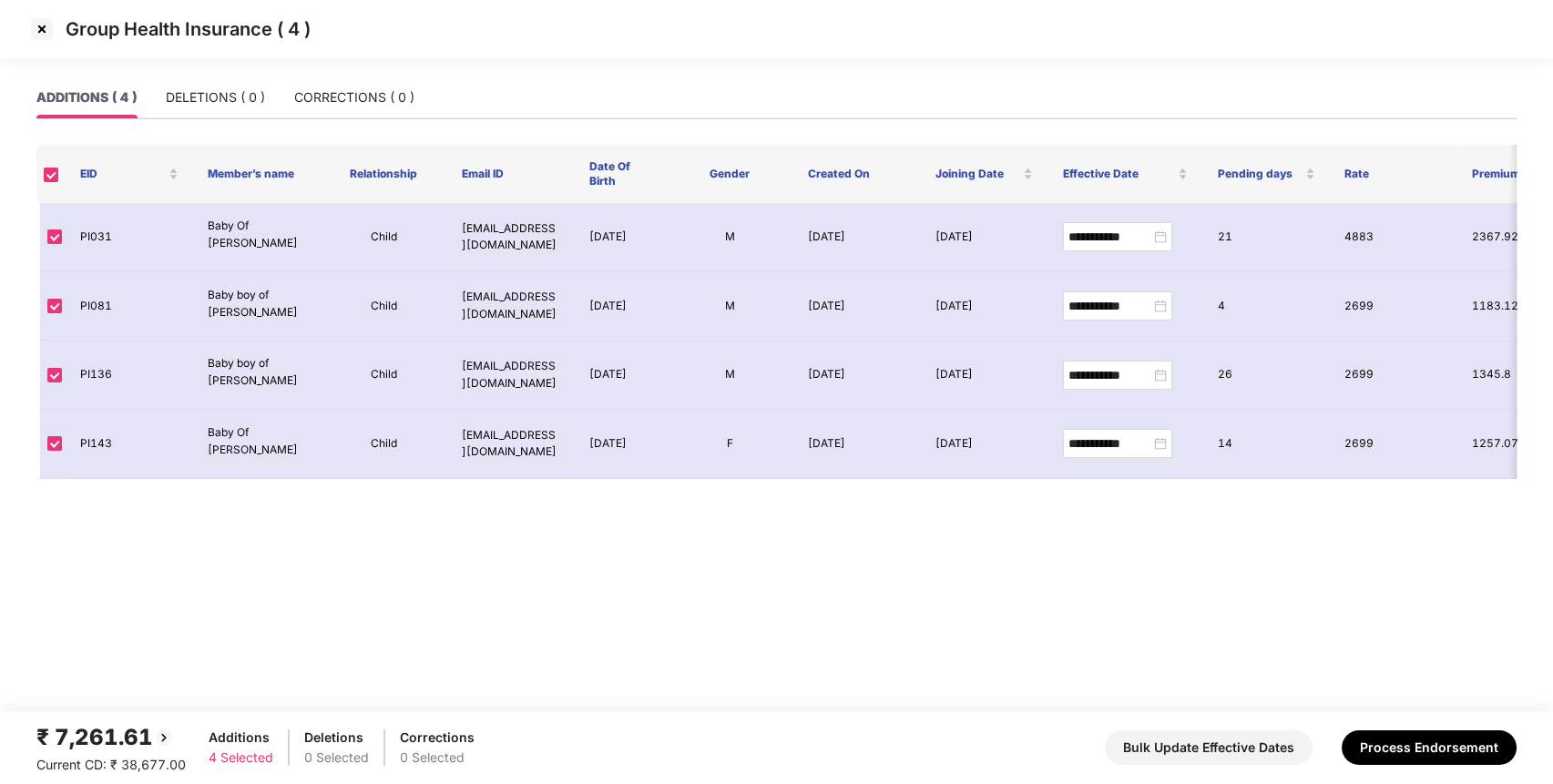
click at [40, 22] on img at bounding box center [41, 29] width 29 height 29
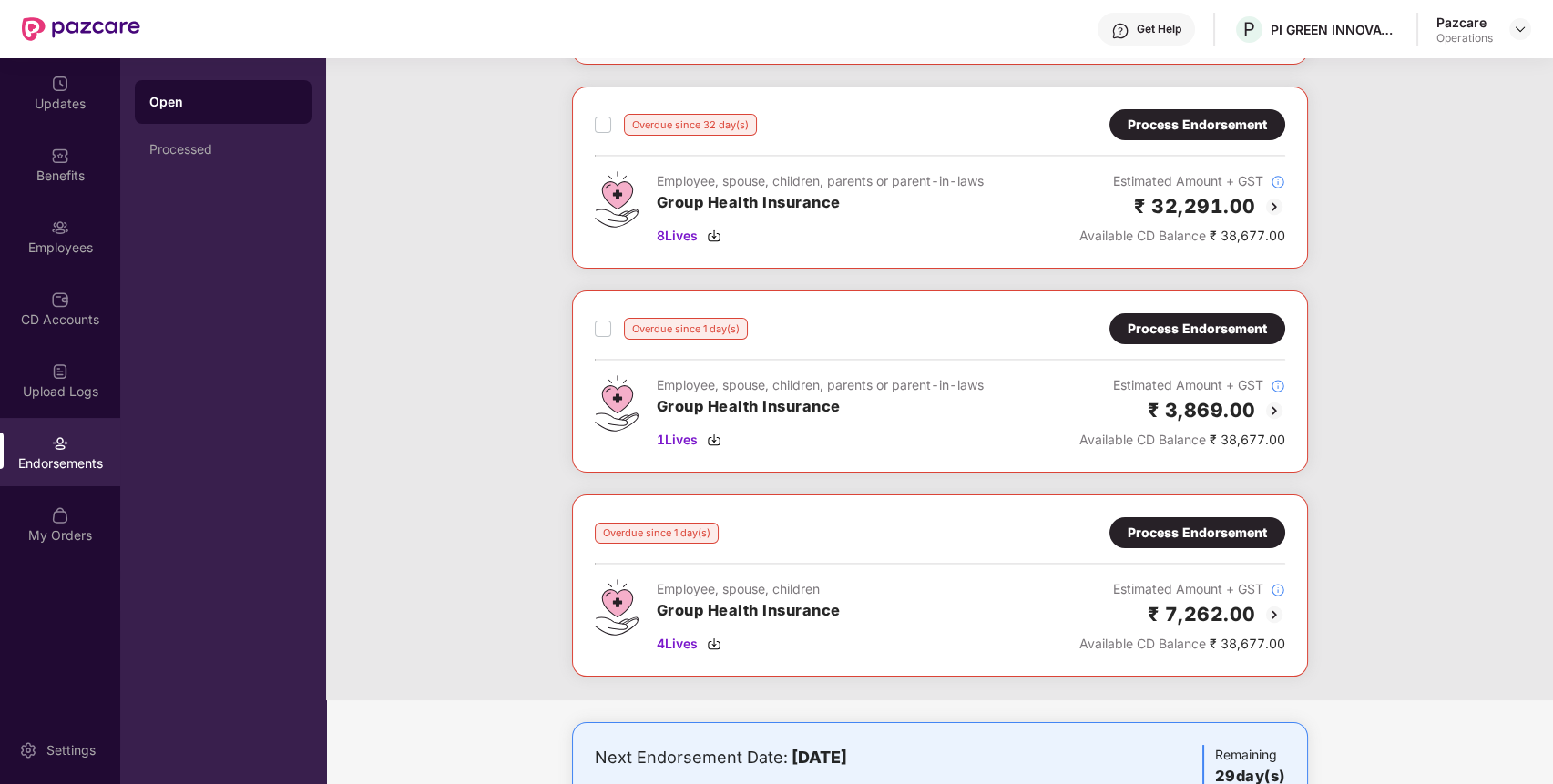
scroll to position [307, 0]
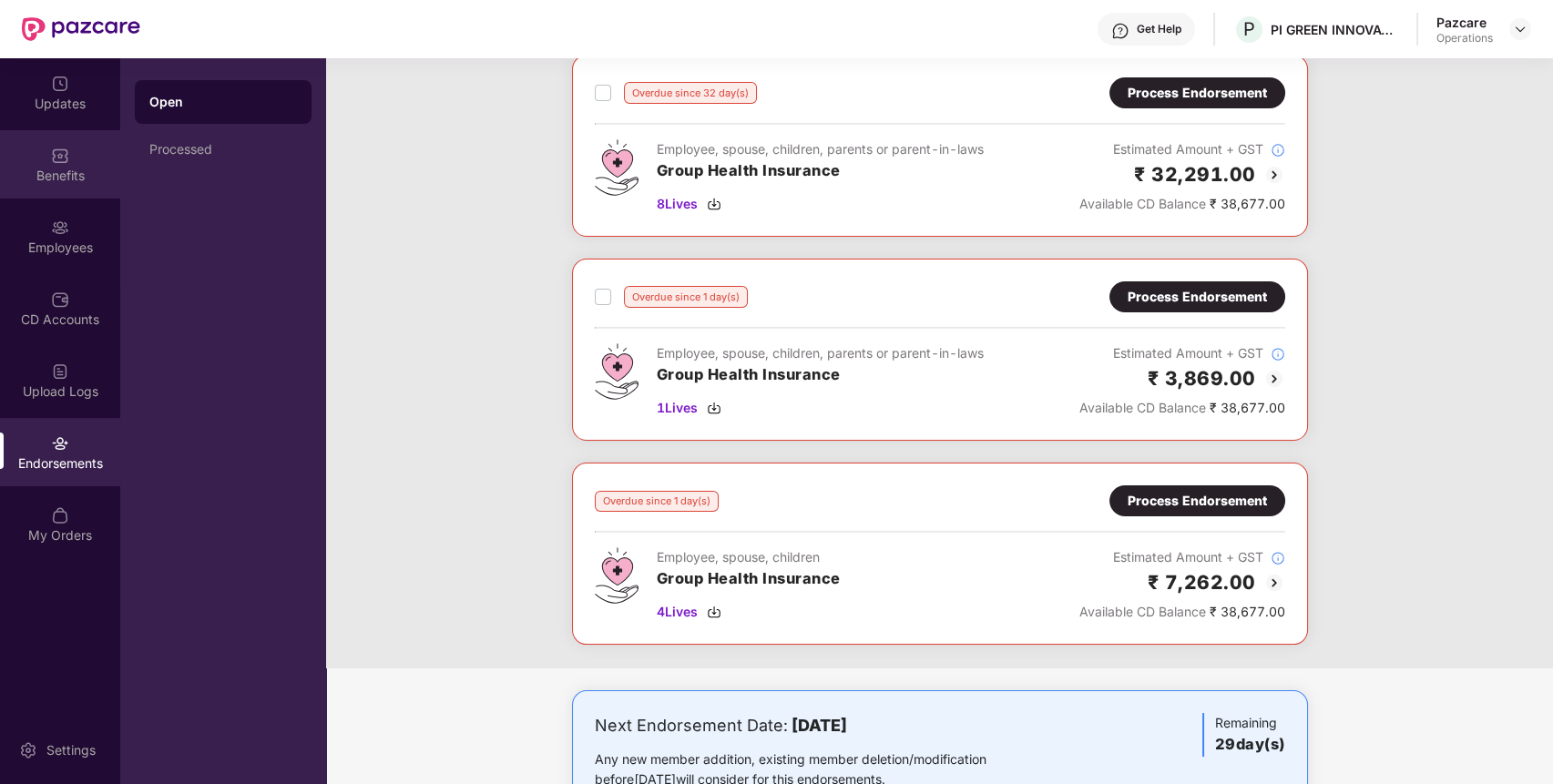
click at [57, 139] on div "Benefits" at bounding box center [60, 164] width 121 height 68
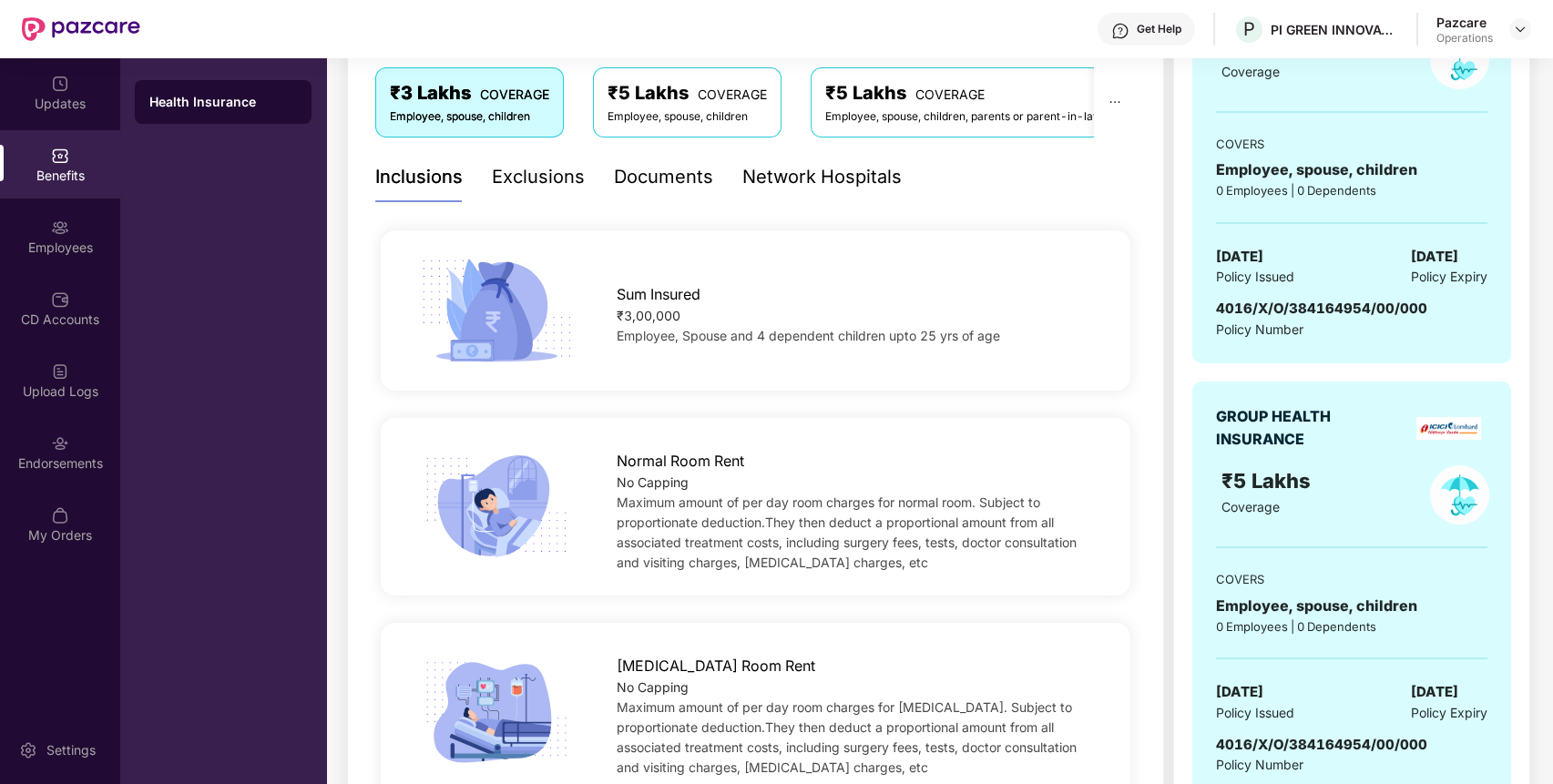
click at [1298, 309] on span "4016/X/O/384164954/00/000" at bounding box center [1321, 307] width 211 height 18
copy span "384164954"
click at [1298, 309] on span "4016/X/O/384164954/00/000" at bounding box center [1321, 307] width 211 height 18
copy span "4016/X/O/384164954/00/000"
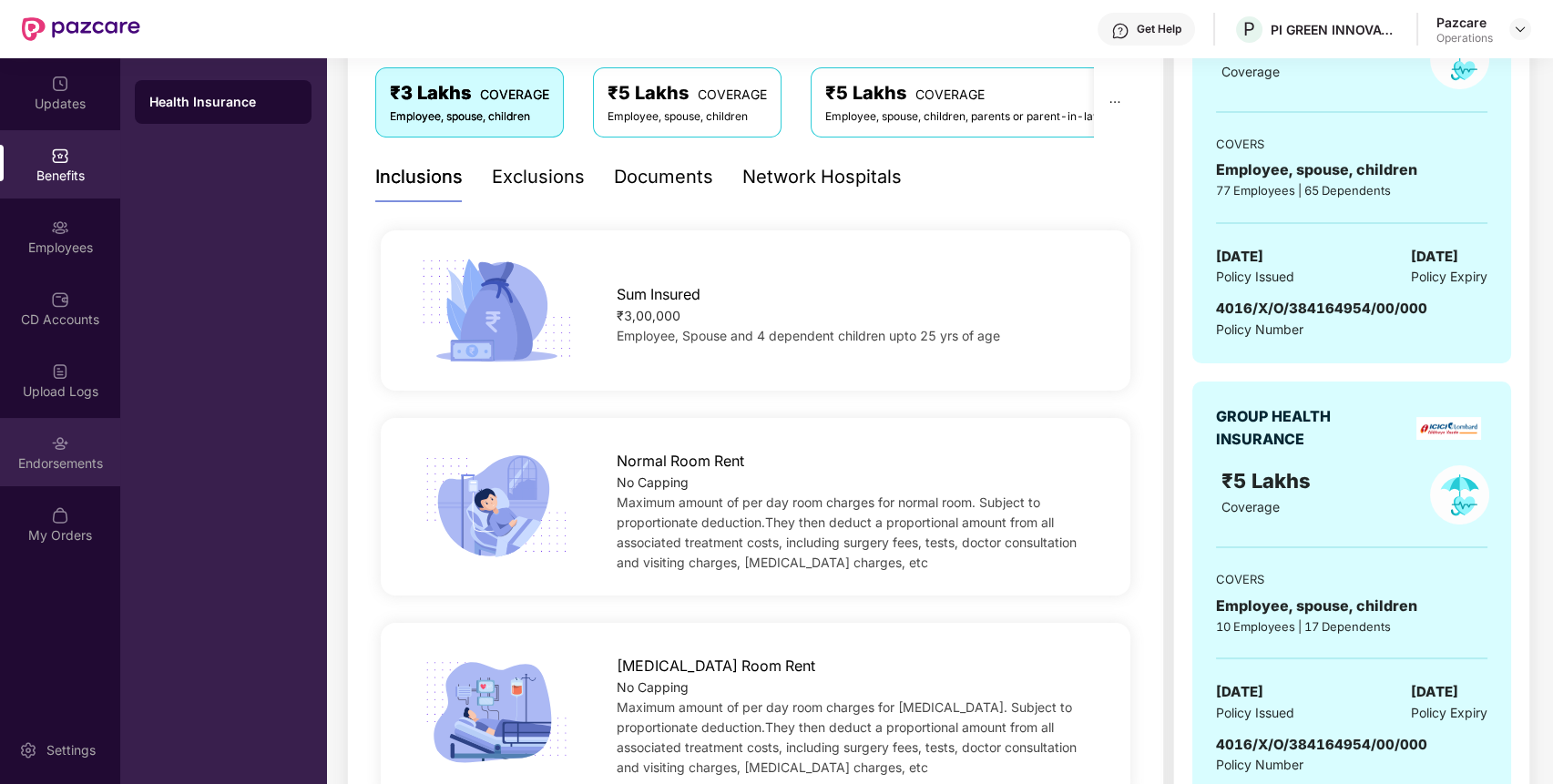
click at [83, 437] on div "Endorsements" at bounding box center [60, 451] width 121 height 68
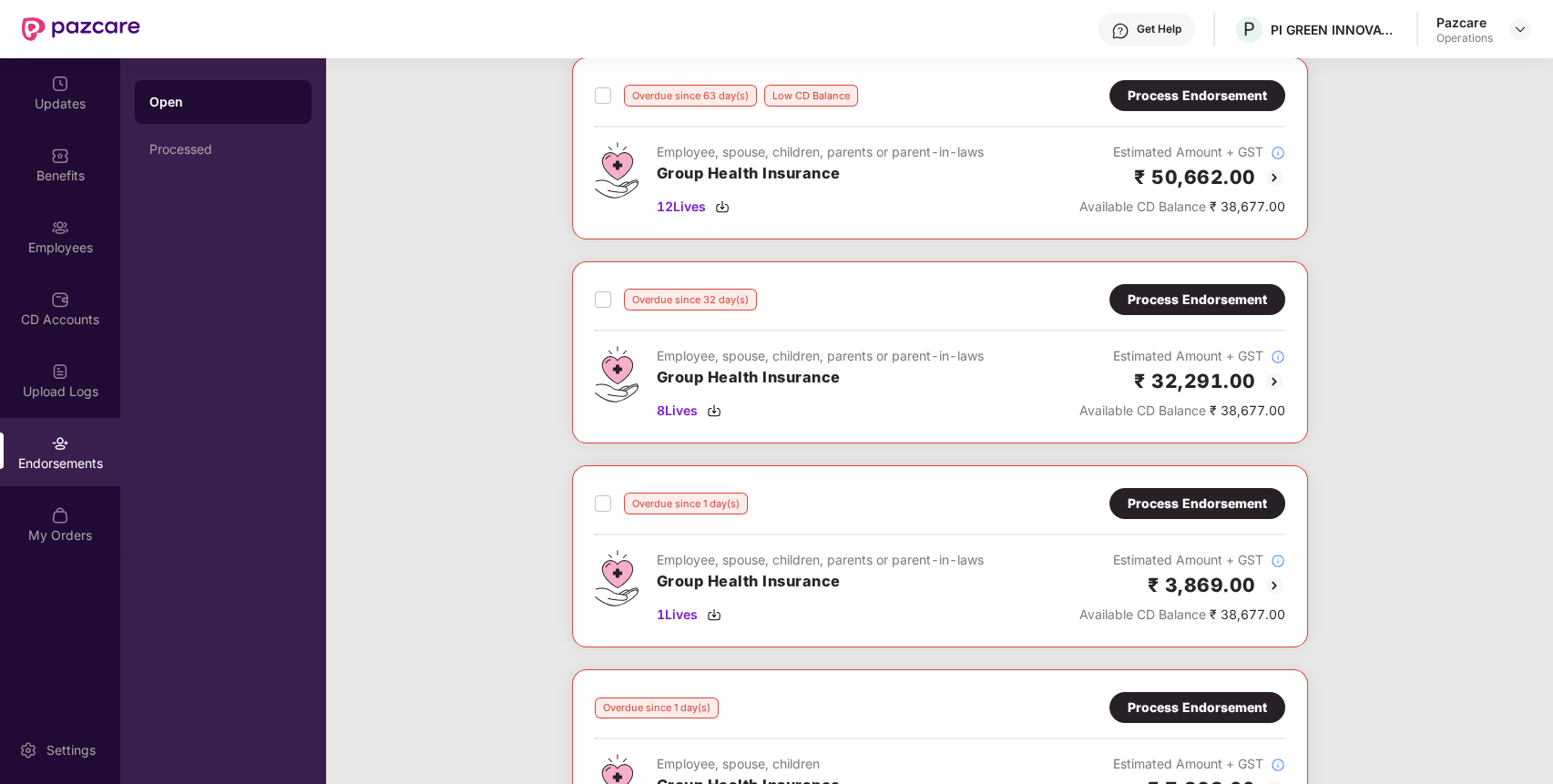
scroll to position [102, 0]
